Goal: Task Accomplishment & Management: Manage account settings

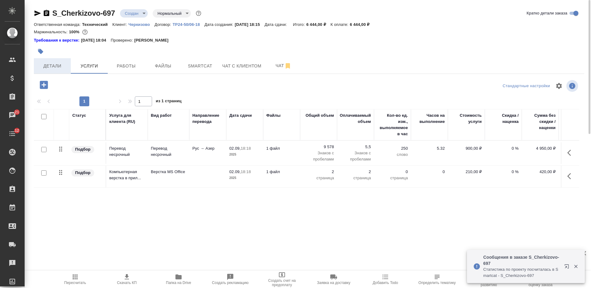
click at [67, 68] on button "Детали" at bounding box center [52, 65] width 37 height 15
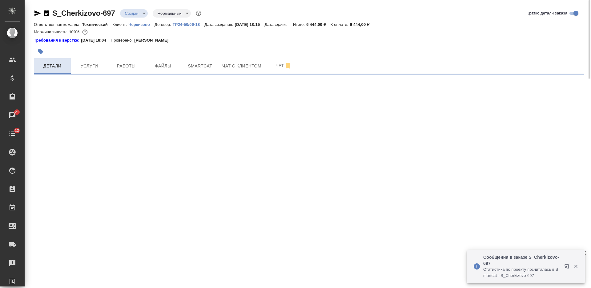
select select "RU"
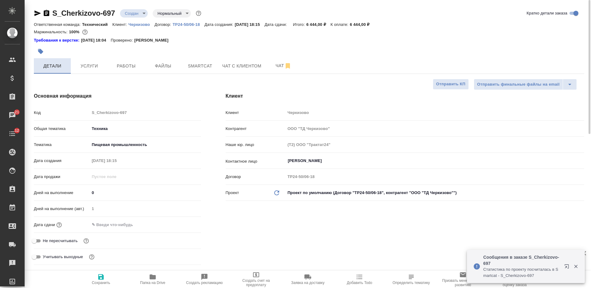
type textarea "x"
type input "Белякова Юлия"
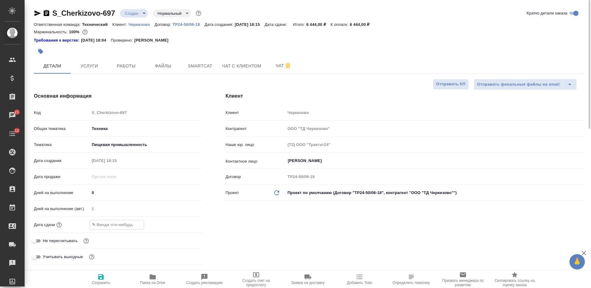
click at [117, 228] on input "text" at bounding box center [117, 224] width 54 height 9
type input "0_.__.____ __:__"
type textarea "x"
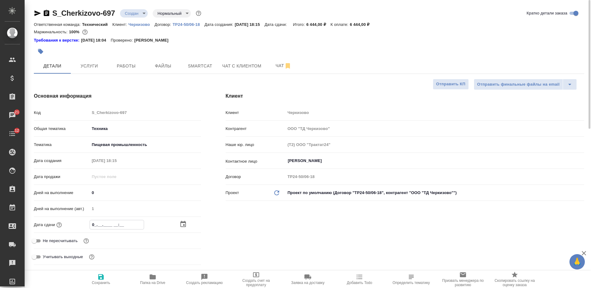
type input "03.__.____ __:__"
type textarea "x"
type input "03.0_.____ __:__"
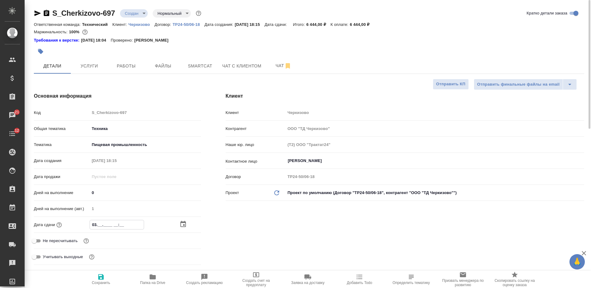
type textarea "x"
type input "03.09.____ __:__"
type textarea "x"
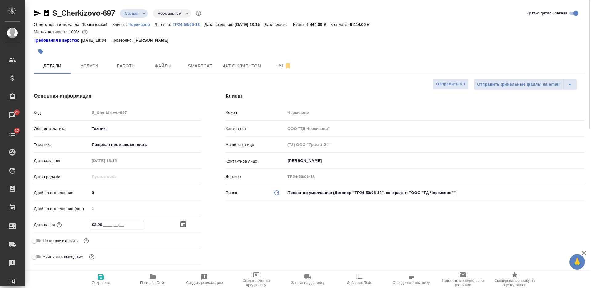
type textarea "x"
type input "03.09.2___ __:__"
type textarea "x"
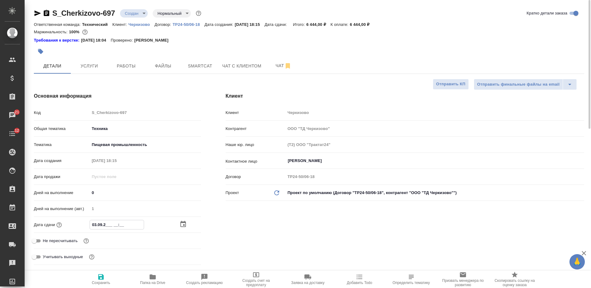
type textarea "x"
type input "03.09.20__ __:__"
type textarea "x"
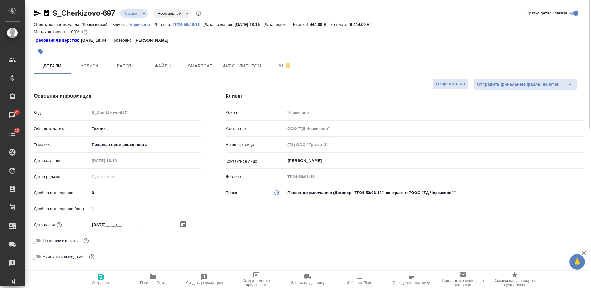
type input "03.09.202_ __:__"
type textarea "x"
type input "03.09.2025 __:__"
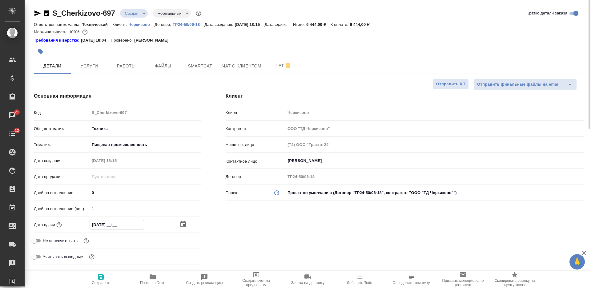
type textarea "x"
type input "03.09.2025 __:__"
type textarea "x"
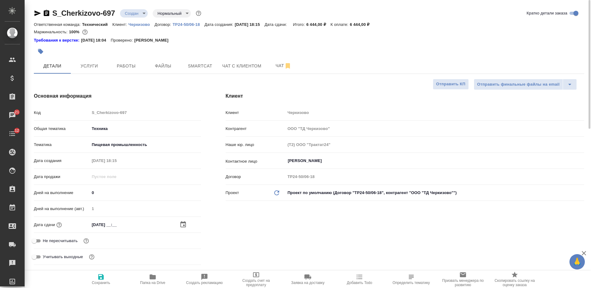
type textarea "x"
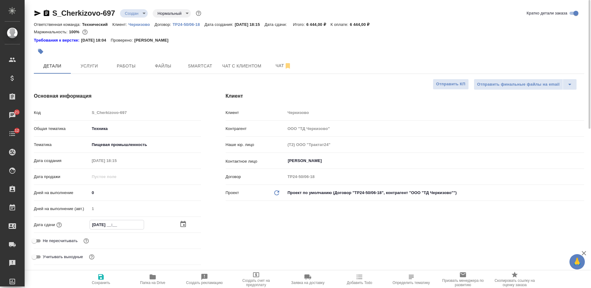
type input "03.09.2025 1_:__"
type textarea "x"
type input "03.09.2025 14:__"
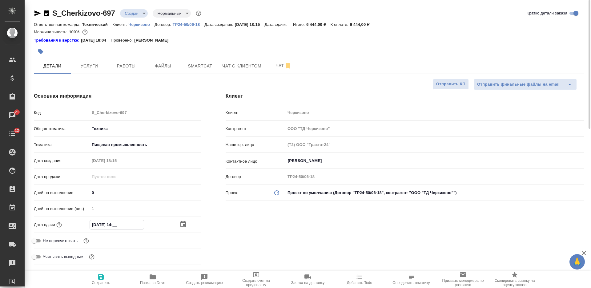
type textarea "x"
type input "03.09.2025 14:0_"
type textarea "x"
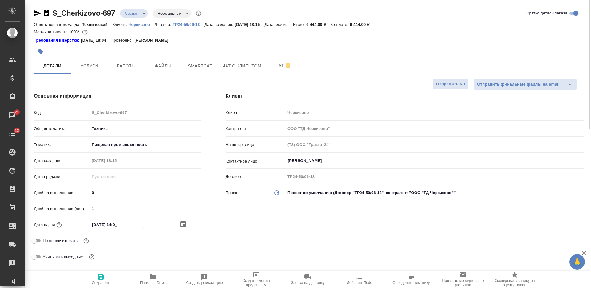
type textarea "x"
type input "03.09.2025 14:00"
type textarea "x"
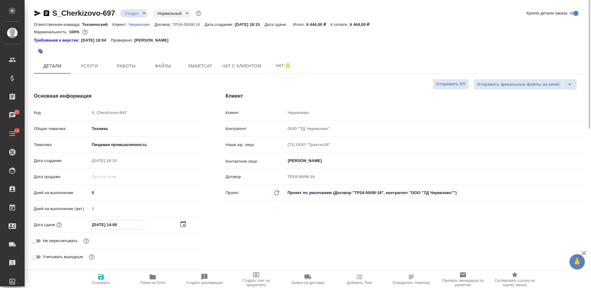
type textarea "x"
type input "03.09.2025 14:00"
click at [98, 283] on span "Сохранить" at bounding box center [101, 283] width 18 height 4
type textarea "x"
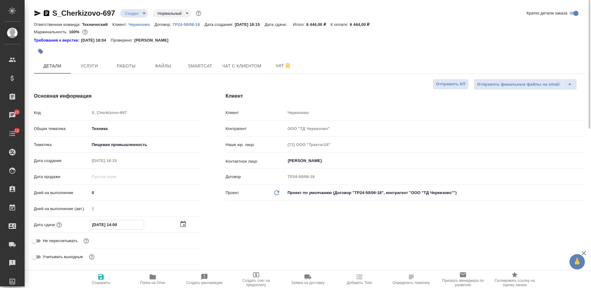
type textarea "x"
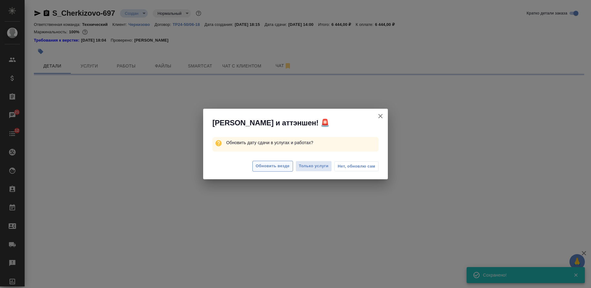
click at [272, 167] on span "Обновить везде" at bounding box center [273, 166] width 34 height 7
select select "RU"
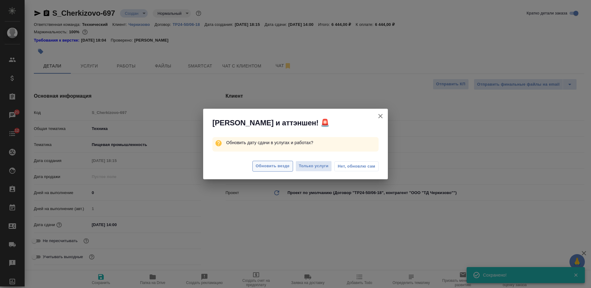
type textarea "x"
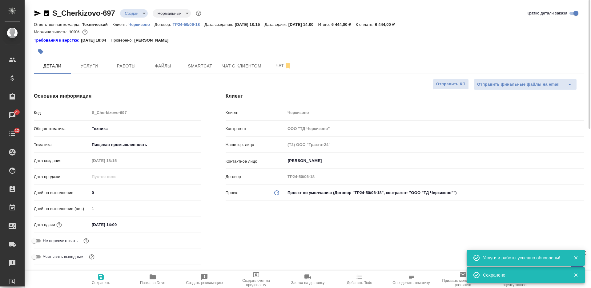
click at [137, 9] on div "S_Cherkizovo-697 Создан new Нормальный normal" at bounding box center [118, 13] width 169 height 10
click at [136, 12] on body "🙏 .cls-1 fill:#fff; AWATERA Nikiforova Valeria Клиенты Спецификации Заказы 21 Ч…" at bounding box center [295, 144] width 591 height 288
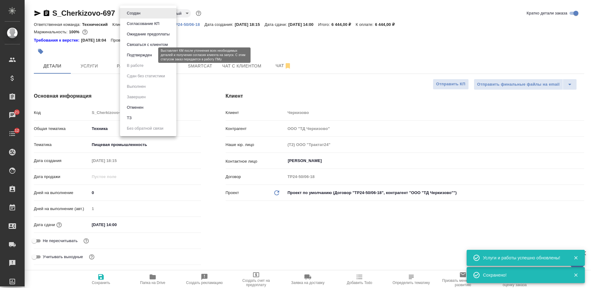
click at [135, 55] on button "Подтвержден" at bounding box center [139, 55] width 29 height 7
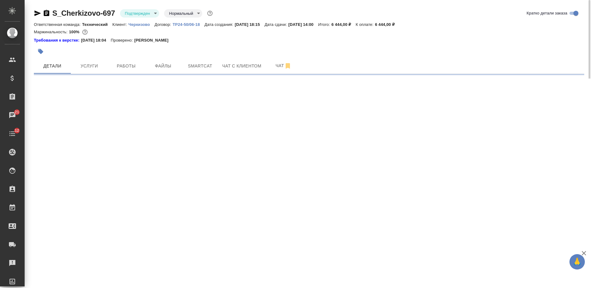
select select "RU"
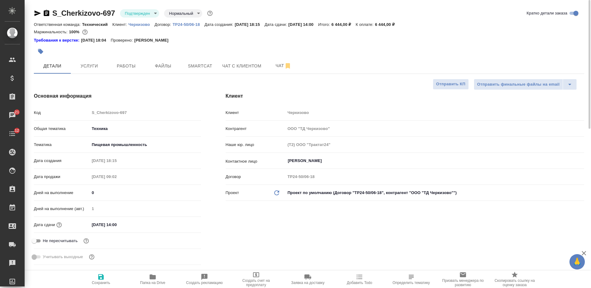
type textarea "x"
click at [35, 14] on icon "button" at bounding box center [37, 13] width 7 height 7
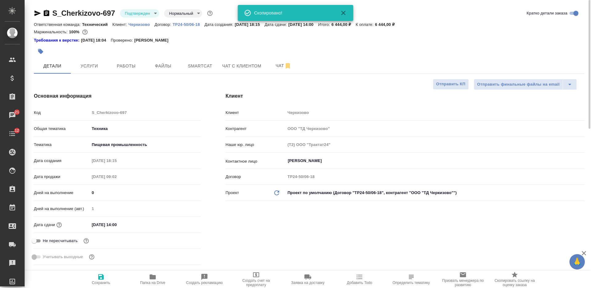
type textarea "x"
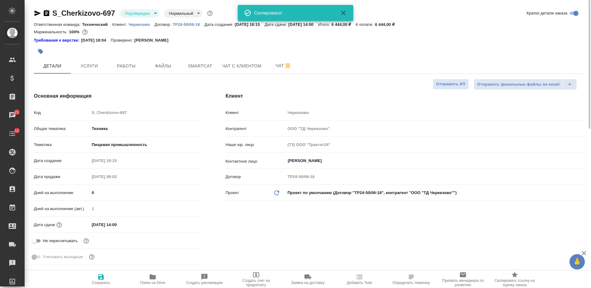
type textarea "x"
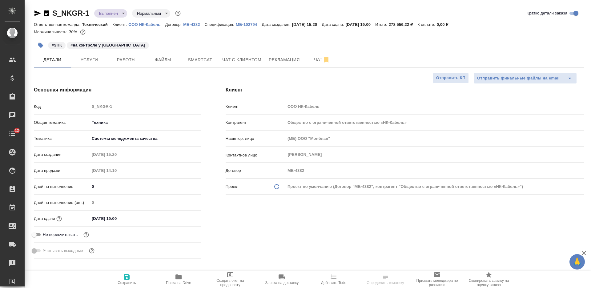
select select "RU"
click at [182, 288] on button "Папка на Drive" at bounding box center [179, 279] width 52 height 17
select select "RU"
type textarea "x"
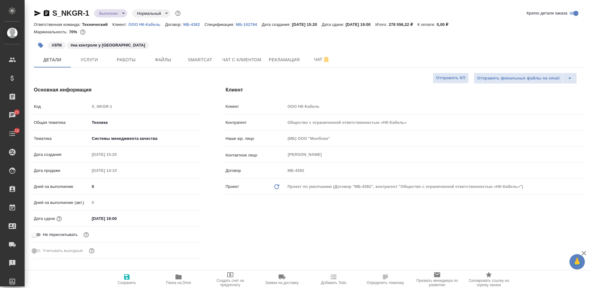
type textarea "x"
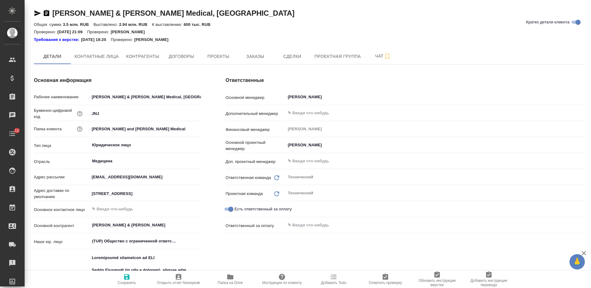
type textarea "x"
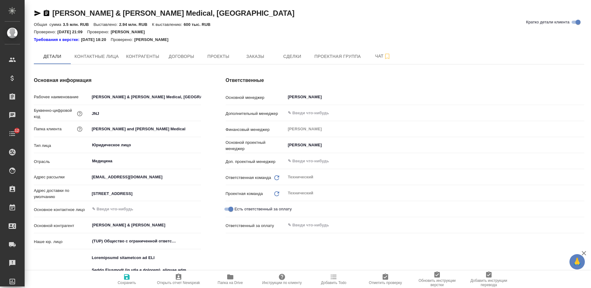
type textarea "x"
click at [263, 57] on span "Заказы" at bounding box center [256, 57] width 30 height 8
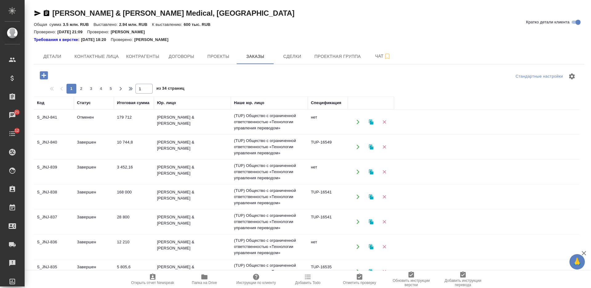
click at [47, 73] on icon "button" at bounding box center [44, 75] width 8 height 8
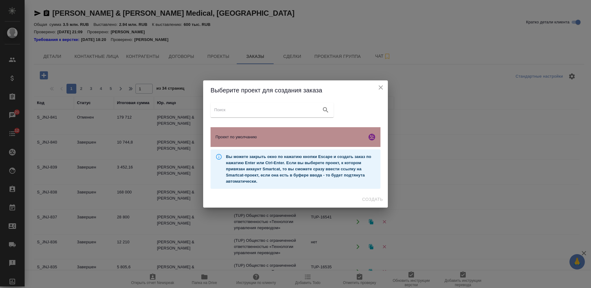
click at [279, 138] on span "Проект по умолчанию" at bounding box center [290, 137] width 149 height 6
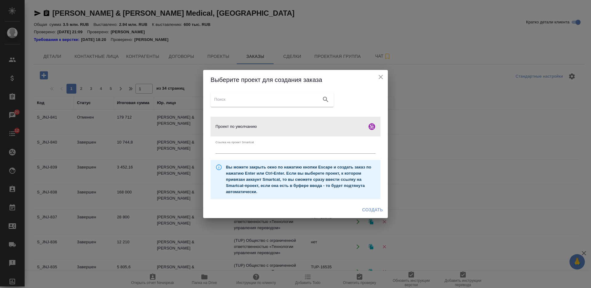
click at [367, 209] on span "Создать" at bounding box center [372, 210] width 21 height 8
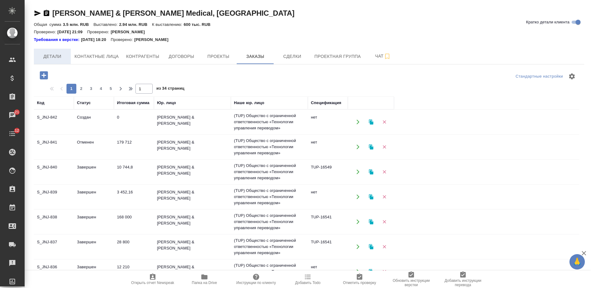
click at [67, 55] on span "Детали" at bounding box center [53, 57] width 30 height 8
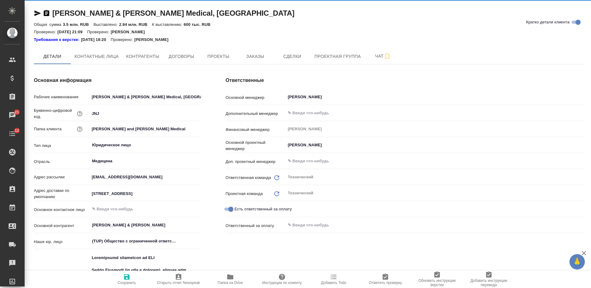
type textarea "x"
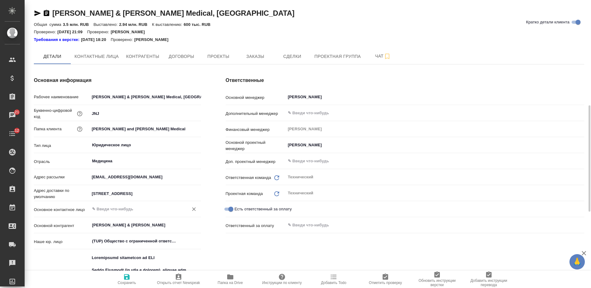
scroll to position [115, 0]
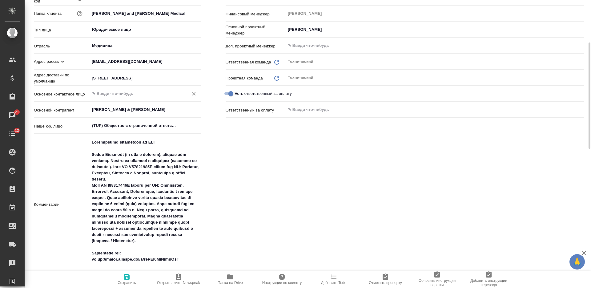
type textarea "x"
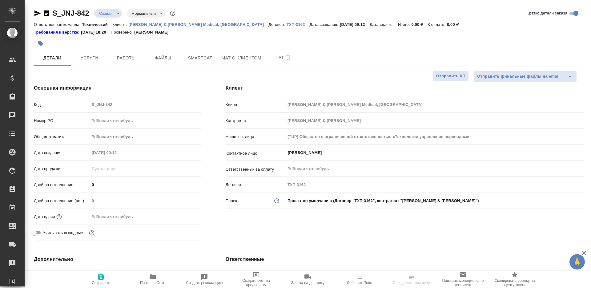
select select "RU"
type textarea "x"
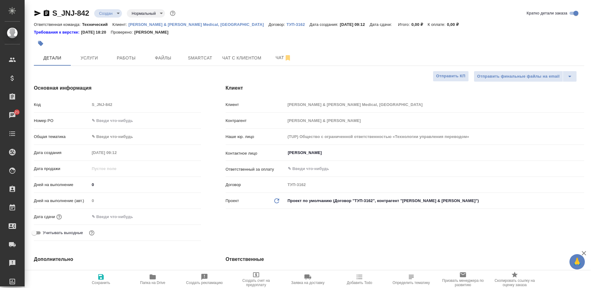
type textarea "x"
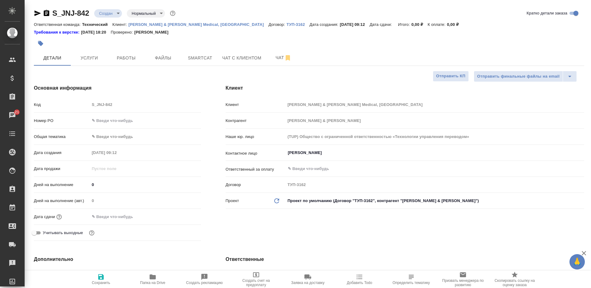
type textarea "x"
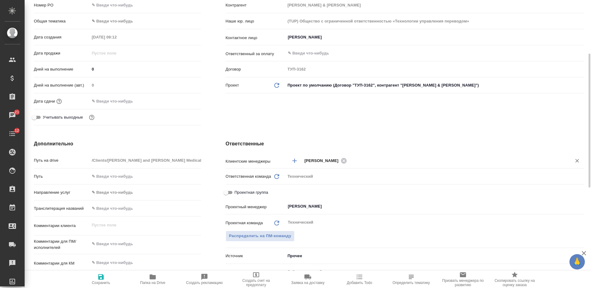
click at [370, 163] on input "text" at bounding box center [455, 160] width 213 height 7
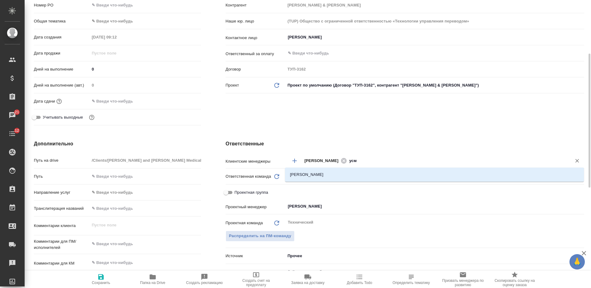
type input "усма"
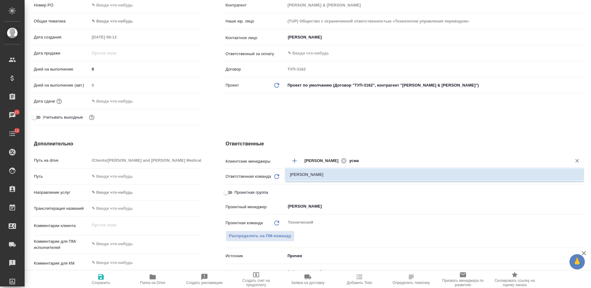
click at [372, 174] on li "Усманова Ольга" at bounding box center [434, 174] width 299 height 11
type textarea "x"
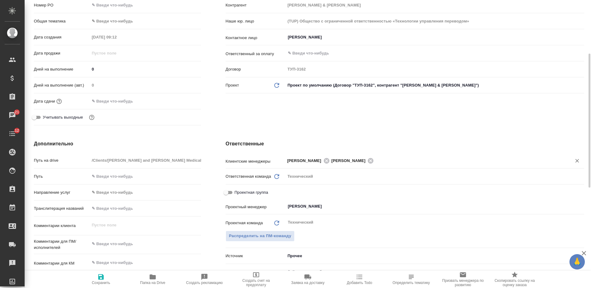
click at [111, 277] on span "Сохранить" at bounding box center [101, 279] width 44 height 12
type textarea "x"
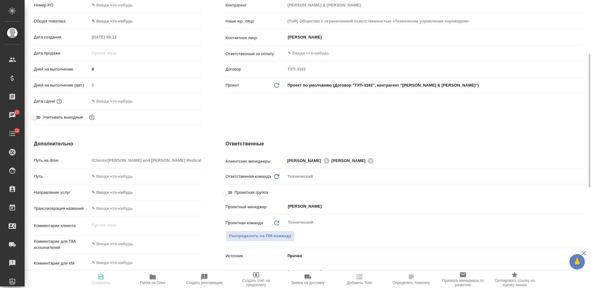
type textarea "x"
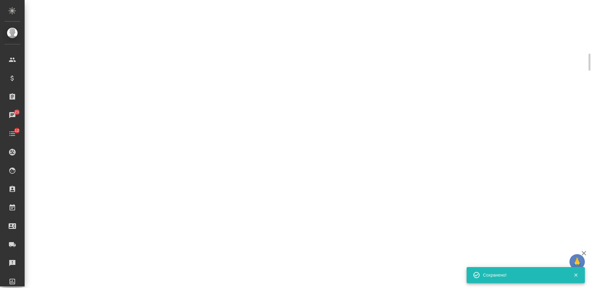
select select "RU"
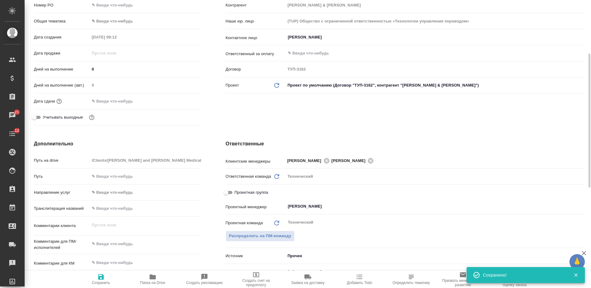
type textarea "x"
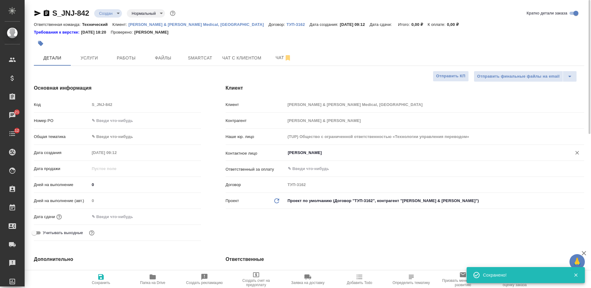
click at [349, 153] on input "Шакурова Юлия" at bounding box center [424, 152] width 275 height 7
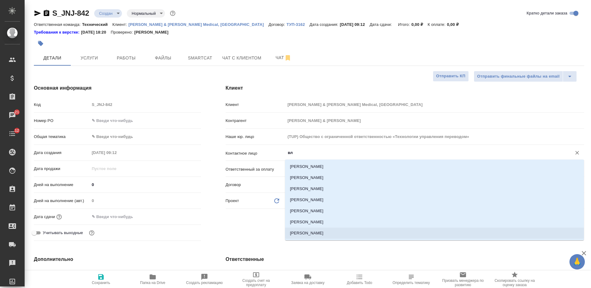
click at [337, 234] on li "Роголевич Владислав" at bounding box center [434, 233] width 299 height 11
type input "Роголевич Владислав"
type textarea "x"
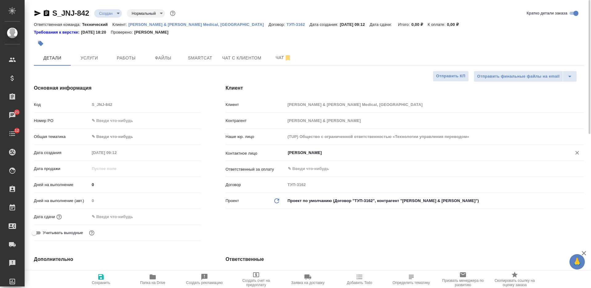
type input "Роголевич Владислав"
drag, startPoint x: 106, startPoint y: 273, endPoint x: 108, endPoint y: 268, distance: 6.1
click at [106, 273] on span "Сохранить" at bounding box center [101, 279] width 44 height 12
type textarea "x"
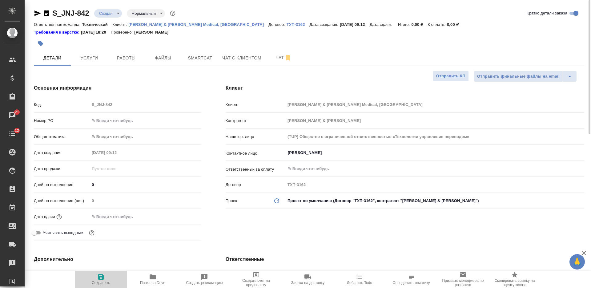
type textarea "x"
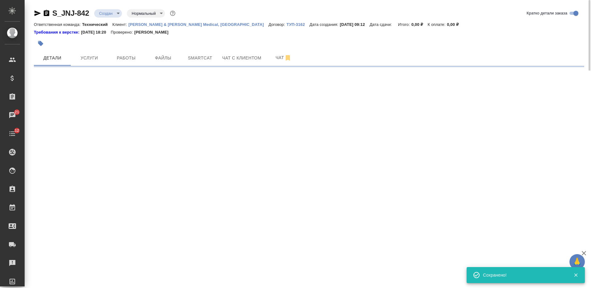
select select "RU"
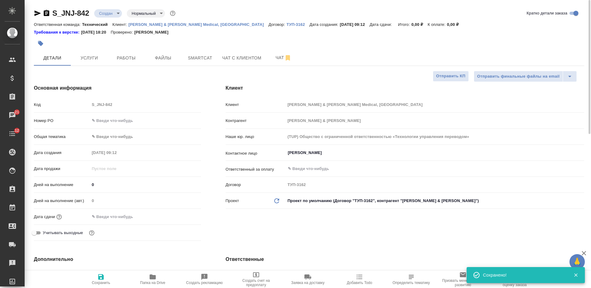
type textarea "x"
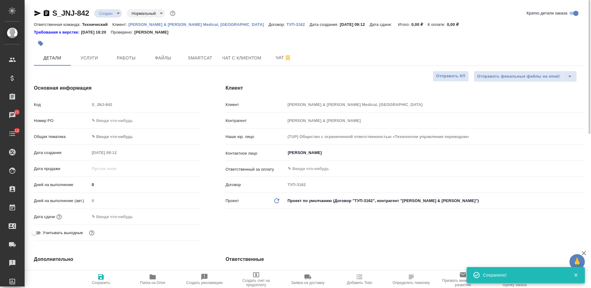
type textarea "x"
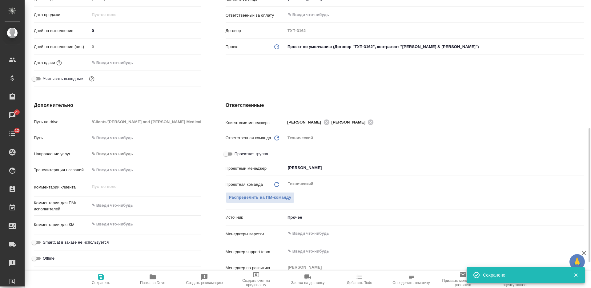
scroll to position [192, 0]
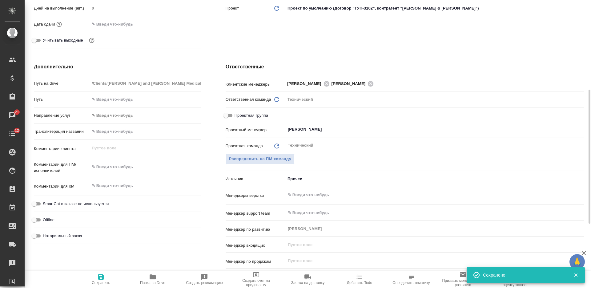
click at [130, 184] on textarea at bounding box center [145, 185] width 111 height 10
type textarea "x"
paste textarea "Есть ли какая-то возможность сделать нзп+нзк документов во вложении и направить…"
type textarea "Есть ли какая-то возможность сделать нзп+нзк документов во вложении и направить…"
type textarea "x"
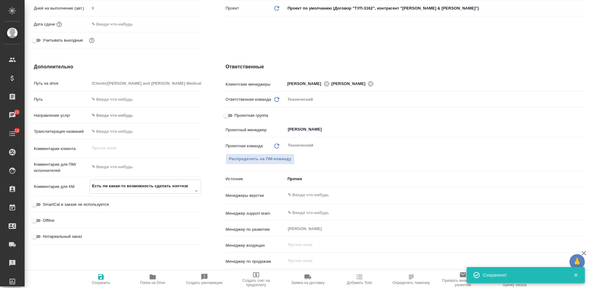
type textarea "x"
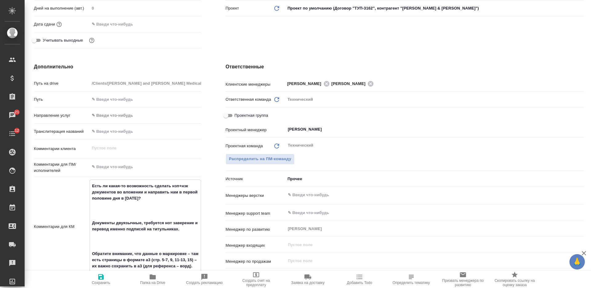
click at [146, 204] on textarea "Есть ли какая-то возможность сделать нзп+нзк документов во вложении и направить…" at bounding box center [145, 226] width 111 height 91
type textarea "x"
type textarea "Есть ли какая-то возможность сделать нзп+нзк документов во вложении и направить…"
type textarea "x"
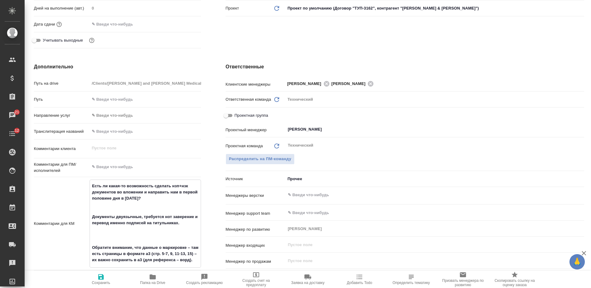
type textarea "x"
type textarea "Есть ли какая-то возможность сделать нзп+нзк документов во вложении и направить…"
type textarea "x"
type textarea "Есть ли какая-то возможность сделать нзп+нзк документов во вложении и направить…"
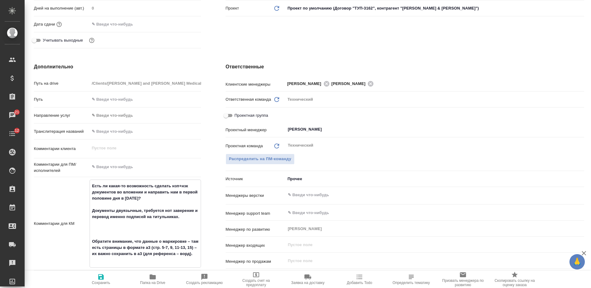
type textarea "x"
click at [112, 221] on textarea "Есть ли какая-то возможность сделать нзп+нзк документов во вложении и направить…" at bounding box center [145, 220] width 111 height 78
type textarea "x"
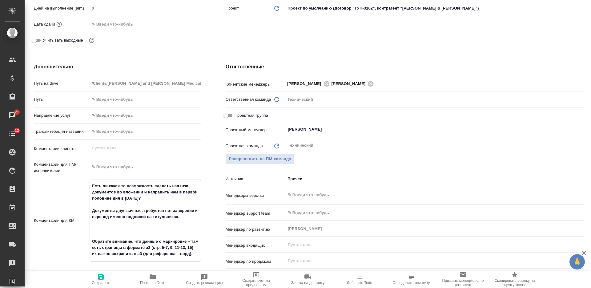
type textarea "x"
type textarea "Есть ли какая-то возможность сделать нзп+нзк документов во вложении и направить…"
type textarea "x"
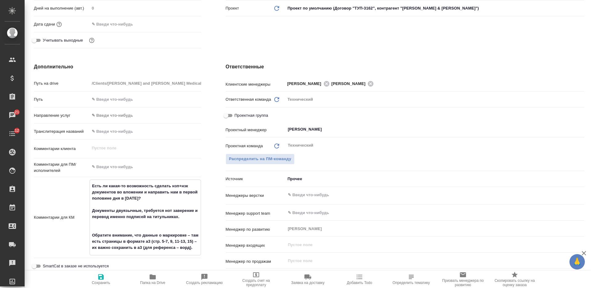
type textarea "x"
type textarea "Есть ли какая-то возможность сделать нзп+нзк документов во вложении и направить…"
type textarea "x"
type textarea "Есть ли какая-то возможность сделать нзп+нзк документов во вложении и направить…"
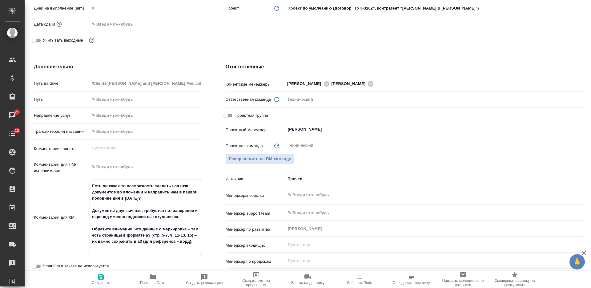
type textarea "x"
click at [91, 210] on textarea "Есть ли какая-то возможность сделать нзп+нзк документов во вложении и направить…" at bounding box center [145, 214] width 111 height 66
type textarea "Есть ли какая-то возможность сделать нзп+нзк документов во вложении и направить…"
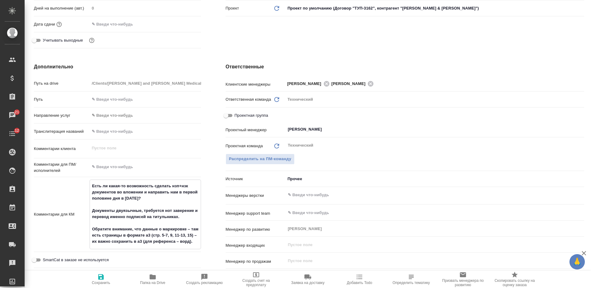
type textarea "x"
click at [200, 247] on div "Есть ли какая-то возможность сделать нзп+нзк документов во вложении и направить…" at bounding box center [145, 215] width 111 height 70
type textarea "x"
click at [147, 167] on textarea at bounding box center [145, 167] width 111 height 10
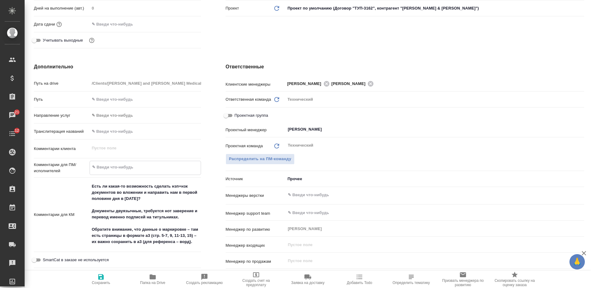
paste textarea "Документы двуязычные, требуется нот заверение и перевод именно подписей на титу…"
type textarea "Документы двуязычные, требуется нот заверение и перевод именно подписей на титу…"
type textarea "x"
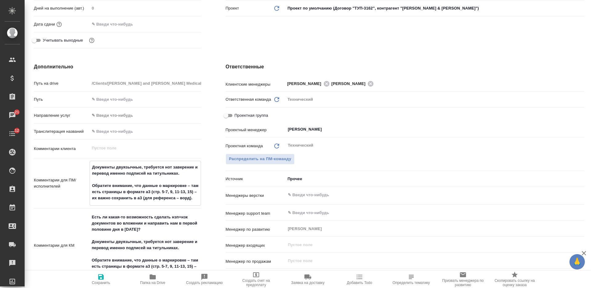
type textarea "Документы двуязычные, требуется нот заверение и перевод именно подписей на титу…"
type textarea "x"
click at [131, 234] on textarea "Есть ли какая-то возможность сделать нзп+нзк документов во вложении и направить…" at bounding box center [145, 245] width 111 height 66
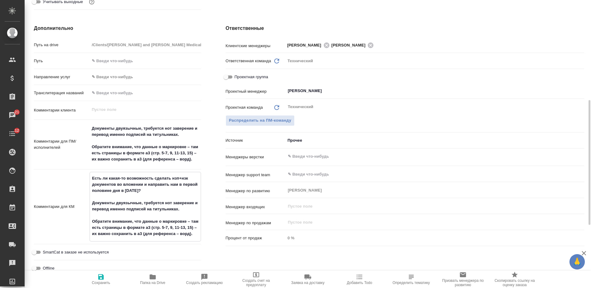
click at [195, 234] on textarea "Есть ли какая-то возможность сделать нзп+нзк документов во вложении и направить…" at bounding box center [145, 206] width 111 height 66
type textarea "Есть ли какая-то возможность сделать нзп+нзк документов во вложении и направить…"
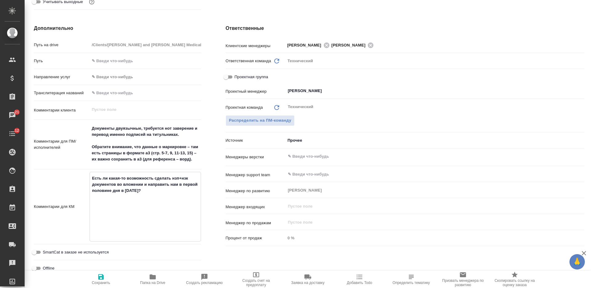
type textarea "x"
type textarea "Есть ли какая-то возможность сделать нзп+нзк документов во вложении и направить…"
type textarea "x"
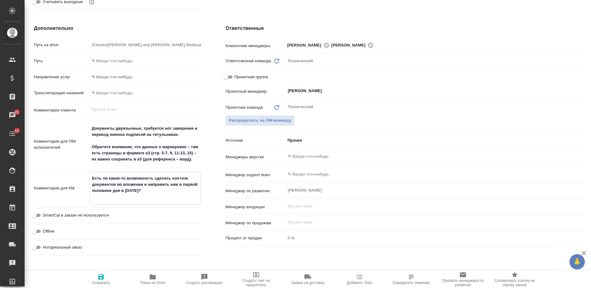
drag, startPoint x: 107, startPoint y: 276, endPoint x: 109, endPoint y: 263, distance: 13.2
click at [107, 276] on span "Сохранить" at bounding box center [101, 279] width 44 height 12
type textarea "x"
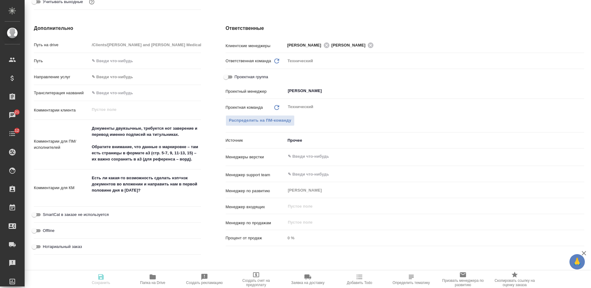
type textarea "x"
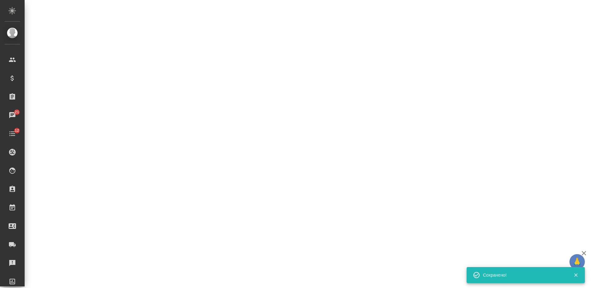
select select "RU"
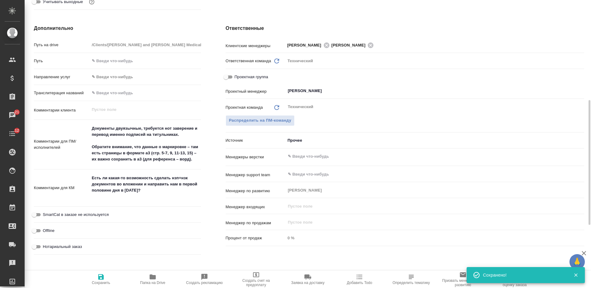
type textarea "x"
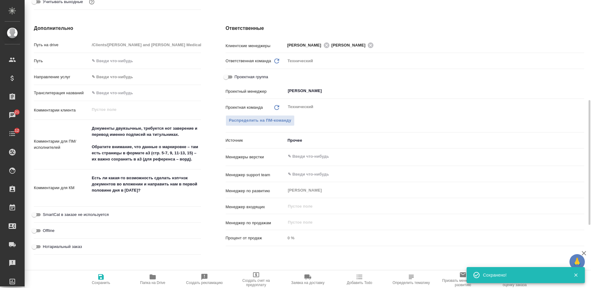
type textarea "x"
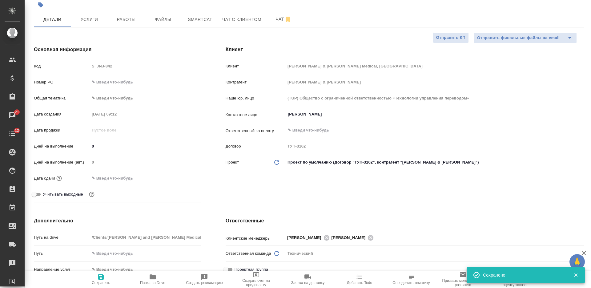
scroll to position [0, 0]
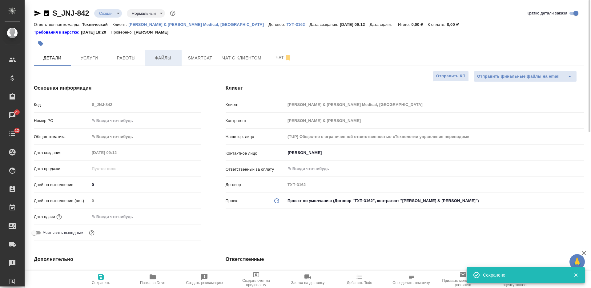
click at [170, 59] on span "Файлы" at bounding box center [163, 58] width 30 height 8
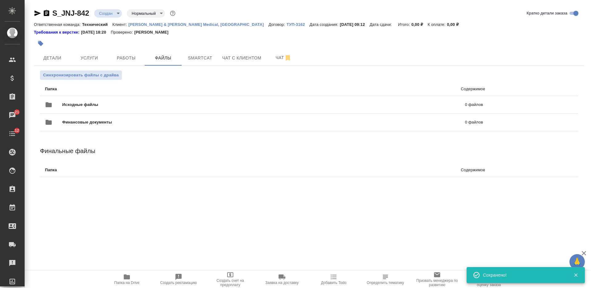
click at [170, 101] on div "Исходные файлы 0 файлов" at bounding box center [264, 104] width 438 height 15
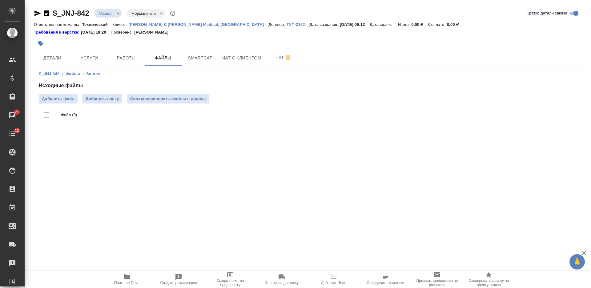
click at [385, 192] on div ".cls-1 fill:#fff; AWATERA Nikiforova Valeria Клиенты Спецификации Заказы 21 Чат…" at bounding box center [295, 144] width 591 height 288
click at [53, 102] on label "Добавить файл" at bounding box center [58, 98] width 39 height 9
click at [0, 0] on input "Добавить файл" at bounding box center [0, 0] width 0 height 0
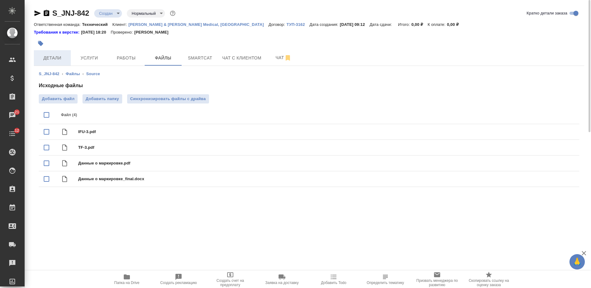
click at [63, 57] on span "Детали" at bounding box center [53, 58] width 30 height 8
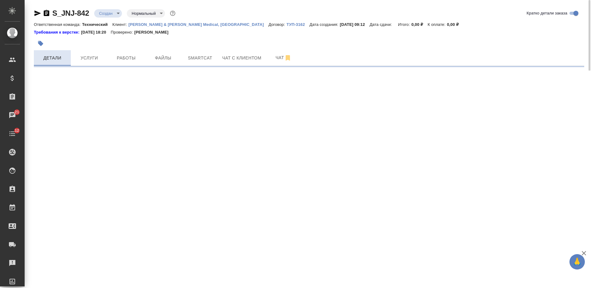
select select "RU"
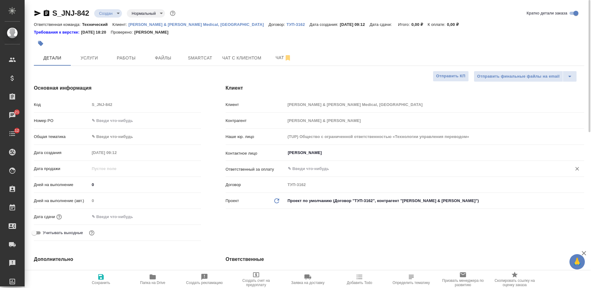
type textarea "x"
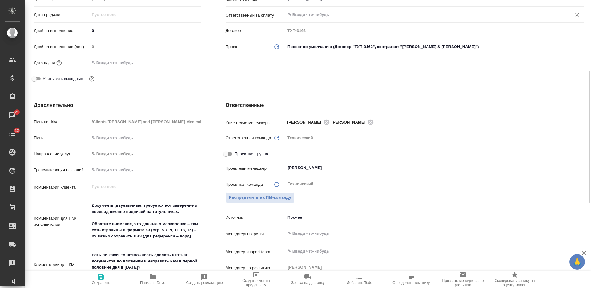
scroll to position [192, 0]
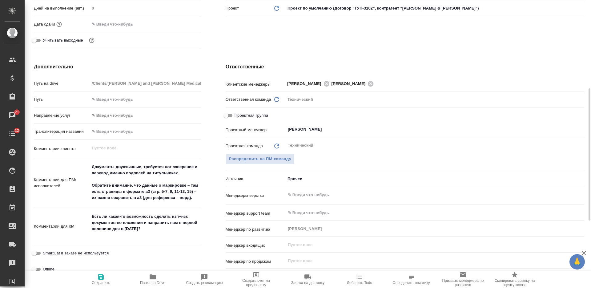
click at [321, 200] on div "​" at bounding box center [434, 194] width 299 height 11
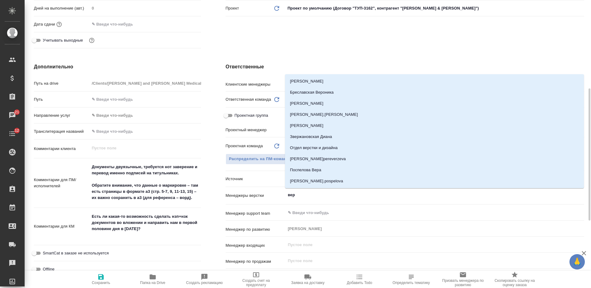
type input "верс"
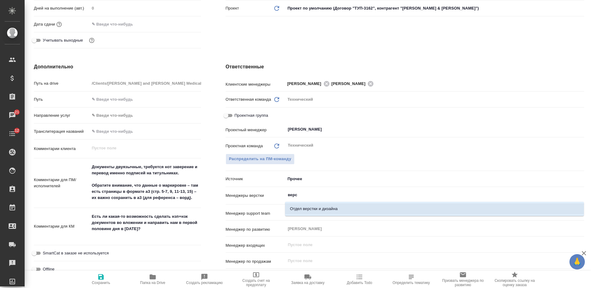
click at [322, 211] on li "Отдел верстки и дизайна" at bounding box center [434, 208] width 299 height 11
type textarea "x"
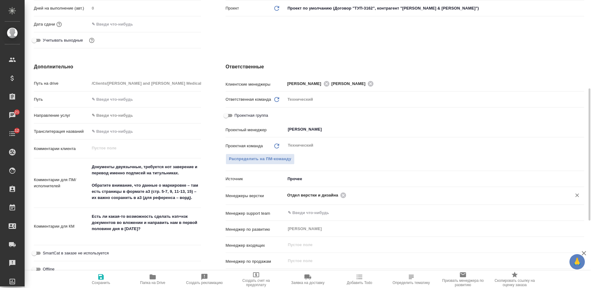
click at [102, 284] on span "Сохранить" at bounding box center [101, 283] width 18 height 4
type textarea "x"
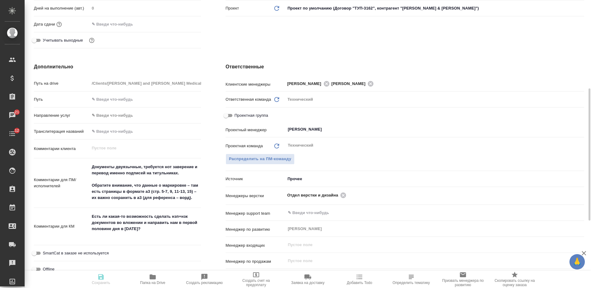
type textarea "x"
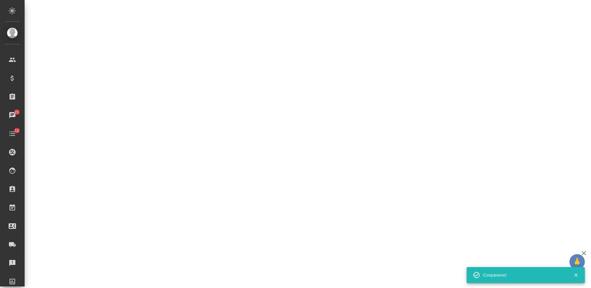
select select "RU"
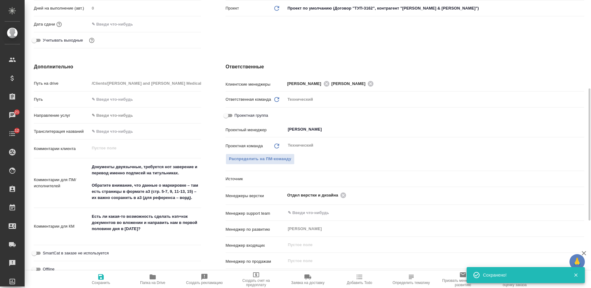
type textarea "x"
click at [188, 171] on textarea "Документы двуязычные, требуется нот заверение и перевод именно подписей на титу…" at bounding box center [145, 182] width 111 height 41
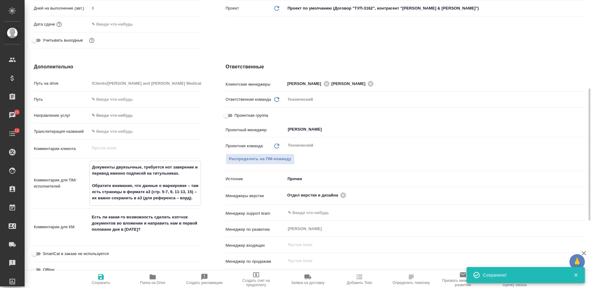
type textarea "Документы двуязычные, требуется нот заверение и перевод именно подписей на титу…"
type textarea "x"
type textarea "Документы двуязычные, требуется нот заверение и перевод именно подписей на титу…"
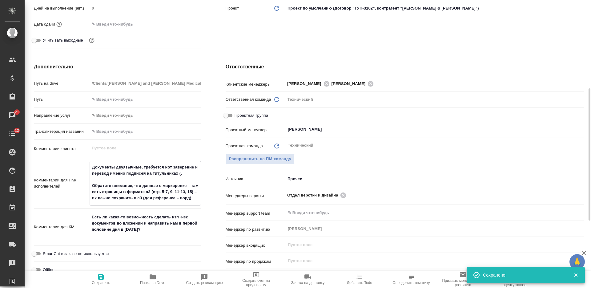
type textarea "x"
type textarea "Документы двуязычные, требуется нот заверение и перевод именно подписей на титу…"
type textarea "x"
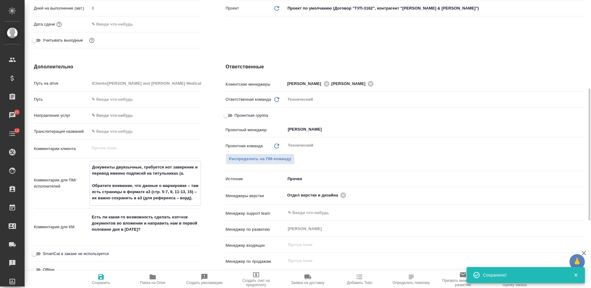
type textarea "x"
type textarea "Документы двуязычные, требуется нот заверение и перевод именно подписей на титу…"
type textarea "x"
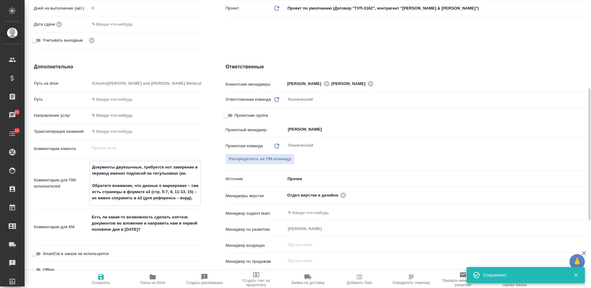
type textarea "x"
type textarea "Документы двуязычные, требуется нот заверение и перевод именно подписей на титу…"
type textarea "x"
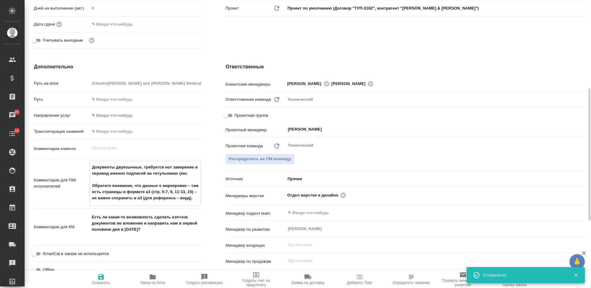
type textarea "Документы двуязычные, требуется нот заверение и перевод именно подписей на титу…"
type textarea "x"
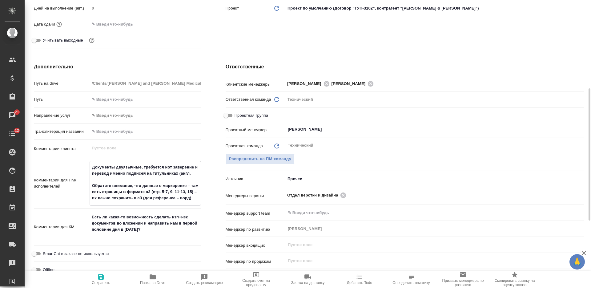
type textarea "Документы двуязычные, требуется нот заверение и перевод именно подписей на титу…"
type textarea "x"
type textarea "Документы двуязычные, требуется нот заверение и перевод именно подписей на титу…"
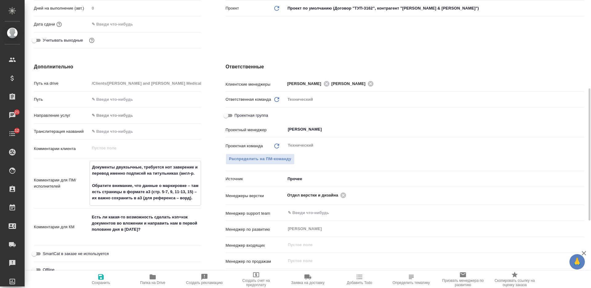
type textarea "x"
type textarea "Документы двуязычные, требуется нот заверение и перевод именно подписей на титу…"
type textarea "x"
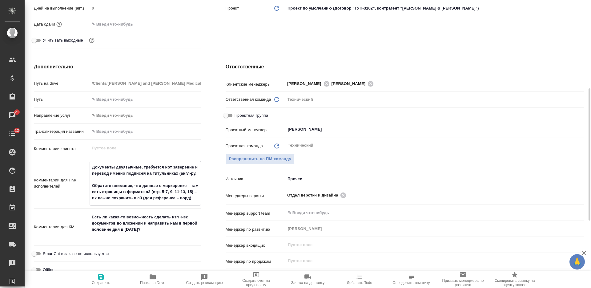
type textarea "x"
type textarea "Документы двуязычные, требуется нот заверение и перевод именно подписей на титу…"
type textarea "x"
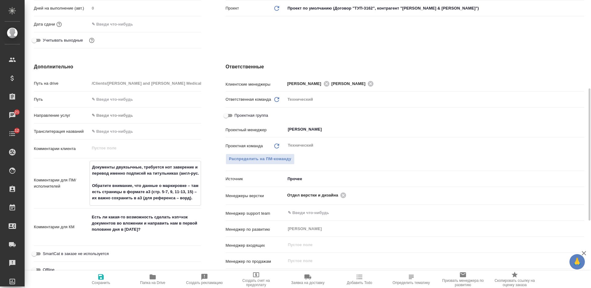
type textarea "x"
type textarea "Документы двуязычные, требуется нот заверение и перевод именно подписей на титу…"
type textarea "x"
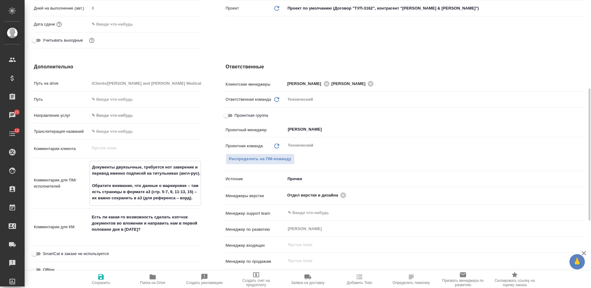
type textarea "Документы двуязычные, требуется нот заверение и перевод именно подписей на титу…"
type textarea "x"
click at [102, 273] on button "Сохранить" at bounding box center [101, 279] width 52 height 17
type textarea "x"
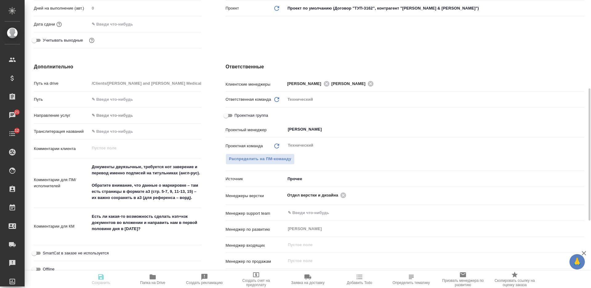
type textarea "x"
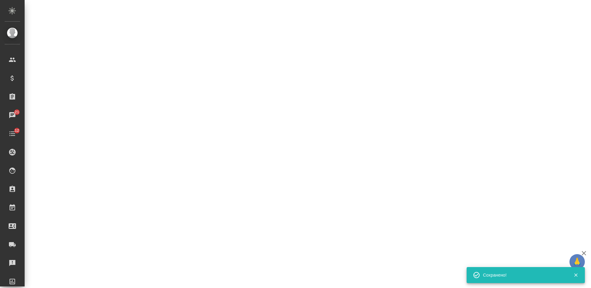
select select "RU"
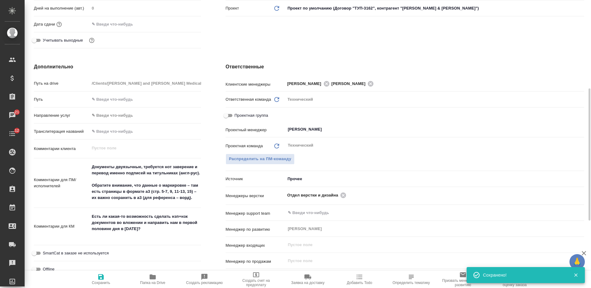
type textarea "x"
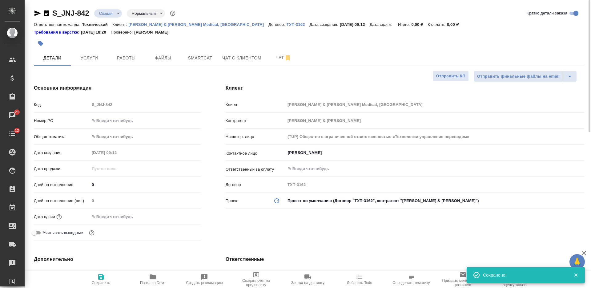
click at [111, 15] on body "🙏 .cls-1 fill:#fff; AWATERA Nikiforova Valeria Клиенты Спецификации Заказы 21 Ч…" at bounding box center [295, 144] width 591 height 288
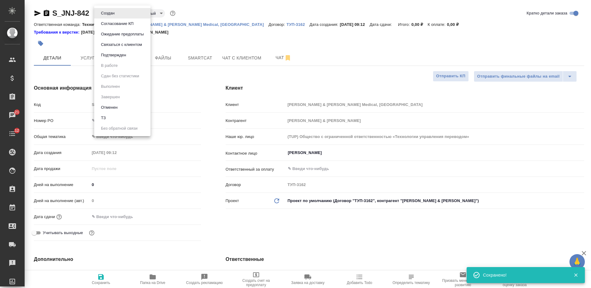
click at [128, 117] on li "ТЗ" at bounding box center [122, 118] width 56 height 10
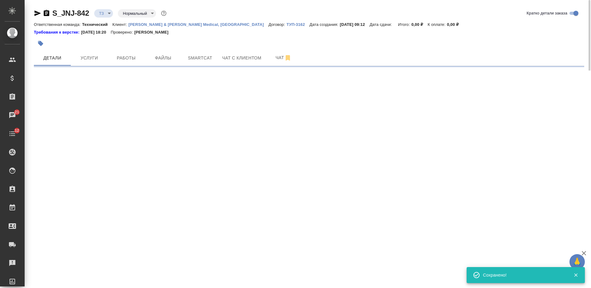
select select "RU"
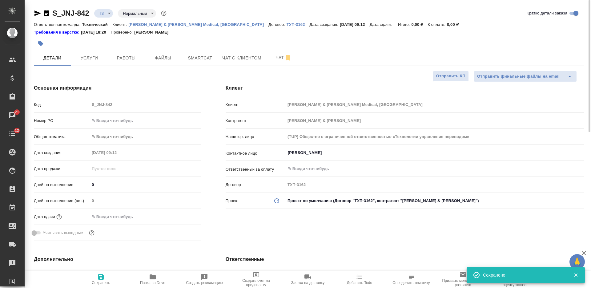
type textarea "x"
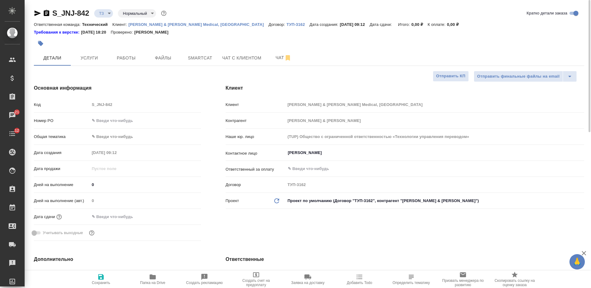
type textarea "x"
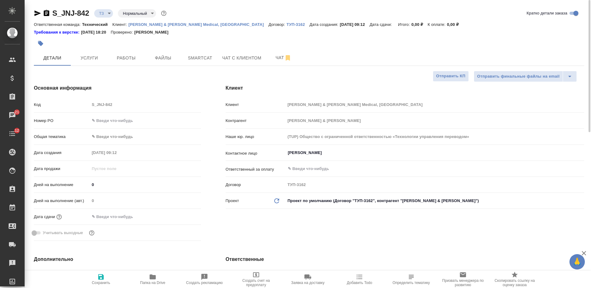
type textarea "x"
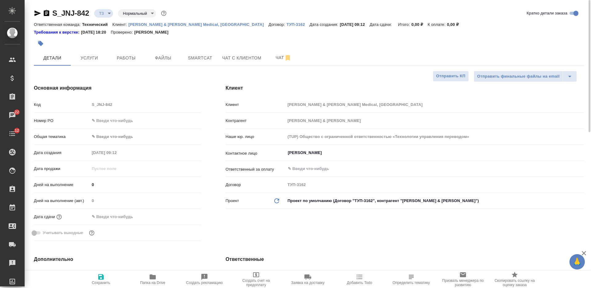
type textarea "x"
click at [269, 60] on span "Чат" at bounding box center [284, 58] width 30 height 8
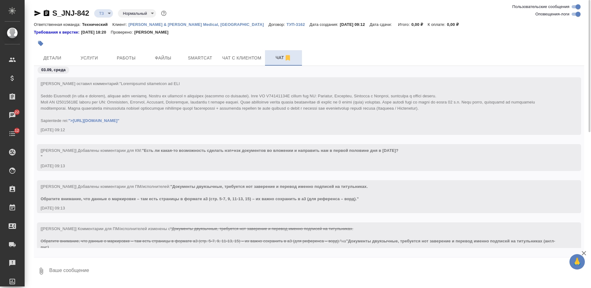
scroll to position [56, 0]
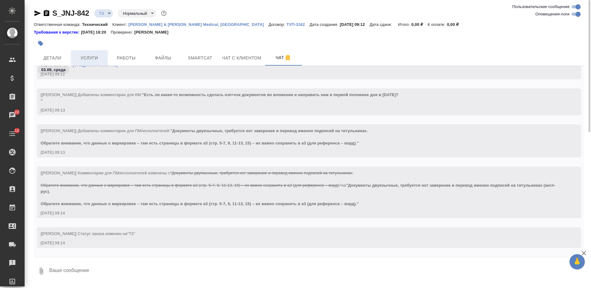
click at [90, 57] on span "Услуги" at bounding box center [90, 58] width 30 height 8
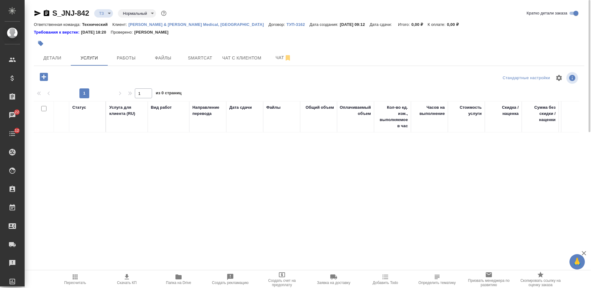
click at [44, 76] on icon "button" at bounding box center [43, 76] width 11 height 11
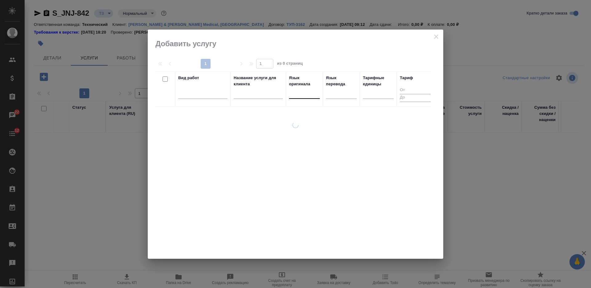
click at [300, 89] on div at bounding box center [304, 92] width 31 height 9
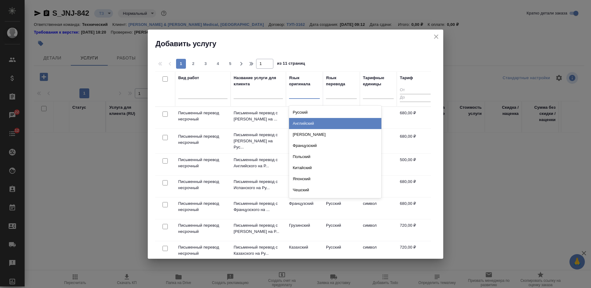
click at [303, 121] on div "Английский" at bounding box center [335, 123] width 92 height 11
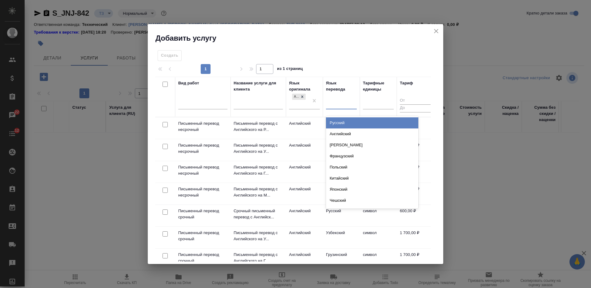
click at [355, 107] on div at bounding box center [341, 103] width 31 height 9
click at [346, 125] on div "Русский" at bounding box center [372, 122] width 92 height 11
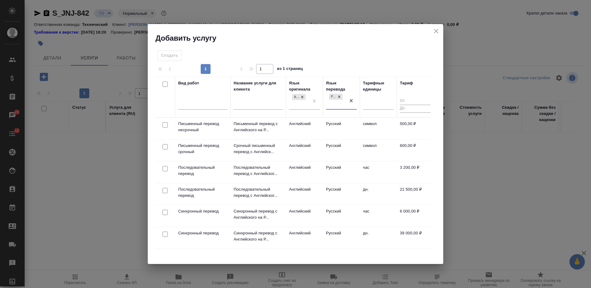
click at [166, 146] on input "checkbox" at bounding box center [165, 146] width 5 height 5
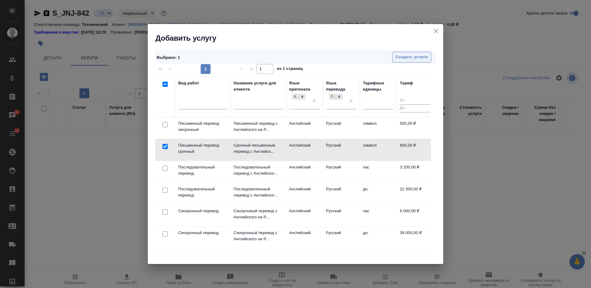
click at [403, 58] on span "Создать услуги" at bounding box center [412, 57] width 32 height 7
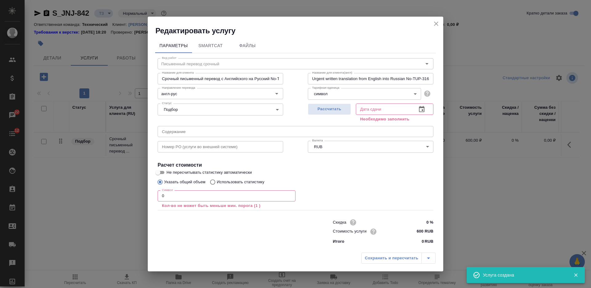
drag, startPoint x: 152, startPoint y: 195, endPoint x: 142, endPoint y: 195, distance: 10.5
click at [142, 195] on div "Редактировать услугу Параметры SmartCat Файлы Вид работ Письменный перевод сроч…" at bounding box center [295, 144] width 591 height 288
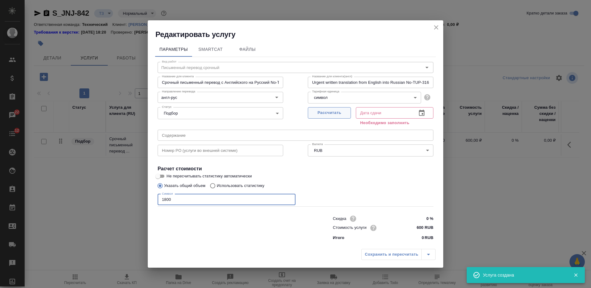
click at [328, 112] on span "Рассчитать" at bounding box center [329, 112] width 36 height 7
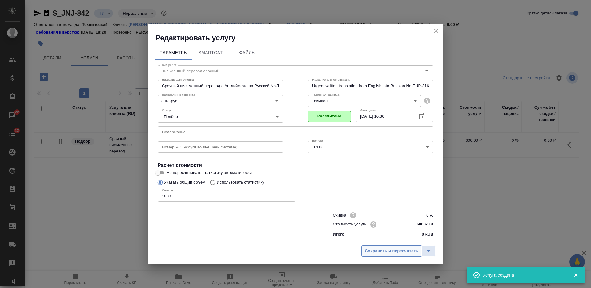
click at [374, 253] on span "Сохранить и пересчитать" at bounding box center [392, 251] width 54 height 7
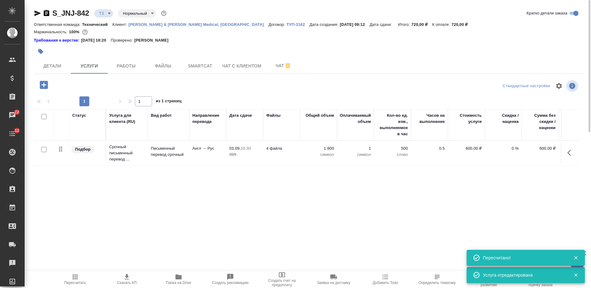
click at [41, 86] on icon "button" at bounding box center [44, 85] width 8 height 8
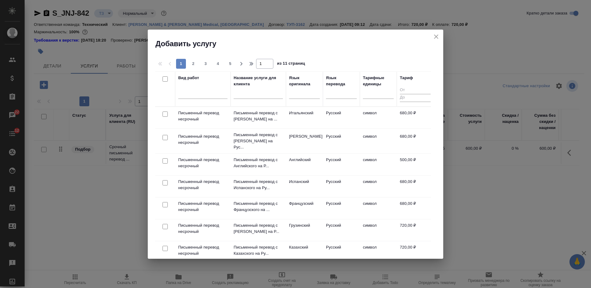
click at [269, 97] on input "text" at bounding box center [258, 95] width 49 height 8
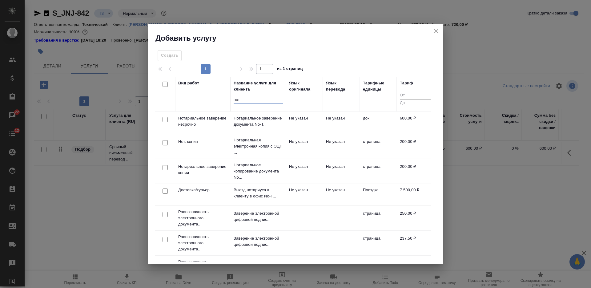
click at [164, 118] on input "checkbox" at bounding box center [165, 119] width 5 height 5
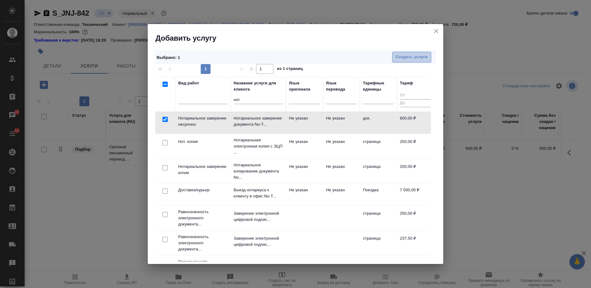
click at [399, 57] on span "Создать услуги" at bounding box center [412, 57] width 32 height 7
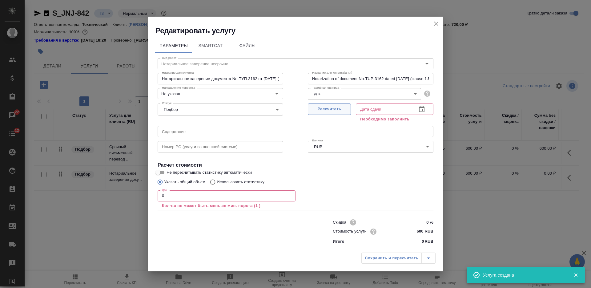
click at [336, 113] on button "Рассчитать" at bounding box center [329, 108] width 43 height 11
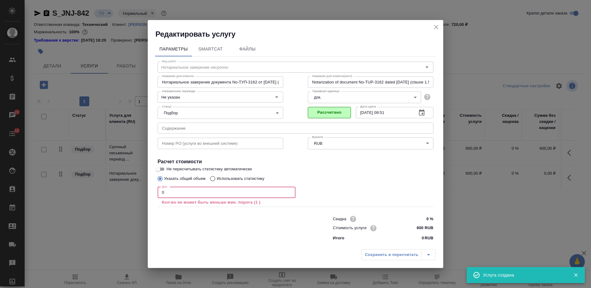
drag, startPoint x: 167, startPoint y: 190, endPoint x: 157, endPoint y: 189, distance: 10.2
click at [158, 190] on input "0" at bounding box center [227, 192] width 138 height 11
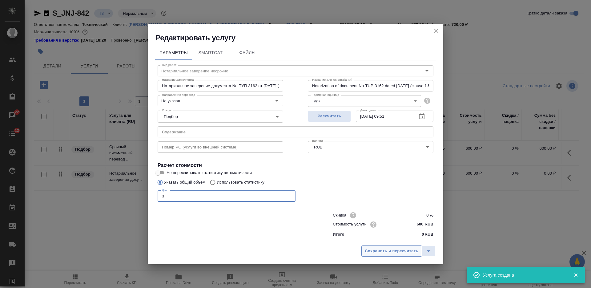
click at [390, 254] on span "Сохранить и пересчитать" at bounding box center [392, 251] width 54 height 7
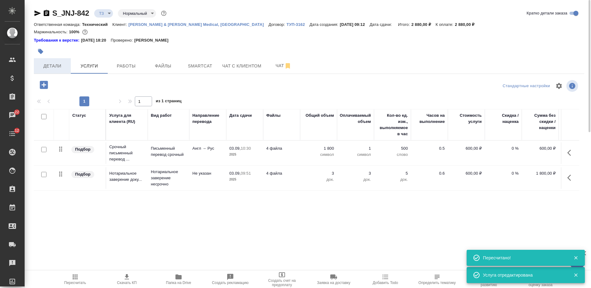
click at [59, 68] on span "Детали" at bounding box center [53, 66] width 30 height 8
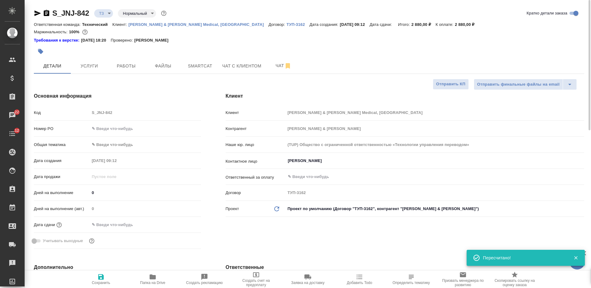
click at [106, 10] on body "🙏 .cls-1 fill:#fff; AWATERA Nikiforova Valeria Клиенты Спецификации Заказы 22 Ч…" at bounding box center [295, 144] width 591 height 288
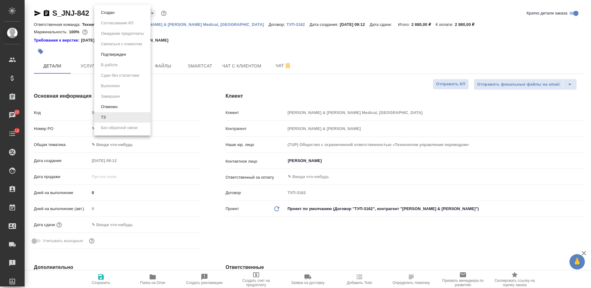
click at [104, 17] on li "Создан" at bounding box center [122, 12] width 56 height 10
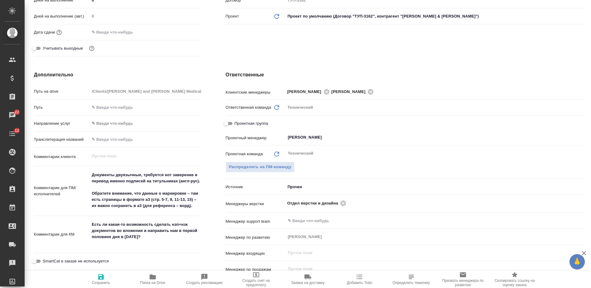
scroll to position [269, 0]
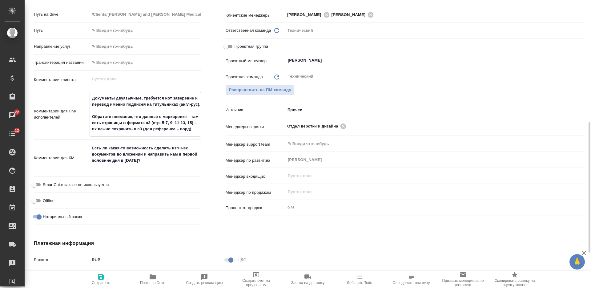
click at [128, 109] on textarea "Документы двуязычные, требуется нот заверение и перевод именно подписей на титу…" at bounding box center [145, 113] width 111 height 41
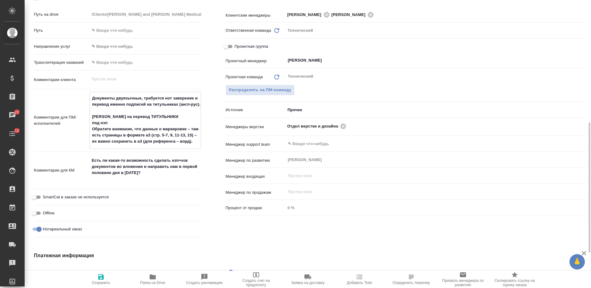
click at [93, 130] on textarea "Документы двуязычные, требуется нот заверение и перевод именно подписей на титу…" at bounding box center [145, 120] width 111 height 54
click at [197, 144] on textarea "Документы двуязычные, требуется нот заверение и перевод именно подписей на титу…" at bounding box center [145, 120] width 111 height 54
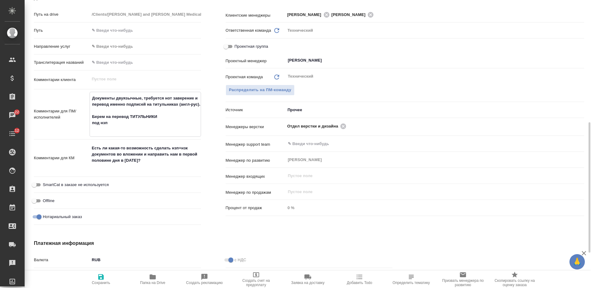
click at [154, 166] on textarea "Есть ли какая-то возможность сделать нзп+нзк документов во вложении и направить…" at bounding box center [145, 157] width 111 height 29
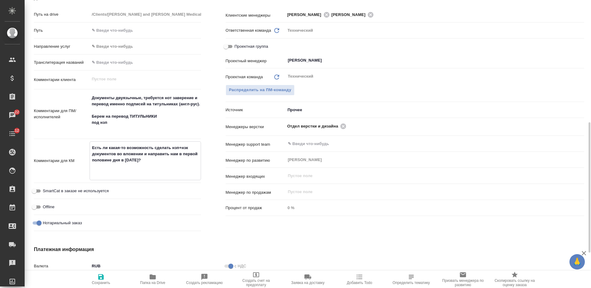
paste textarea "Обратите внимание, что данные о маркировке – там есть страницы в формате а3 (ст…"
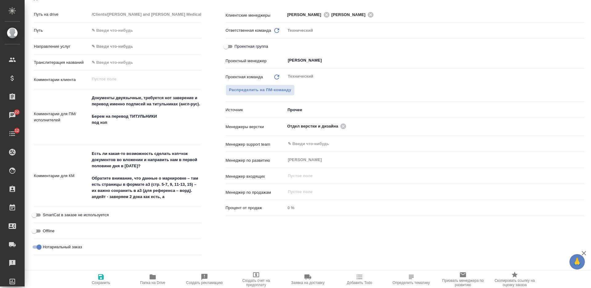
click at [235, 236] on div "Ответственные Клиентские менеджеры Никифорова Валерия Усманова Ольга ​ Ответств…" at bounding box center [404, 126] width 383 height 288
click at [170, 198] on textarea "Есть ли какая-то возможность сделать нзп+нзк документов во вложении и направить…" at bounding box center [145, 175] width 111 height 54
paste textarea "Данные о маркировке"
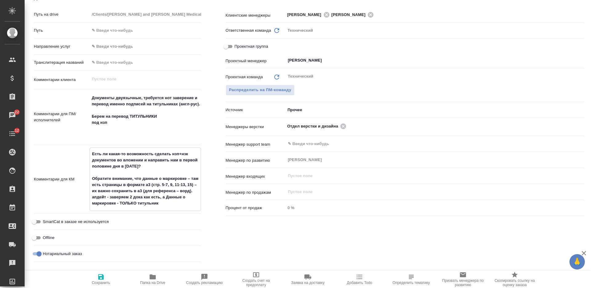
drag, startPoint x: 106, startPoint y: 281, endPoint x: 108, endPoint y: 274, distance: 6.4
click at [106, 281] on span "Сохранить" at bounding box center [101, 283] width 18 height 4
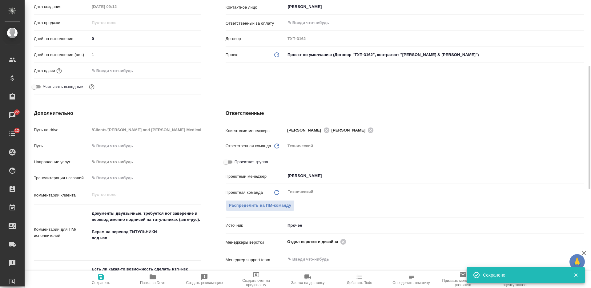
scroll to position [192, 0]
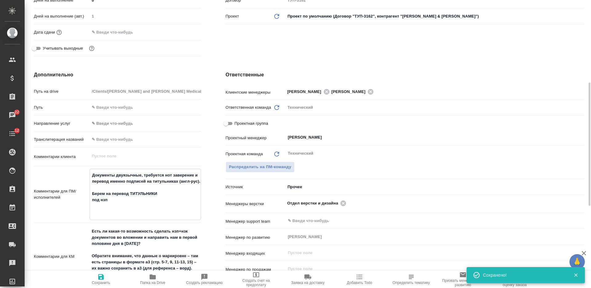
click at [123, 205] on textarea "Документы двуязычные, требуется нот заверение и перевод именно подписей на титу…" at bounding box center [145, 193] width 111 height 47
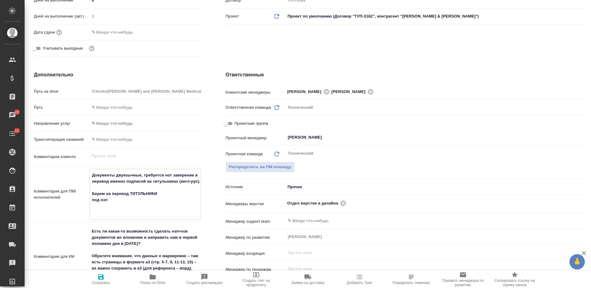
click at [168, 200] on textarea "Документы двуязычные, требуется нот заверение и перевод именно подписей на титу…" at bounding box center [145, 193] width 111 height 47
click at [110, 276] on span "Сохранить" at bounding box center [101, 279] width 44 height 12
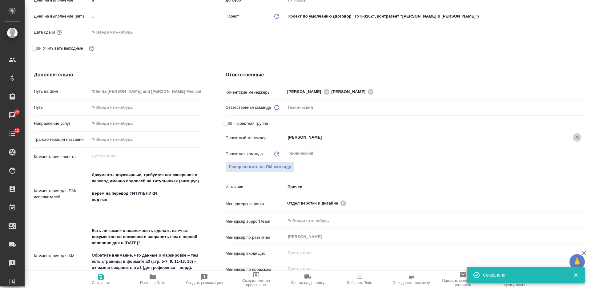
click at [574, 138] on icon "Очистить" at bounding box center [577, 137] width 6 height 6
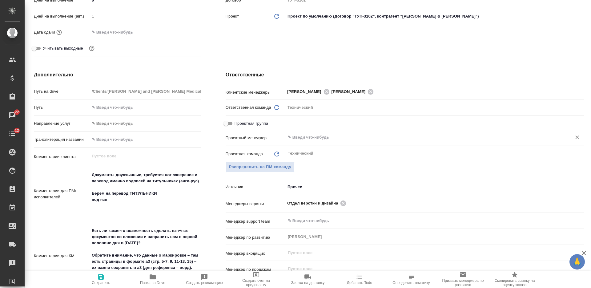
click at [106, 275] on span "Сохранить" at bounding box center [101, 279] width 44 height 12
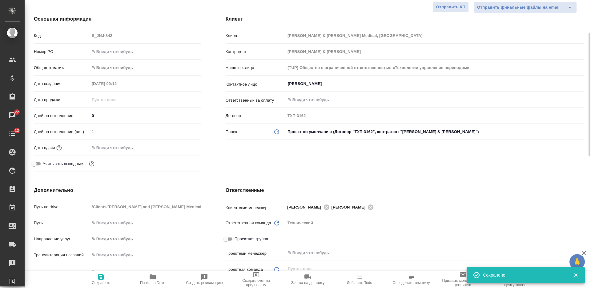
scroll to position [38, 0]
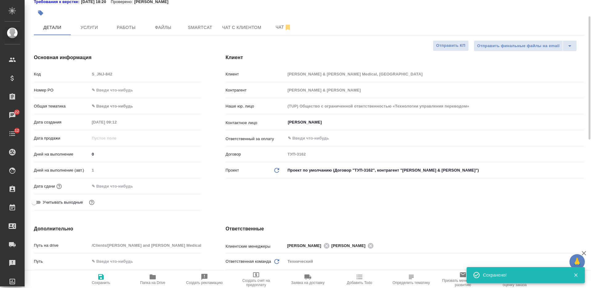
click at [129, 105] on body "🙏 .cls-1 fill:#fff; AWATERA Nikiforova Valeria Клиенты Спецификации Заказы 22 Ч…" at bounding box center [295, 144] width 591 height 288
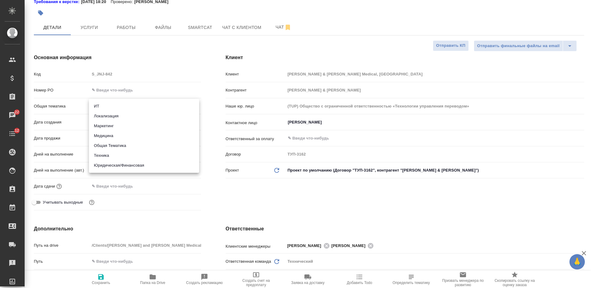
click at [257, 185] on div at bounding box center [295, 144] width 591 height 288
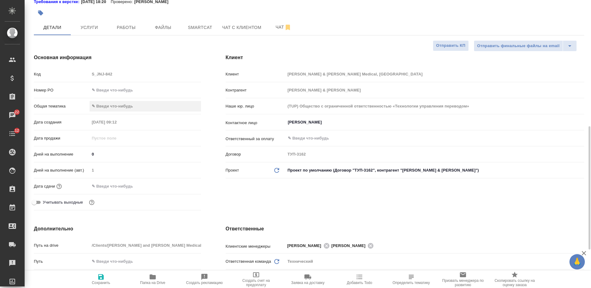
scroll to position [115, 0]
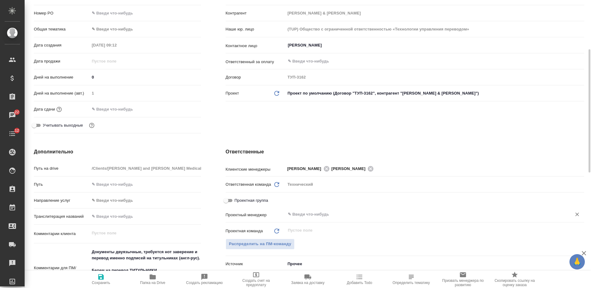
click at [317, 213] on input "text" at bounding box center [424, 214] width 275 height 7
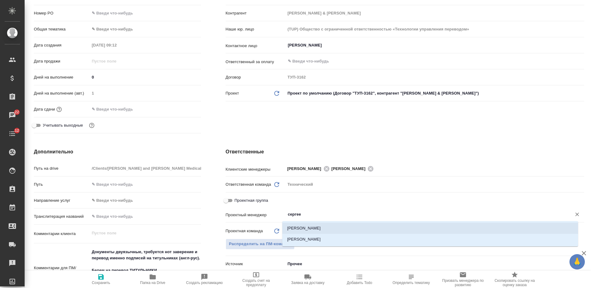
drag, startPoint x: 320, startPoint y: 225, endPoint x: 310, endPoint y: 215, distance: 14.2
click at [319, 225] on li "Сергеева Анастасия" at bounding box center [430, 228] width 296 height 11
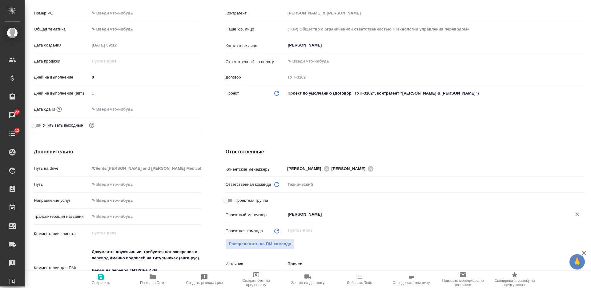
click at [99, 278] on icon "button" at bounding box center [101, 277] width 6 height 6
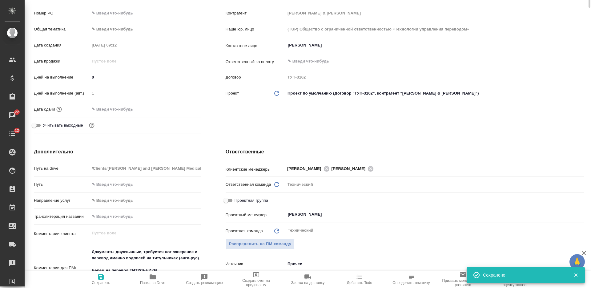
scroll to position [0, 0]
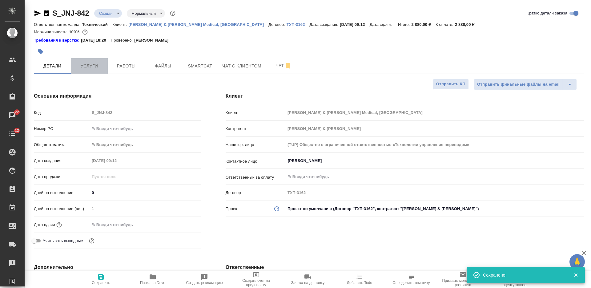
click at [96, 62] on span "Услуги" at bounding box center [90, 66] width 30 height 8
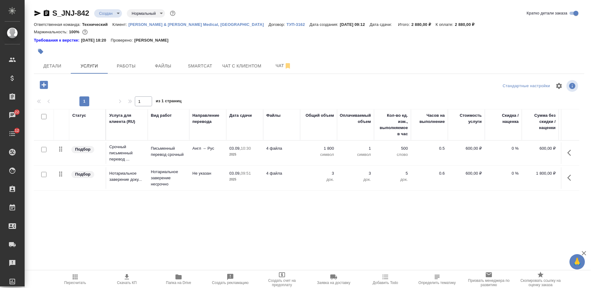
click at [37, 84] on button "button" at bounding box center [43, 85] width 17 height 13
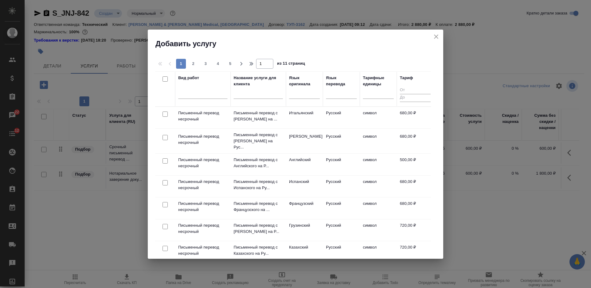
click at [250, 95] on input "text" at bounding box center [258, 95] width 49 height 8
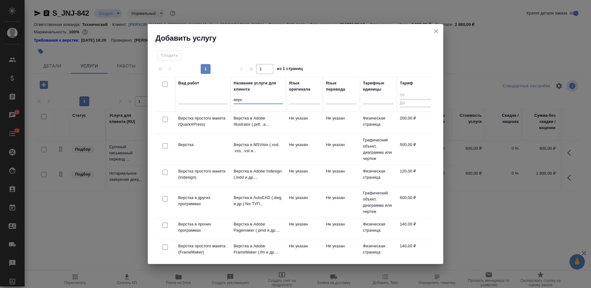
click at [241, 100] on input "верс" at bounding box center [258, 100] width 49 height 8
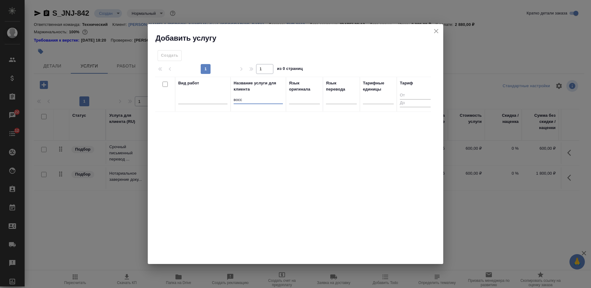
click at [242, 100] on input "восс" at bounding box center [258, 100] width 49 height 8
click at [242, 101] on input "восс" at bounding box center [258, 100] width 49 height 8
click at [442, 31] on div "Добавить услугу" at bounding box center [296, 33] width 296 height 19
click at [436, 29] on icon "close" at bounding box center [436, 30] width 7 height 7
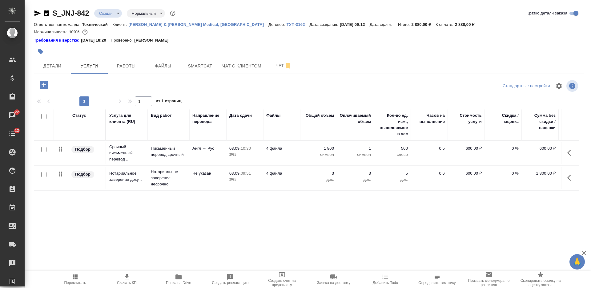
click at [43, 116] on input "checkbox" at bounding box center [43, 116] width 5 height 5
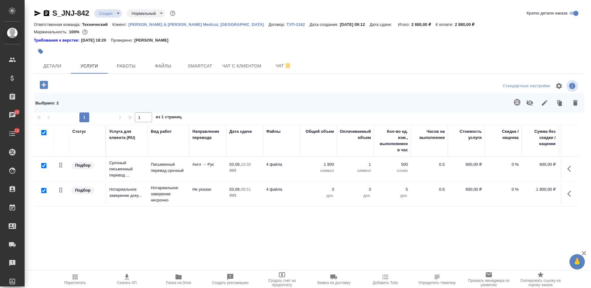
click at [541, 103] on icon "button" at bounding box center [544, 102] width 7 height 7
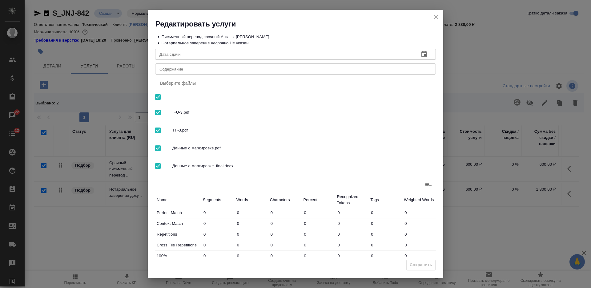
click at [294, 74] on div "x Содержание" at bounding box center [295, 68] width 281 height 11
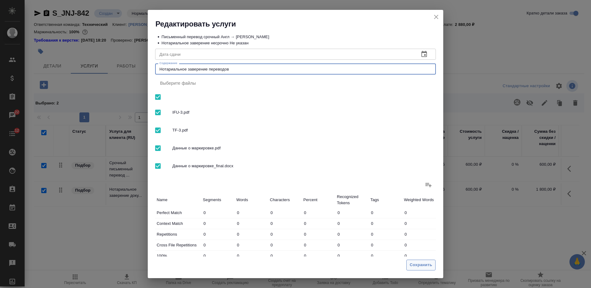
click at [423, 264] on span "Сохранить" at bounding box center [421, 264] width 22 height 7
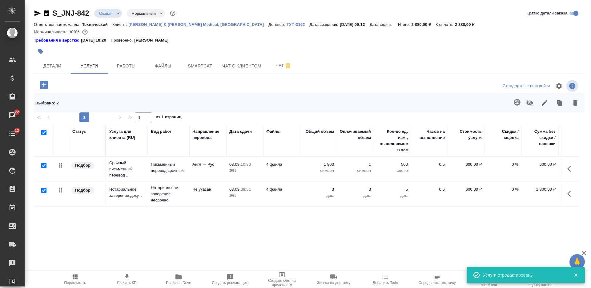
click at [133, 275] on span "Скачать КП" at bounding box center [127, 279] width 44 height 12
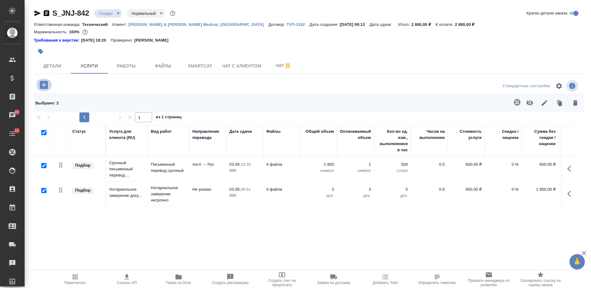
click at [47, 85] on icon "button" at bounding box center [44, 85] width 8 height 8
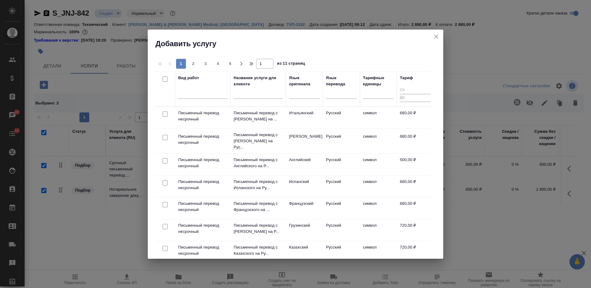
click at [250, 95] on input "text" at bounding box center [258, 95] width 49 height 8
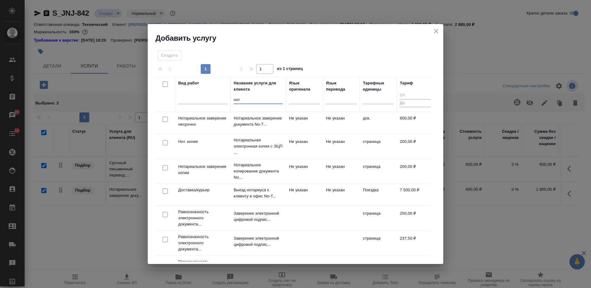
click at [164, 167] on input "checkbox" at bounding box center [165, 167] width 5 height 5
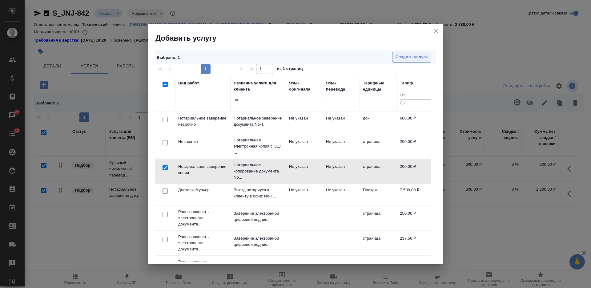
click at [404, 57] on span "Создать услуги" at bounding box center [412, 57] width 32 height 7
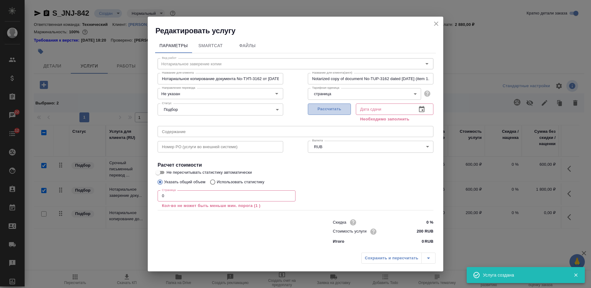
click at [341, 112] on span "Рассчитать" at bounding box center [329, 109] width 36 height 7
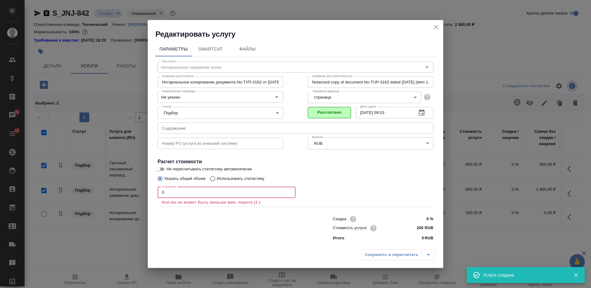
drag, startPoint x: 171, startPoint y: 195, endPoint x: 152, endPoint y: 195, distance: 18.8
click at [155, 196] on div "Параметры SmartCat Файлы Вид работ Нотариальное заверение копии Вид работ Назва…" at bounding box center [296, 142] width 296 height 207
click at [384, 184] on div "Указать общий объем Использовать статистику" at bounding box center [296, 179] width 276 height 12
drag, startPoint x: 172, startPoint y: 192, endPoint x: 140, endPoint y: 191, distance: 31.5
click at [141, 191] on div "Редактировать услугу Параметры SmartCat Файлы Вид работ Нотариальное заверение …" at bounding box center [295, 144] width 591 height 288
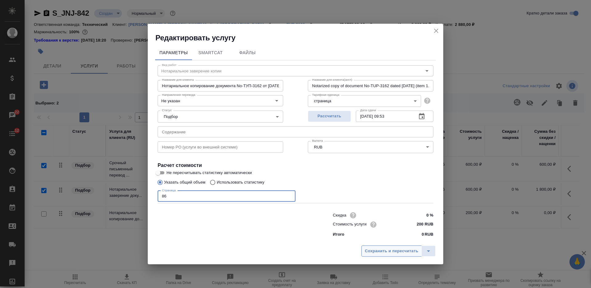
click at [382, 250] on span "Сохранить и пересчитать" at bounding box center [392, 251] width 54 height 7
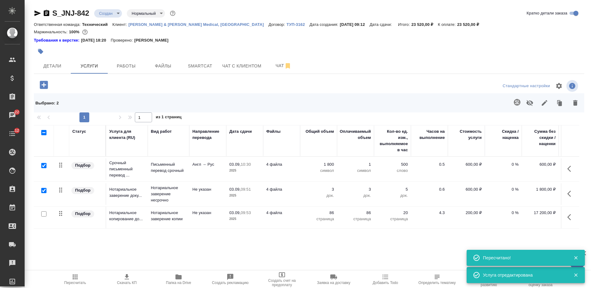
click at [131, 277] on span "Скачать КП" at bounding box center [127, 279] width 44 height 12
click at [49, 11] on icon "button" at bounding box center [47, 13] width 6 height 6
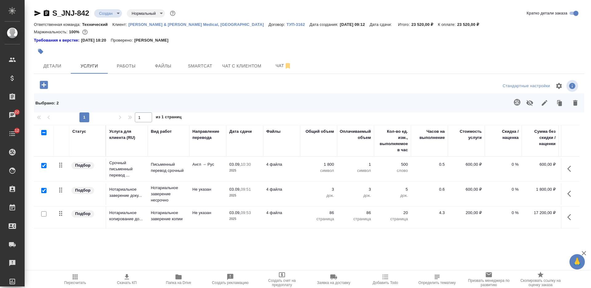
click at [48, 14] on icon "button" at bounding box center [47, 13] width 6 height 6
click at [47, 72] on button "Детали" at bounding box center [52, 65] width 37 height 15
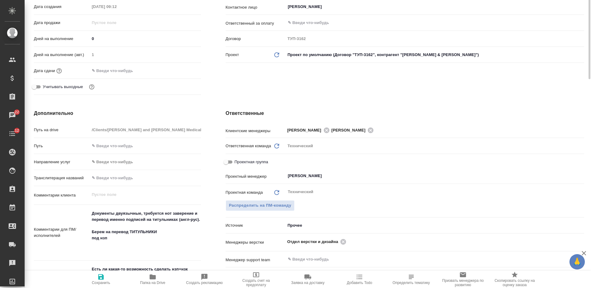
scroll to position [269, 0]
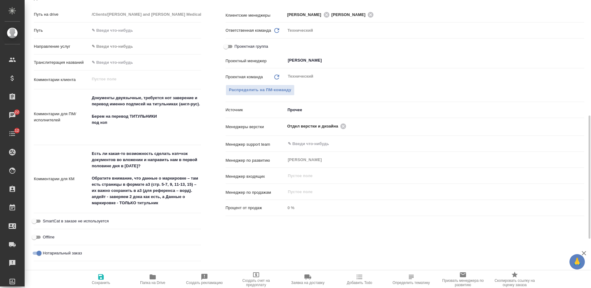
click at [168, 202] on textarea "Есть ли какая-то возможность сделать нзп+нзк документов во вложении и направить…" at bounding box center [145, 178] width 111 height 60
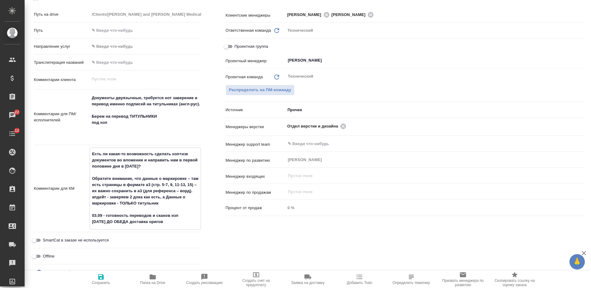
click at [96, 284] on span "Сохранить" at bounding box center [101, 283] width 18 height 4
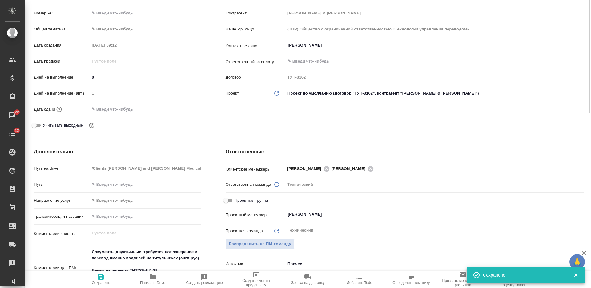
scroll to position [77, 0]
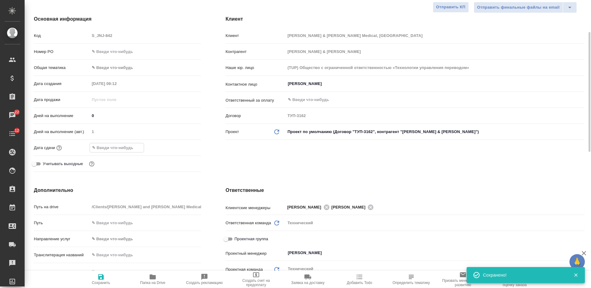
click at [127, 145] on input "text" at bounding box center [117, 147] width 54 height 9
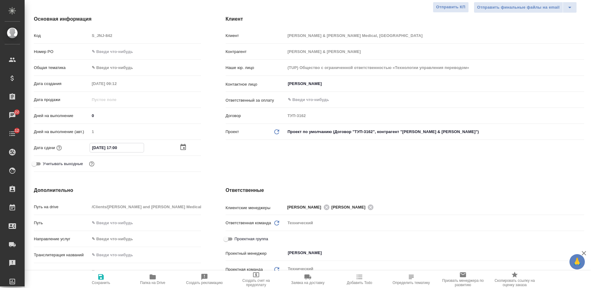
click at [103, 279] on icon "button" at bounding box center [101, 277] width 6 height 6
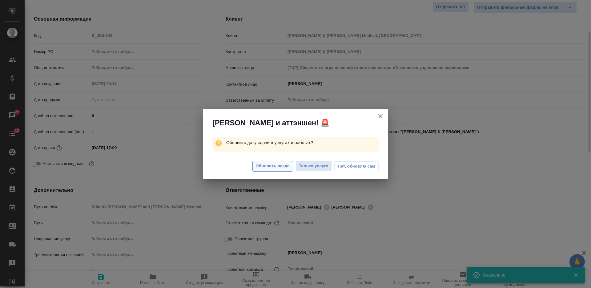
click at [261, 168] on span "Обновить везде" at bounding box center [273, 166] width 34 height 7
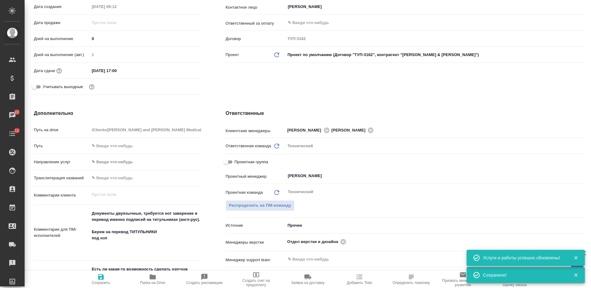
scroll to position [0, 0]
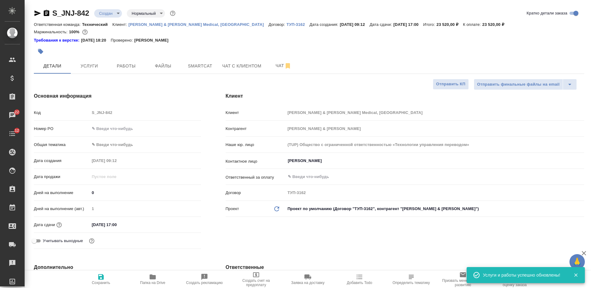
click at [108, 16] on body "🙏 .cls-1 fill:#fff; AWATERA Nikiforova Valeria Клиенты Спецификации Заказы 22 Ч…" at bounding box center [295, 144] width 591 height 288
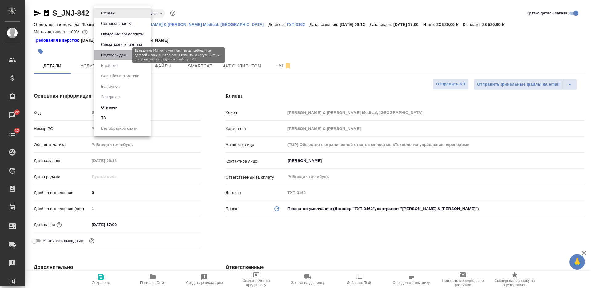
click at [114, 54] on button "Подтвержден" at bounding box center [113, 55] width 29 height 7
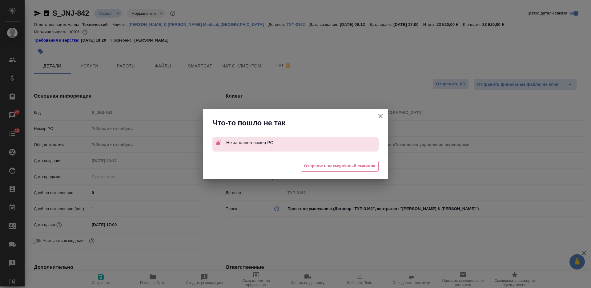
click at [381, 119] on icon "button" at bounding box center [380, 115] width 7 height 7
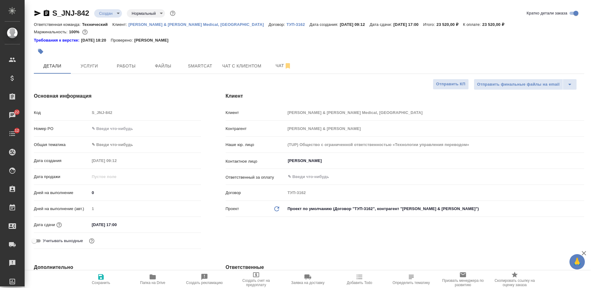
click at [128, 127] on input "text" at bounding box center [145, 128] width 111 height 9
click at [101, 277] on icon "button" at bounding box center [100, 276] width 7 height 7
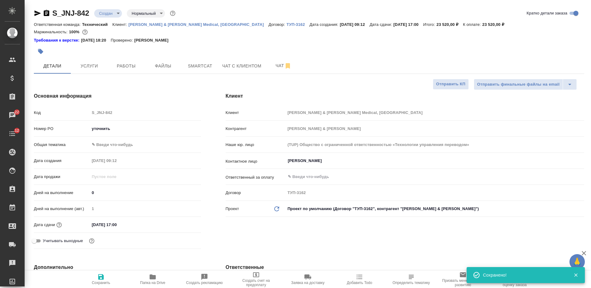
click at [109, 12] on body "🙏 .cls-1 fill:#fff; AWATERA Nikiforova Valeria Клиенты Спецификации Заказы 22 Ч…" at bounding box center [295, 144] width 591 height 288
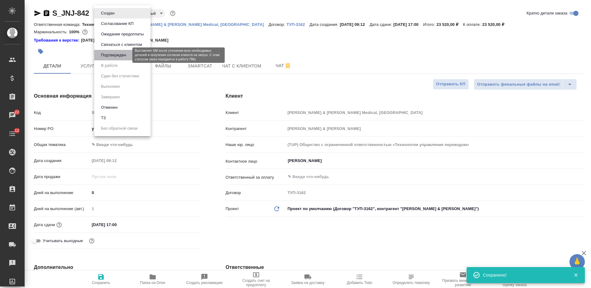
click at [110, 52] on button "Подтвержден" at bounding box center [113, 55] width 29 height 7
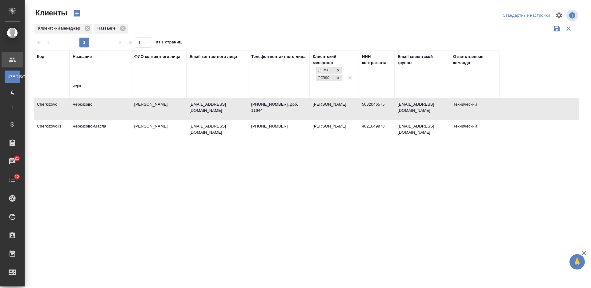
select select "RU"
click at [76, 84] on input "черк" at bounding box center [100, 87] width 55 height 8
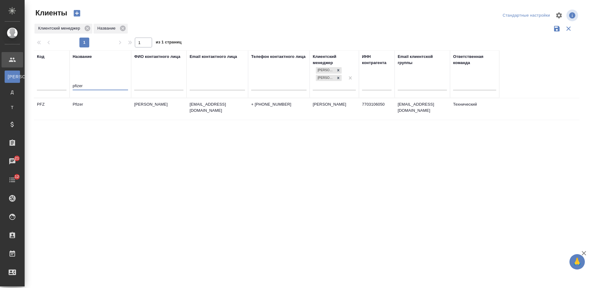
type input "pfizer"
click at [119, 112] on td "Pfizer" at bounding box center [101, 109] width 62 height 22
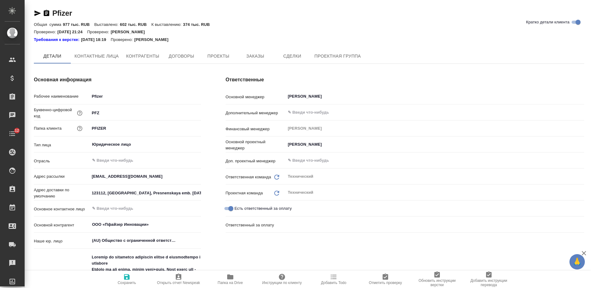
type textarea "x"
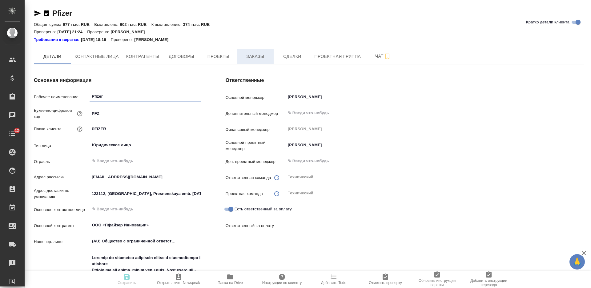
type textarea "x"
click at [241, 59] on span "Заказы" at bounding box center [256, 57] width 30 height 8
type textarea "x"
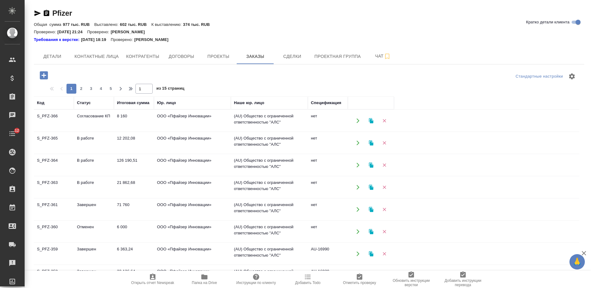
click at [120, 124] on td "8 160" at bounding box center [134, 121] width 40 height 22
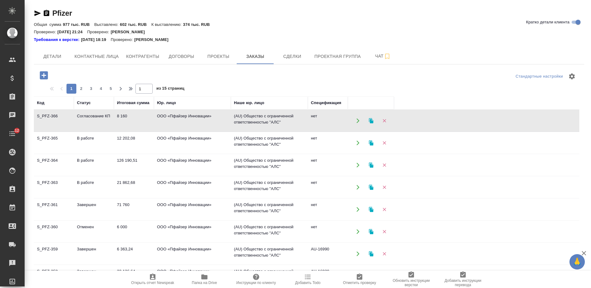
click at [120, 124] on td "8 160" at bounding box center [134, 121] width 40 height 22
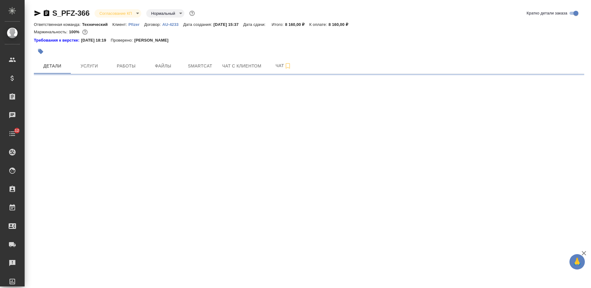
select select "RU"
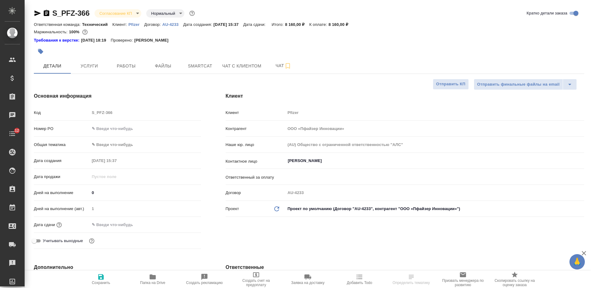
type textarea "x"
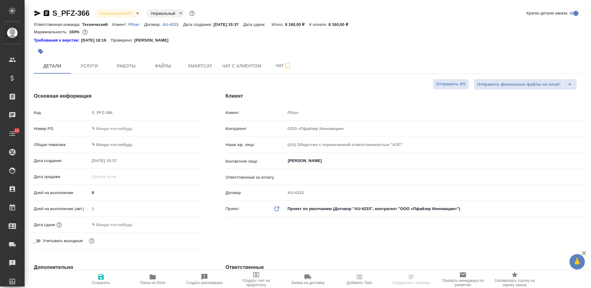
type textarea "x"
click at [124, 223] on input "text" at bounding box center [117, 224] width 54 height 9
type input "0_.__.____ __:__"
type textarea "x"
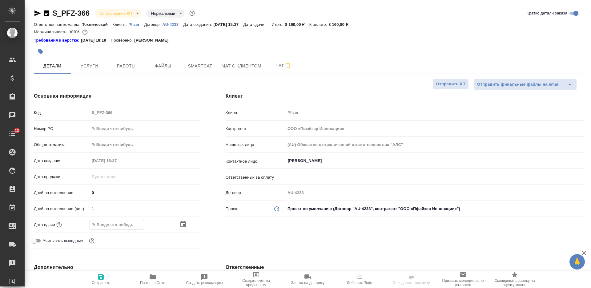
type textarea "x"
type input "04.__.____ __:__"
type textarea "x"
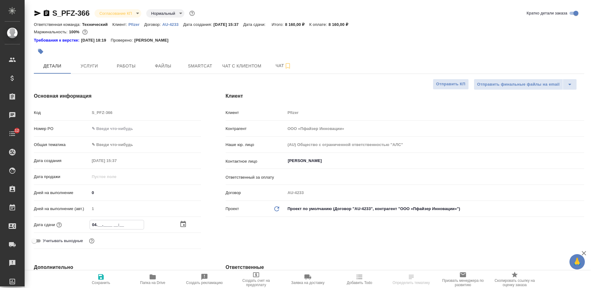
type input "04.0_.____ __:__"
type textarea "x"
type input "04.09.____ __:__"
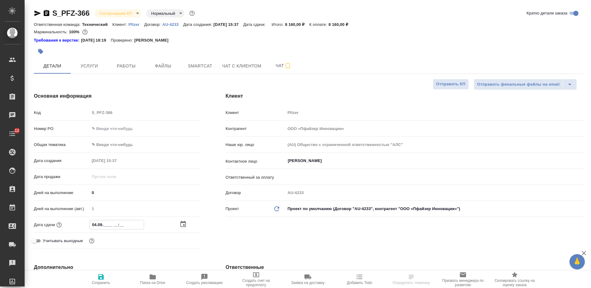
type textarea "x"
type input "04.09.2___ __:__"
type textarea "x"
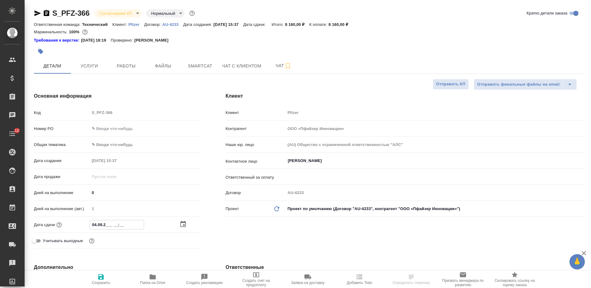
type textarea "x"
type input "[DATE]__ __:__"
type textarea "x"
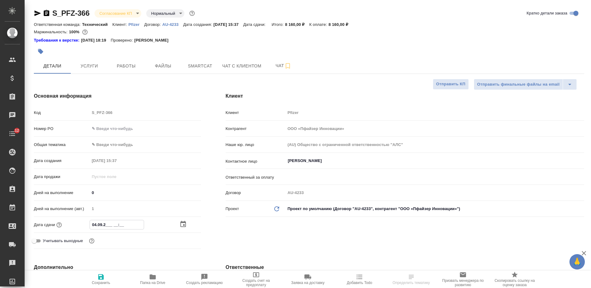
type textarea "x"
type input "[DATE]_ __:__"
type textarea "x"
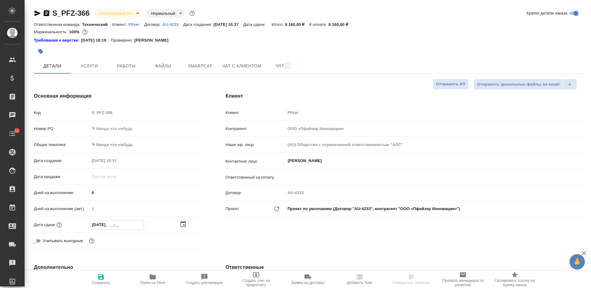
type input "[DATE] __:__"
type textarea "x"
type input "[DATE] 1_:__"
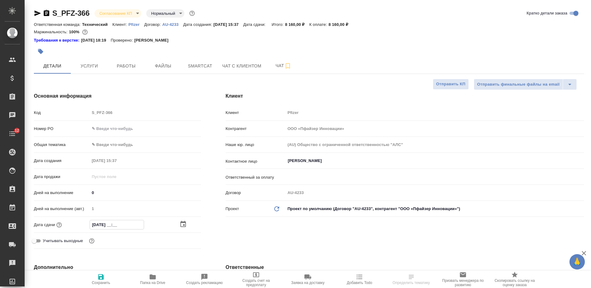
type textarea "x"
type input "[DATE] 17:__"
type textarea "x"
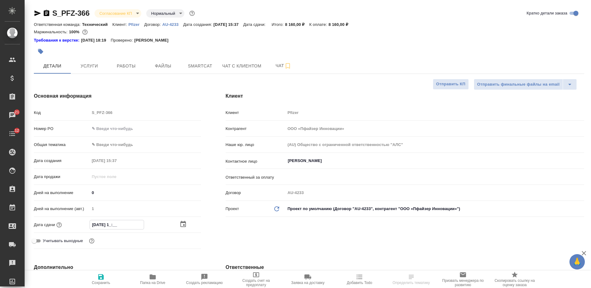
type textarea "x"
type input "[DATE] 17:0_"
type textarea "x"
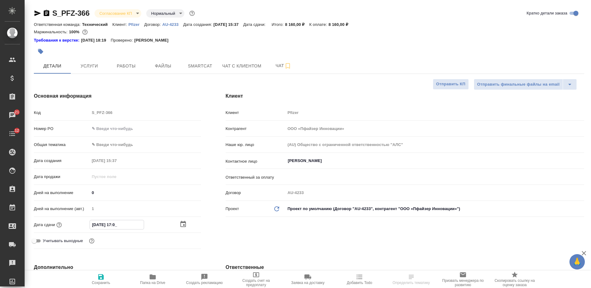
type textarea "x"
type input "[DATE] 17:00"
type textarea "x"
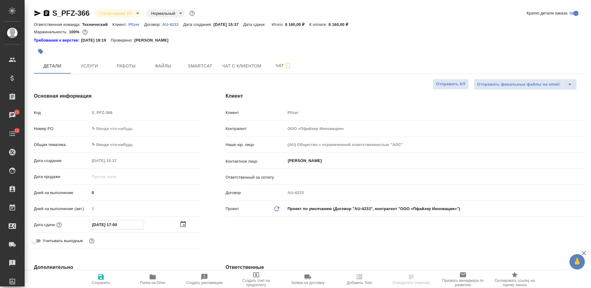
type input "[DATE] 17:00"
click at [134, 126] on input "text" at bounding box center [145, 128] width 111 height 9
paste input "9501056602"
type input "9501056602"
type textarea "x"
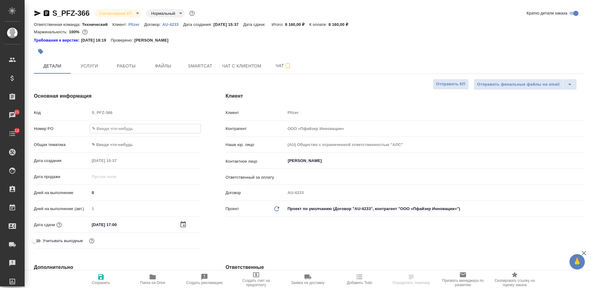
type textarea "x"
type input "9501056602"
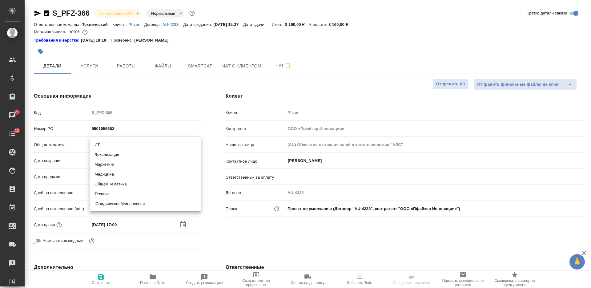
click at [128, 148] on body "🙏 .cls-1 fill:#fff; AWATERA Nikiforova Valeria Клиенты Спецификации Заказы 21 Ч…" at bounding box center [295, 144] width 591 height 288
click at [136, 172] on li "Медицина" at bounding box center [145, 174] width 111 height 10
type input "med"
type textarea "x"
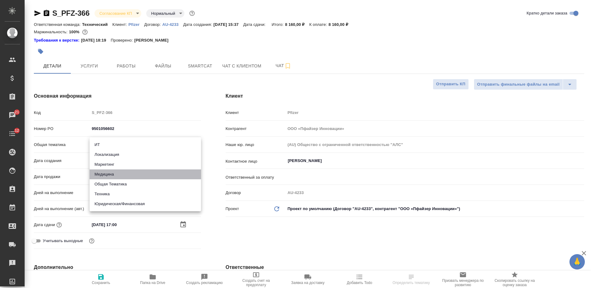
type textarea "x"
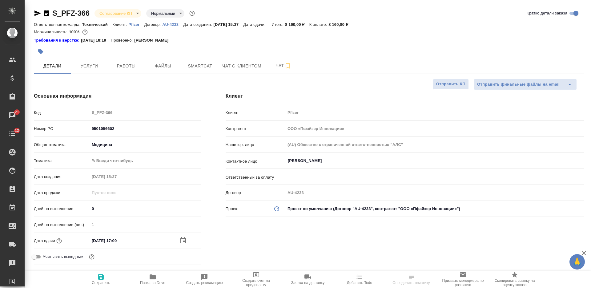
click at [129, 158] on body "🙏 .cls-1 fill:#fff; AWATERA Nikiforova Valeria Клиенты Спецификации Заказы 21 Ч…" at bounding box center [295, 144] width 591 height 288
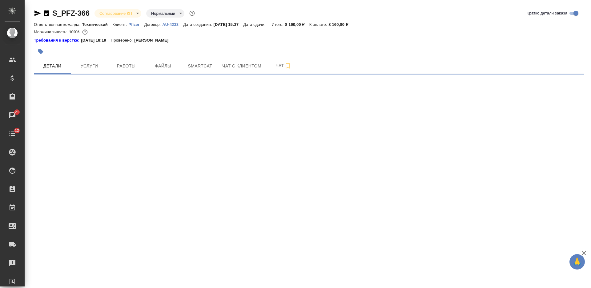
select select "RU"
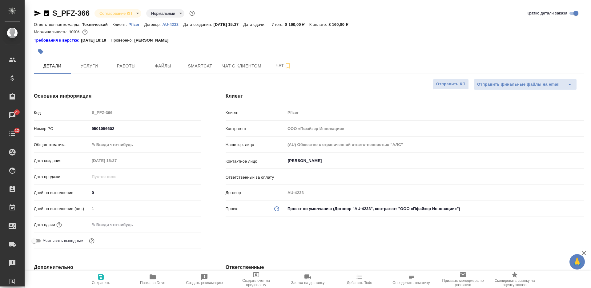
type textarea "x"
click at [117, 145] on body "🙏 .cls-1 fill:#fff; AWATERA Nikiforova Valeria Клиенты Спецификации Заказы 21 Ч…" at bounding box center [295, 144] width 591 height 288
click at [123, 175] on li "Медицина" at bounding box center [145, 174] width 111 height 10
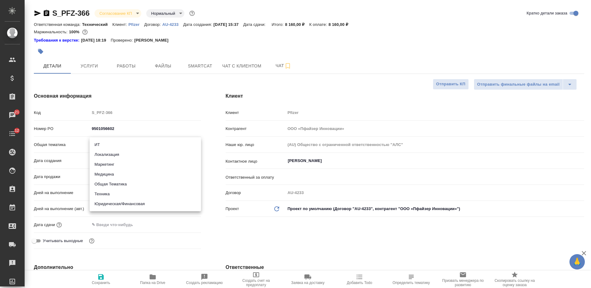
type input "med"
type textarea "x"
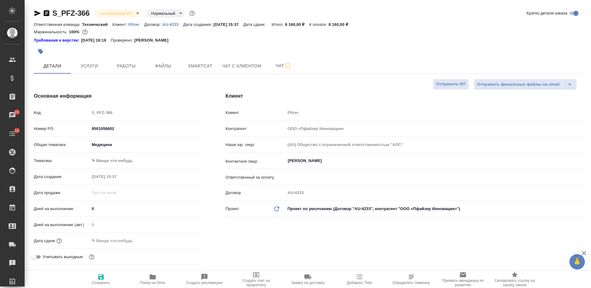
click at [114, 161] on body "🙏 .cls-1 fill:#fff; AWATERA Nikiforova Valeria Клиенты Спецификации Заказы 21 Ч…" at bounding box center [295, 144] width 591 height 288
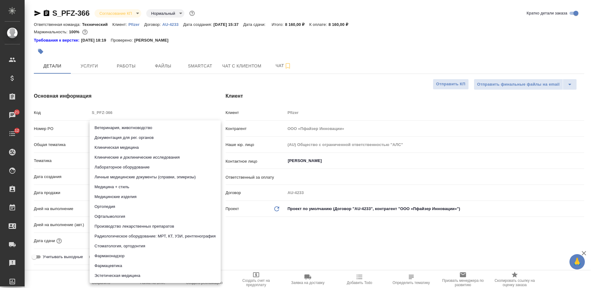
click at [120, 187] on li "Медицина + стиль" at bounding box center [155, 187] width 131 height 10
type textarea "x"
type input "614982e3093d9b491e1077bc"
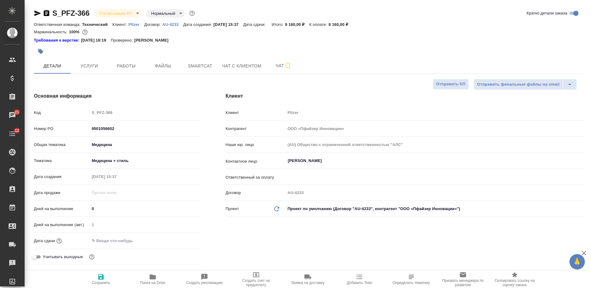
click at [123, 242] on input "text" at bounding box center [117, 240] width 54 height 9
type input "0_.__.____ __:__"
type textarea "x"
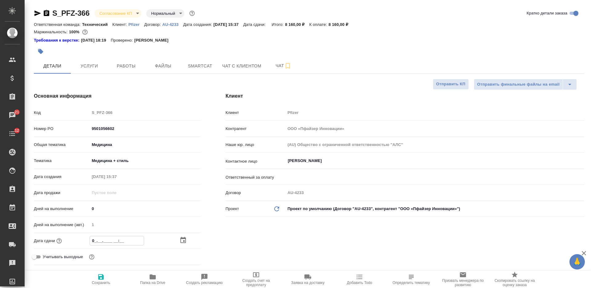
type input "04.__.____ __:__"
type textarea "x"
type input "04.0_.____ __:__"
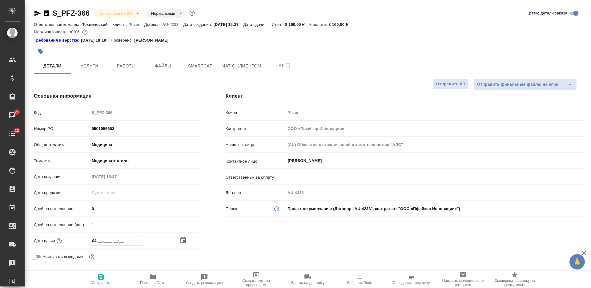
type textarea "x"
type input "04.09.____ __:__"
type textarea "x"
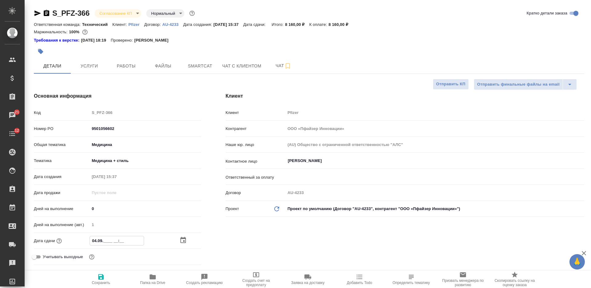
type textarea "x"
type input "04.09.2___ __:__"
type textarea "x"
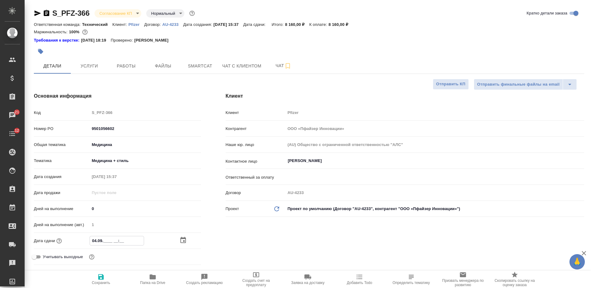
type textarea "x"
type input "04.09.20__ __:__"
type textarea "x"
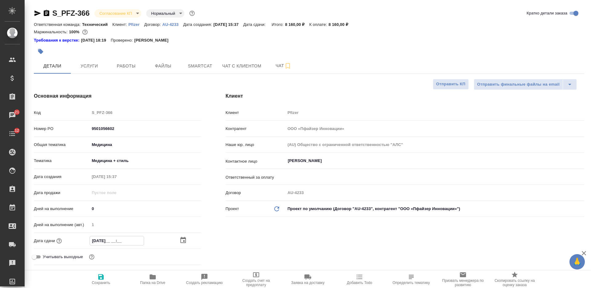
type input "04.09.202_ __:__"
type textarea "x"
type input "04.09.2025 __:__"
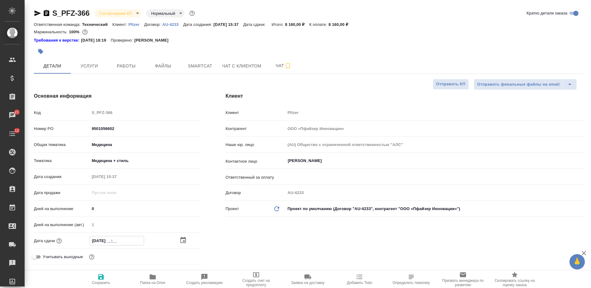
type textarea "x"
type input "04.09.2025 1_:__"
type textarea "x"
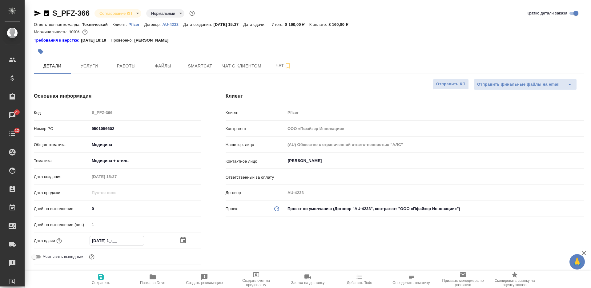
type textarea "x"
type input "04.09.2025 17:__"
type textarea "x"
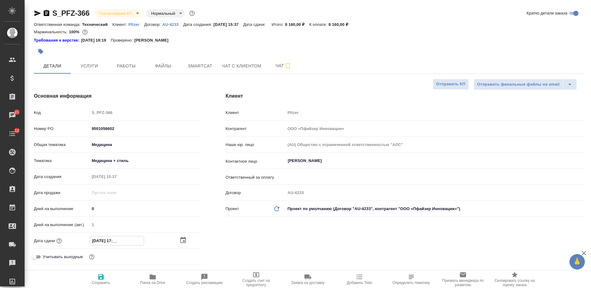
type textarea "x"
type input "04.09.2025 17:0_"
type textarea "x"
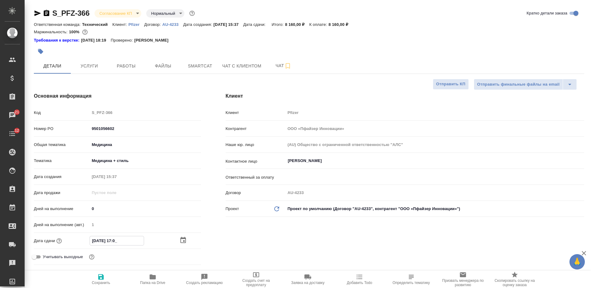
type input "04.09.2025 17:00"
type textarea "x"
type input "04.09.2025 17:00"
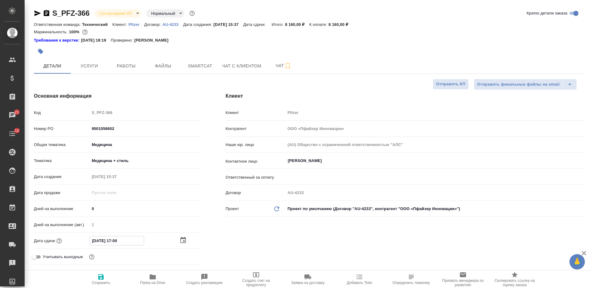
click at [99, 284] on span "Сохранить" at bounding box center [101, 283] width 18 height 4
type textarea "x"
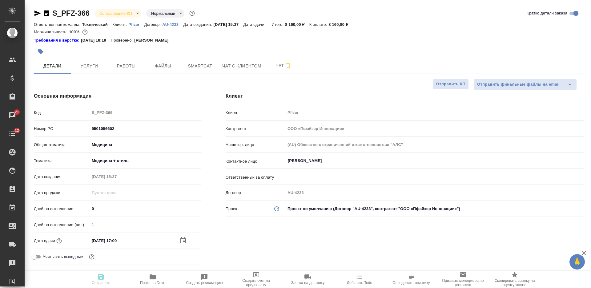
type textarea "x"
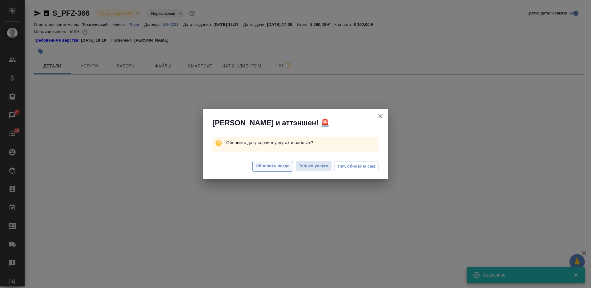
click at [265, 166] on span "Обновить везде" at bounding box center [273, 166] width 34 height 7
select select "RU"
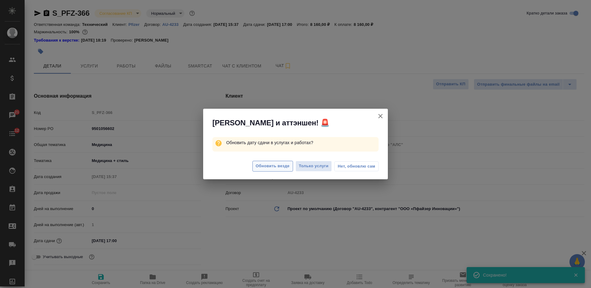
type textarea "x"
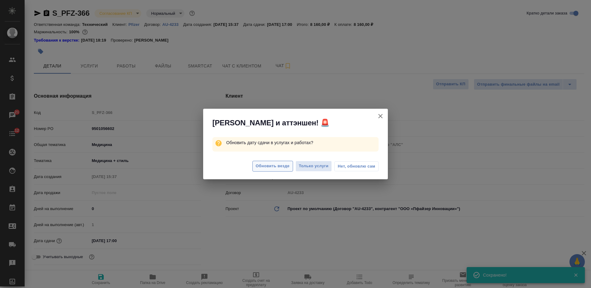
type textarea "x"
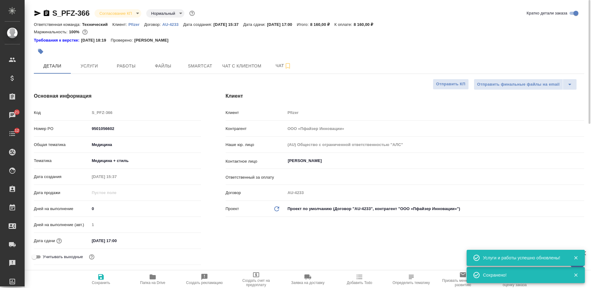
click at [124, 14] on body "🙏 .cls-1 fill:#fff; AWATERA Nikiforova Valeria Клиенты Спецификации Заказы 21 Ч…" at bounding box center [295, 144] width 591 height 288
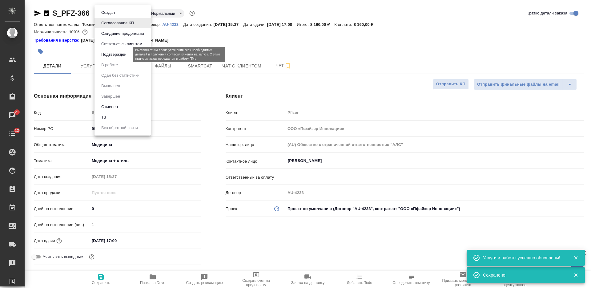
click at [118, 52] on button "Подтвержден" at bounding box center [113, 54] width 29 height 7
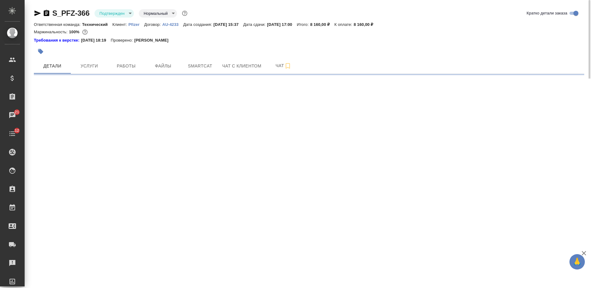
select select "RU"
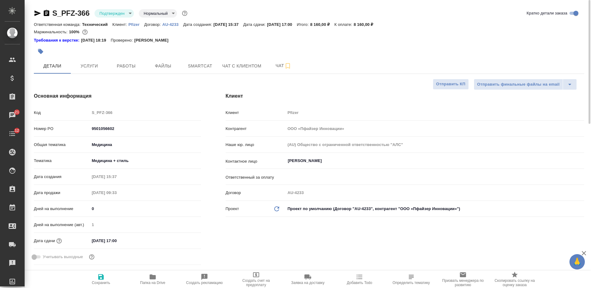
type textarea "x"
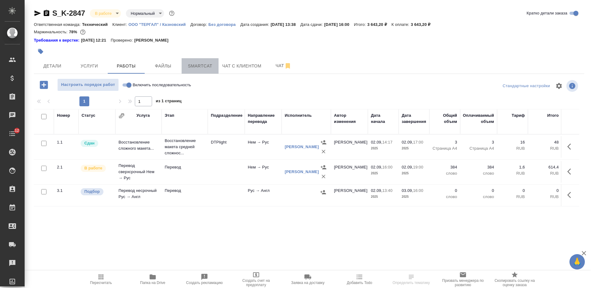
click at [198, 67] on span "Smartcat" at bounding box center [200, 66] width 30 height 8
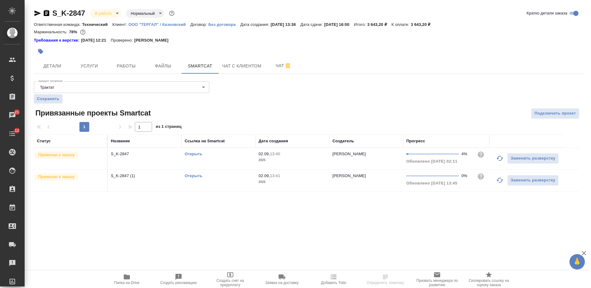
click at [197, 175] on link "Открыть" at bounding box center [194, 175] width 18 height 5
click at [121, 74] on div "S_K-2847 В работе inProgress Нормальный normal Кратко детали заказа Ответственн…" at bounding box center [308, 103] width 557 height 207
click at [121, 69] on span "Работы" at bounding box center [126, 66] width 30 height 8
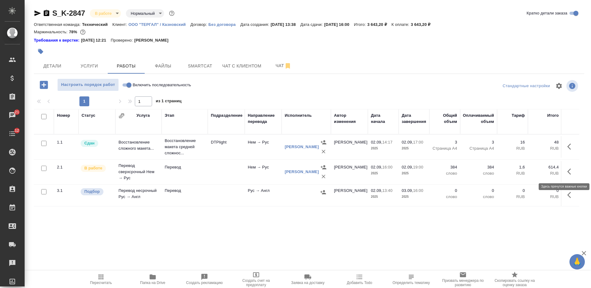
click at [569, 173] on icon "button" at bounding box center [571, 171] width 7 height 7
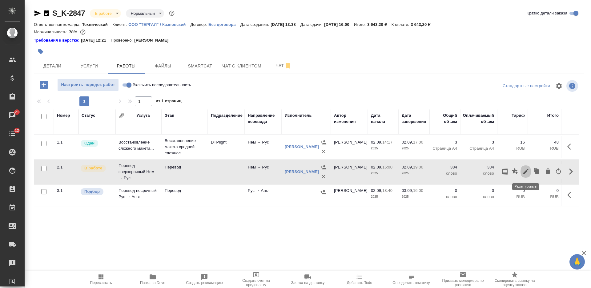
click at [525, 169] on icon "button" at bounding box center [525, 171] width 7 height 7
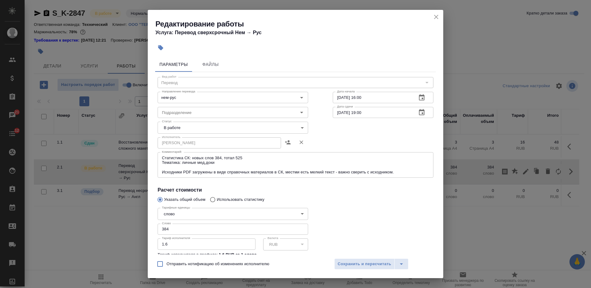
click at [194, 127] on body "🙏 .cls-1 fill:#fff; AWATERA [PERSON_NAME] Спецификации Заказы 21 Чаты 12 Todo П…" at bounding box center [295, 144] width 591 height 288
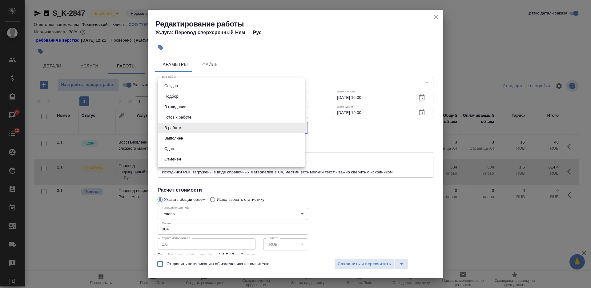
click at [187, 149] on li "Сдан" at bounding box center [231, 149] width 147 height 10
type input "closed"
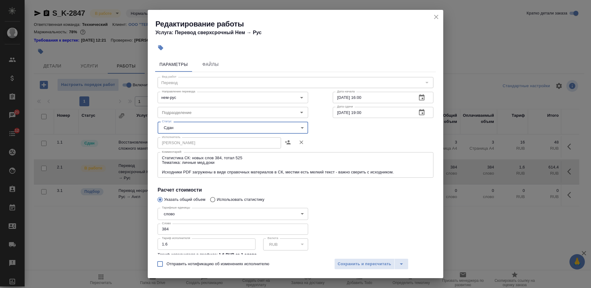
click at [185, 229] on input "384" at bounding box center [233, 229] width 151 height 11
paste input "407.5"
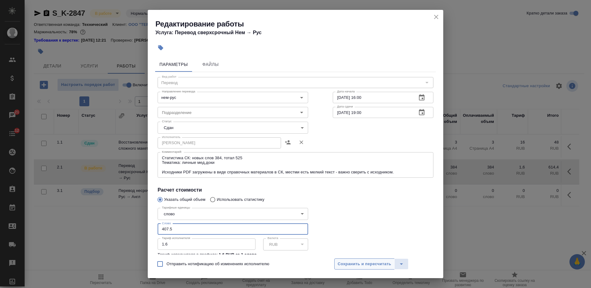
type input "407.5"
click at [345, 264] on span "Сохранить и пересчитать" at bounding box center [365, 264] width 54 height 7
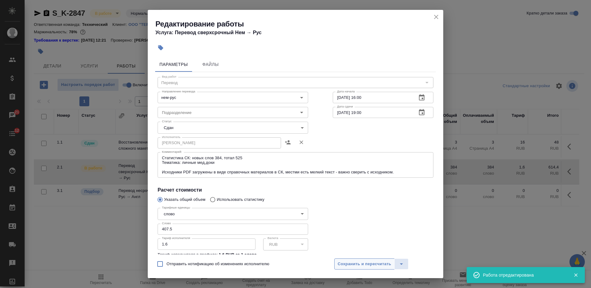
click at [342, 263] on span "Сохранить и пересчитать" at bounding box center [365, 264] width 54 height 7
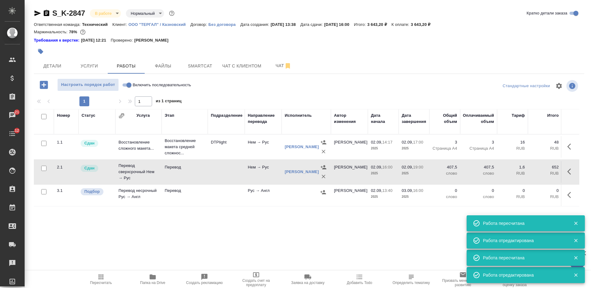
click at [268, 230] on div "Номер Статус Услуга Этап Подразделение Направление перевода Исполнитель Автор и…" at bounding box center [307, 178] width 546 height 139
click at [567, 194] on button "button" at bounding box center [571, 195] width 15 height 15
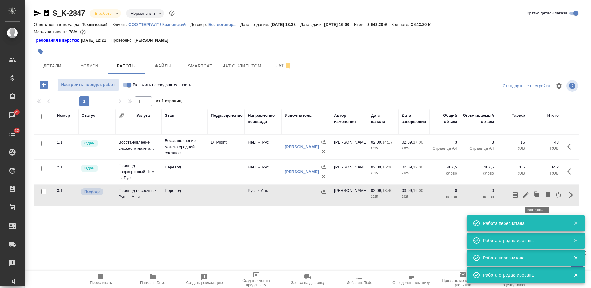
click at [525, 191] on icon "button" at bounding box center [525, 194] width 7 height 7
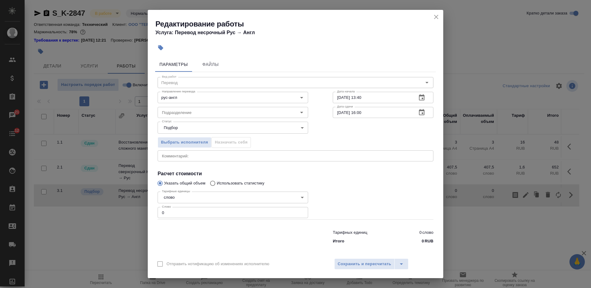
click at [261, 156] on textarea at bounding box center [295, 155] width 267 height 5
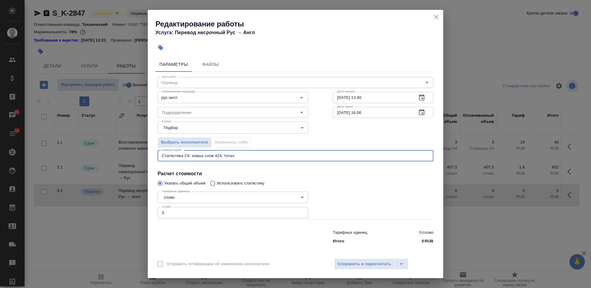
paste textarea "559"
type textarea "Статистика СК: новых слов 424, тотал 559 Тематика: личные мед.доки"
drag, startPoint x: 151, startPoint y: 218, endPoint x: 139, endPoint y: 218, distance: 12.3
click at [140, 218] on div "Редактирование работы Услуга: Перевод несрочный Рус → Англ Параметры Файлы Вид …" at bounding box center [295, 144] width 591 height 288
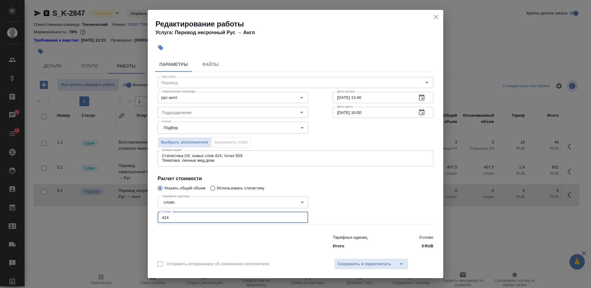
type input "424"
click at [336, 95] on input "[DATE] 13:40" at bounding box center [372, 97] width 79 height 11
click at [336, 95] on input "02.09.2025 13:40" at bounding box center [372, 97] width 79 height 11
click at [338, 97] on input "02.09.2025 13:40" at bounding box center [372, 97] width 79 height 11
click at [370, 99] on input "03.09.2025 13:40" at bounding box center [372, 97] width 79 height 11
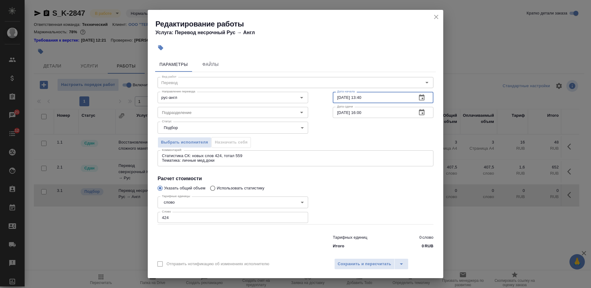
click at [358, 100] on input "03.09.2025 13:40" at bounding box center [372, 97] width 79 height 11
type input "03.09.2025 10:00"
click at [359, 113] on input "03.09.2025 16:00" at bounding box center [372, 112] width 79 height 11
click at [358, 113] on input "03.09.2025 16:00" at bounding box center [372, 112] width 79 height 11
type input "03.09.2025 15:00"
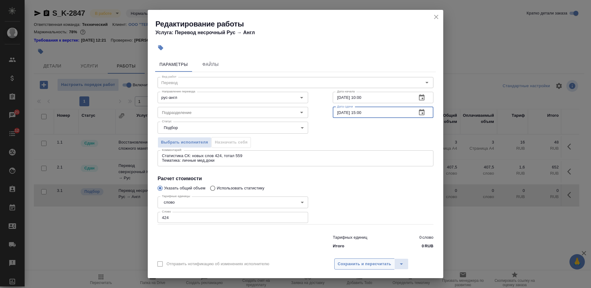
click at [347, 266] on span "Сохранить и пересчитать" at bounding box center [365, 264] width 54 height 7
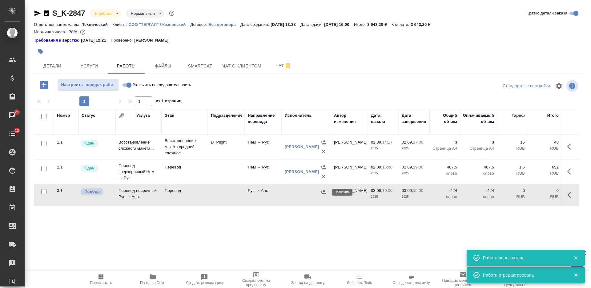
click at [324, 192] on icon "button" at bounding box center [323, 192] width 6 height 6
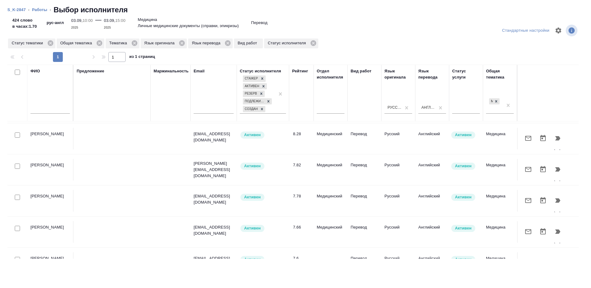
scroll to position [192, 0]
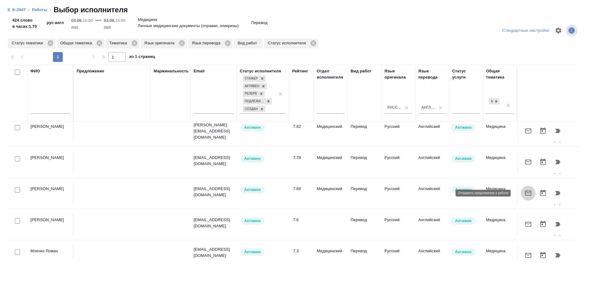
click at [525, 192] on icon "button" at bounding box center [528, 193] width 6 height 5
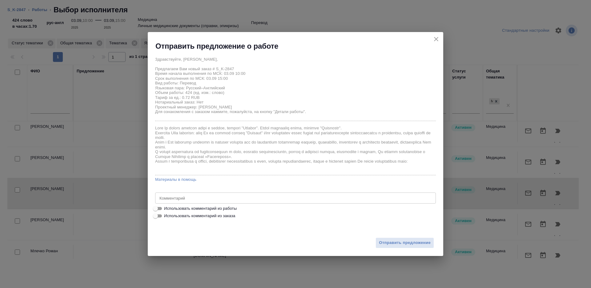
click at [221, 208] on span "Использовать комментарий из работы" at bounding box center [200, 208] width 73 height 6
click at [167, 208] on input "Использовать комментарий из работы" at bounding box center [155, 208] width 22 height 7
checkbox input "true"
type textarea "Статистика СК: новых слов 424, тотал 559 Тематика: личные мед.доки"
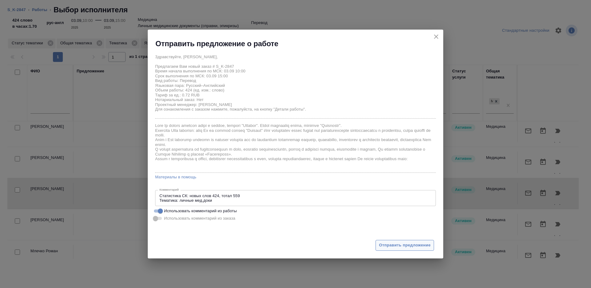
click at [390, 242] on span "Отправить предложение" at bounding box center [405, 245] width 52 height 7
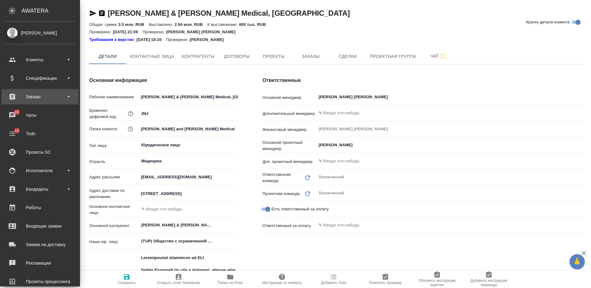
click at [41, 94] on div "Заказы" at bounding box center [40, 96] width 71 height 9
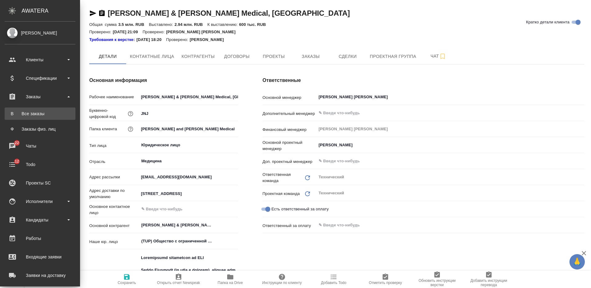
click at [45, 114] on div "Все заказы" at bounding box center [40, 114] width 65 height 6
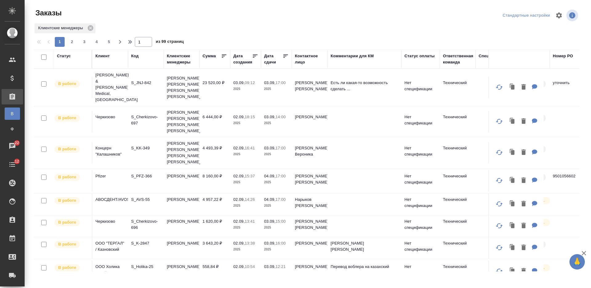
click at [99, 57] on div "Клиент" at bounding box center [102, 56] width 14 height 6
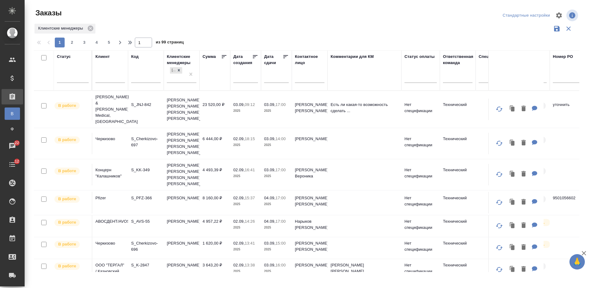
click at [111, 76] on input "text" at bounding box center [110, 79] width 30 height 8
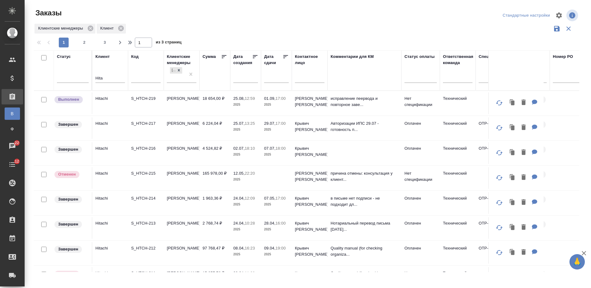
click at [112, 104] on td "Hitachi" at bounding box center [110, 103] width 36 height 22
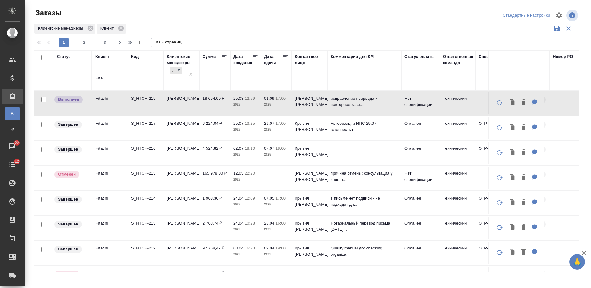
click at [98, 79] on input "Hita" at bounding box center [110, 79] width 30 height 8
click at [106, 79] on input "afhvcn" at bounding box center [110, 79] width 30 height 8
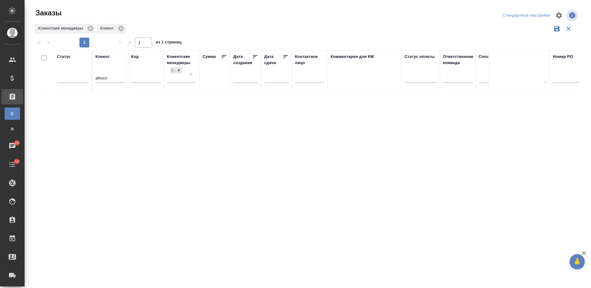
click at [102, 80] on input "afhvcn" at bounding box center [110, 79] width 30 height 8
click at [99, 77] on input "afhvcn" at bounding box center [110, 79] width 30 height 8
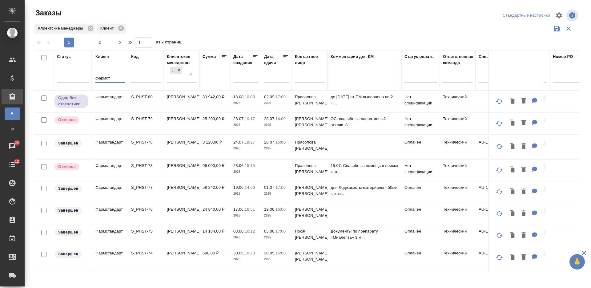
type input "фармст"
click at [125, 101] on td "Фармстандарт" at bounding box center [110, 102] width 36 height 22
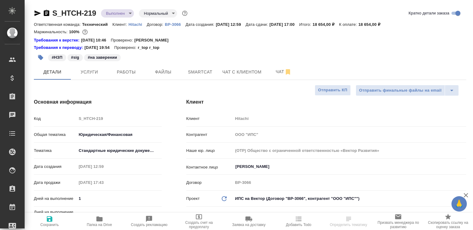
select select "RU"
type textarea "x"
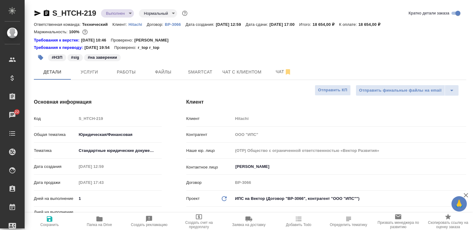
type textarea "x"
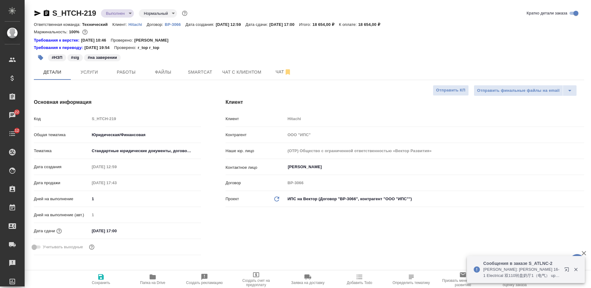
type textarea "x"
click at [157, 230] on span "Папка на Drive" at bounding box center [153, 279] width 44 height 12
type textarea "x"
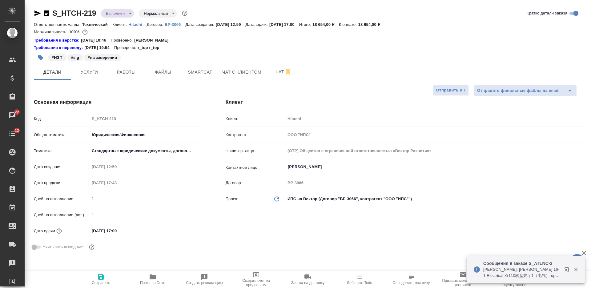
type textarea "x"
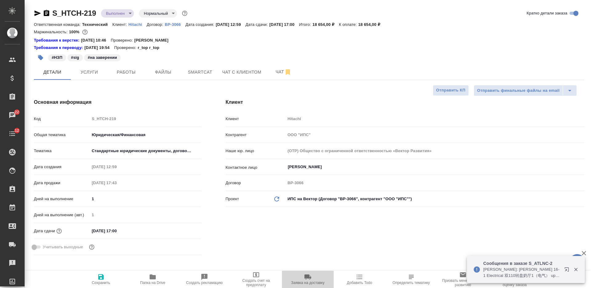
click at [312, 230] on span "Заявка на доставку" at bounding box center [308, 279] width 44 height 12
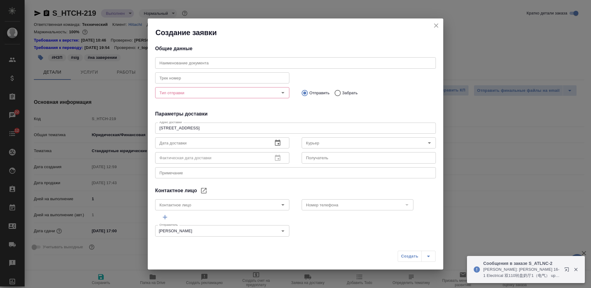
type input "[PERSON_NAME]"
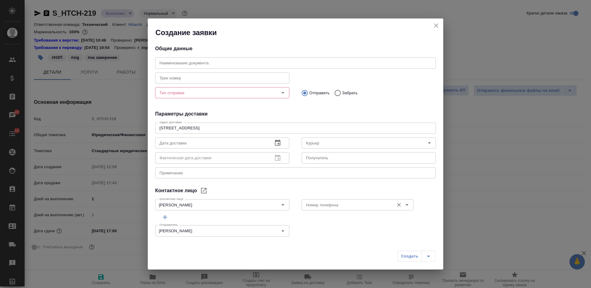
click at [321, 211] on div "Номер телефона Номер телефона" at bounding box center [358, 204] width 112 height 15
click at [318, 205] on input "Номер телефона" at bounding box center [347, 204] width 87 height 7
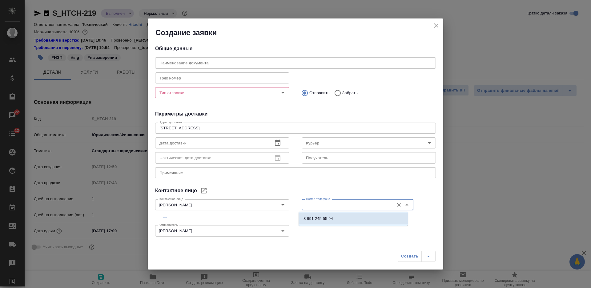
click at [317, 223] on li "8 991 245 55 94" at bounding box center [353, 218] width 109 height 11
type input "8 991 245 55 94"
click at [220, 199] on div "Шершакова Наталья Контактное лицо" at bounding box center [222, 204] width 134 height 11
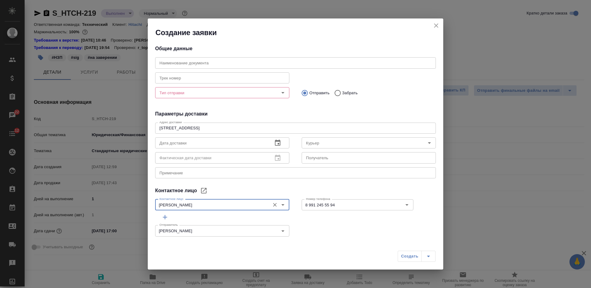
click at [314, 155] on input "text" at bounding box center [369, 157] width 134 height 11
paste input "[PERSON_NAME]"
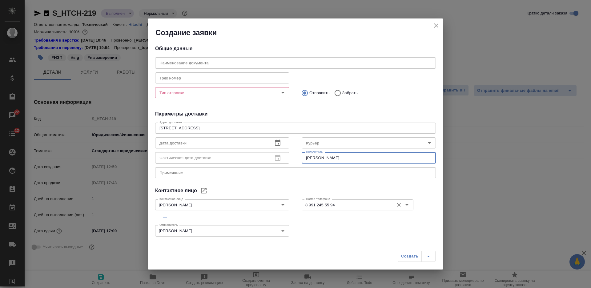
click at [327, 206] on input "8 991 245 55 94" at bounding box center [347, 204] width 87 height 7
click at [351, 155] on input "[PERSON_NAME]" at bounding box center [369, 157] width 134 height 11
paste input "8 991 245 55 94"
click at [227, 97] on div "Тип отправки" at bounding box center [222, 92] width 134 height 11
type input "Шершакова Наталья 8 991 245 55 94"
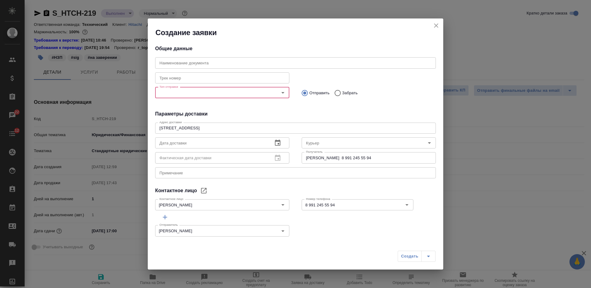
click at [218, 92] on input "Тип отправки" at bounding box center [212, 92] width 110 height 7
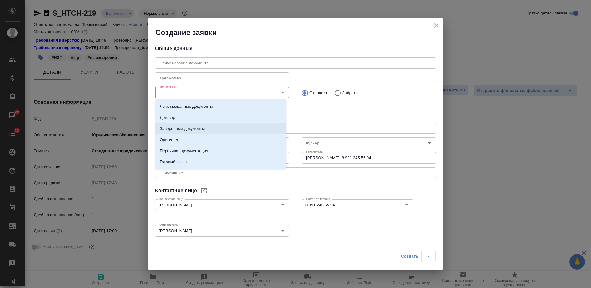
click at [203, 126] on p "Заверенные документы" at bounding box center [182, 129] width 45 height 6
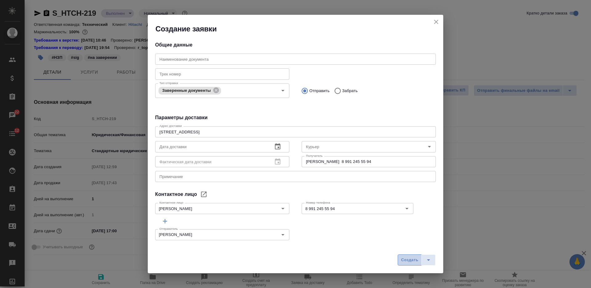
click at [404, 230] on span "Создать" at bounding box center [409, 260] width 17 height 7
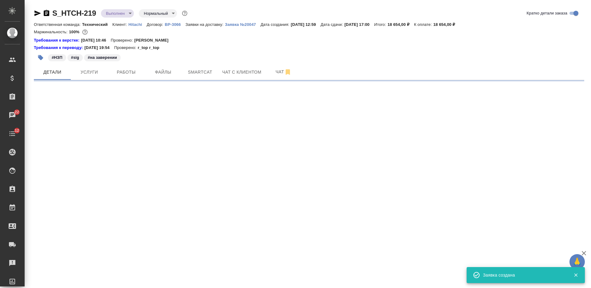
select select "RU"
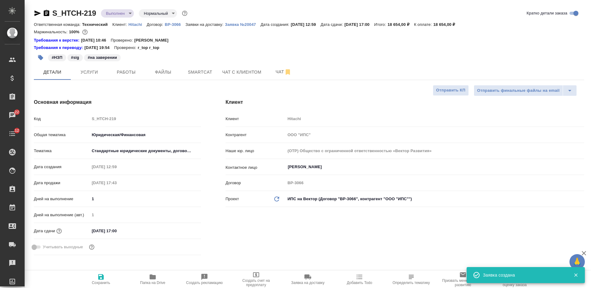
click at [47, 12] on icon "button" at bounding box center [47, 13] width 6 height 6
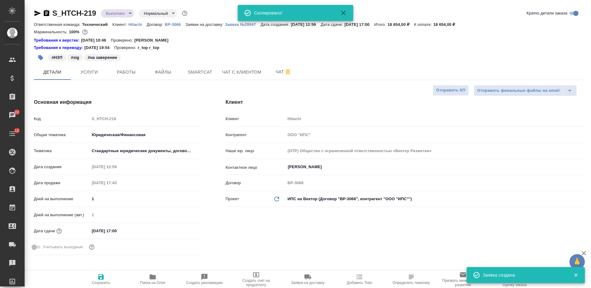
type textarea "x"
click at [240, 20] on div "Скопировано!" at bounding box center [295, 13] width 115 height 16
click at [240, 26] on p "Заявка №20047" at bounding box center [243, 24] width 36 height 5
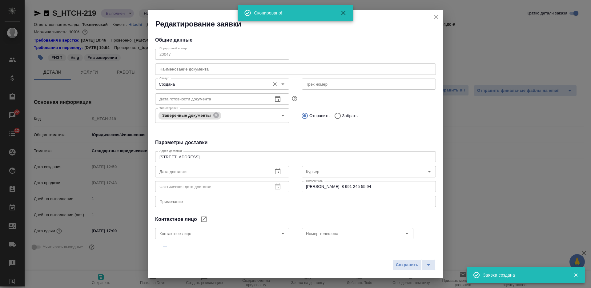
type input "Шершакова Наталья"
type input "8 991 245 55 94"
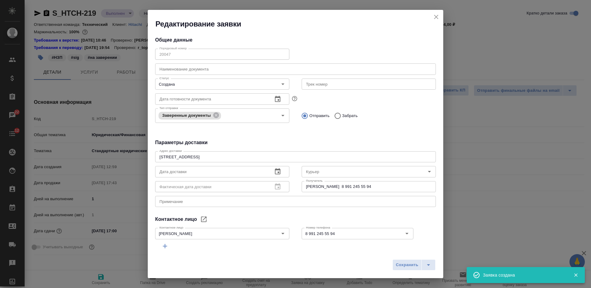
click at [204, 70] on input "text" at bounding box center [295, 68] width 281 height 11
paste input "S_HTCH-219"
type input "S_HTCH-219"
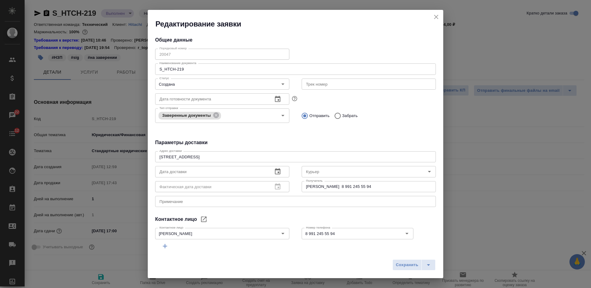
type textarea "x"
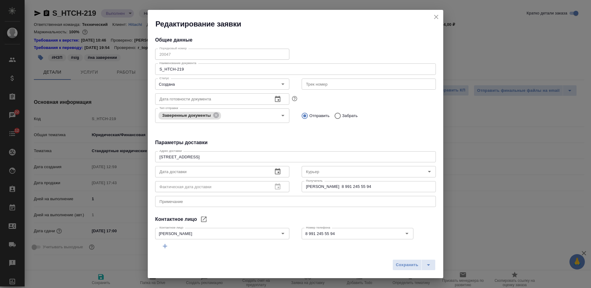
type textarea "x"
click at [397, 230] on span "Сохранить" at bounding box center [407, 264] width 22 height 7
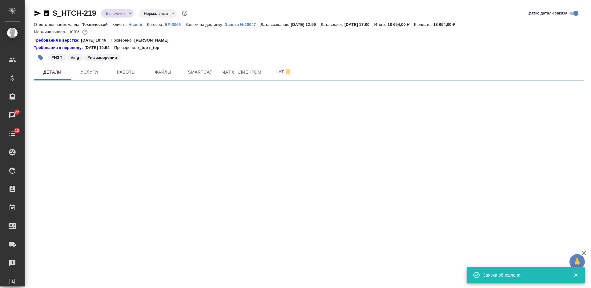
select select "RU"
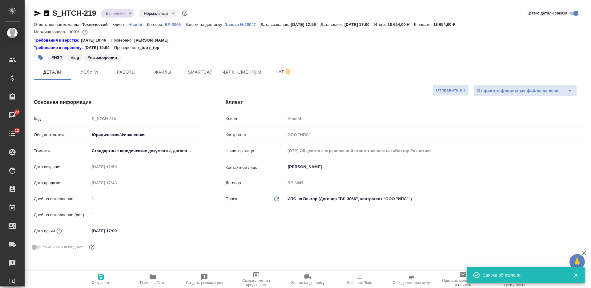
type textarea "x"
click at [232, 26] on p "Заявка №20047" at bounding box center [243, 24] width 36 height 5
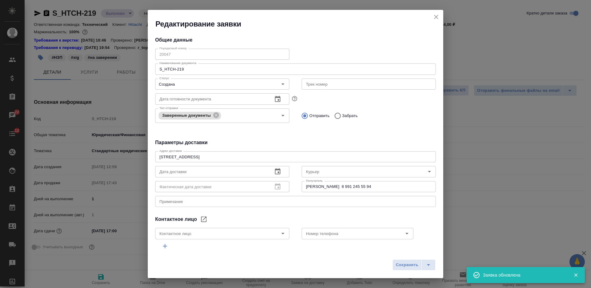
type input "Шершакова Наталья"
type input "8 991 245 55 94"
click at [199, 173] on input "text" at bounding box center [211, 171] width 113 height 11
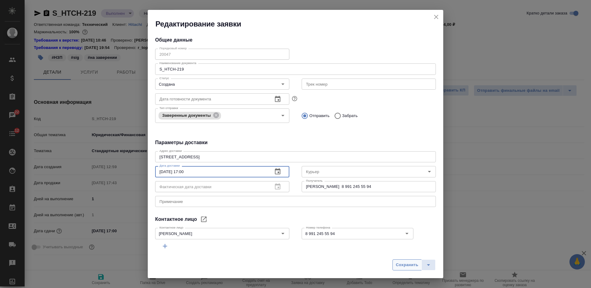
type input "03.09.2025 17:00"
click at [399, 230] on span "Сохранить" at bounding box center [407, 264] width 22 height 7
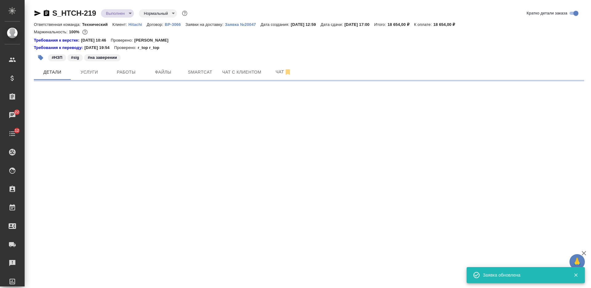
select select "RU"
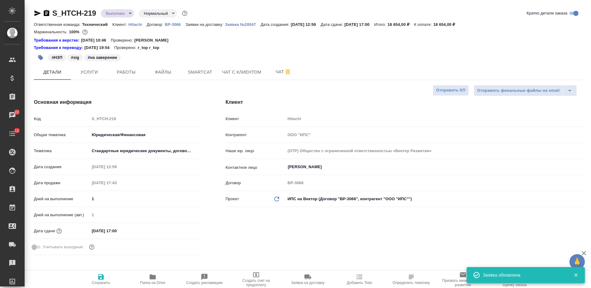
type textarea "x"
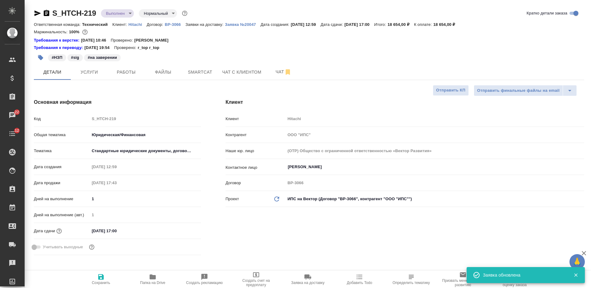
type textarea "x"
click at [134, 72] on span "Работы" at bounding box center [126, 72] width 30 height 8
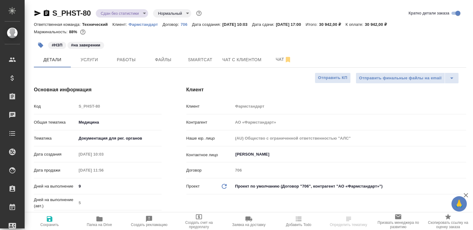
select select "RU"
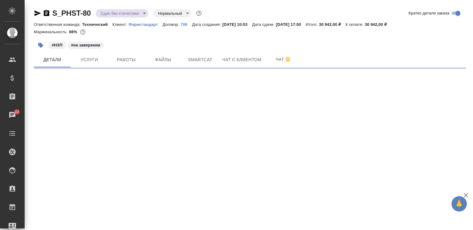
select select "RU"
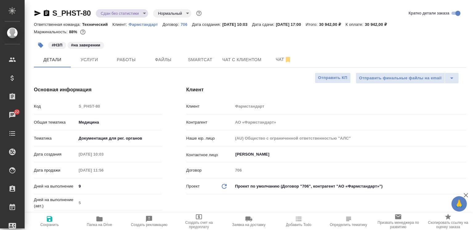
type textarea "x"
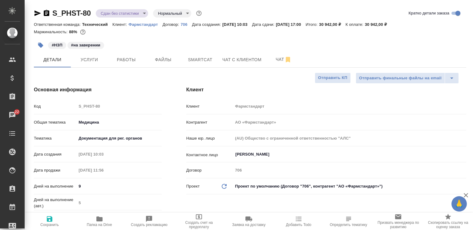
type textarea "x"
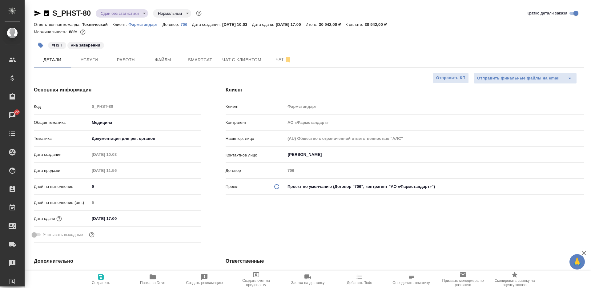
type textarea "x"
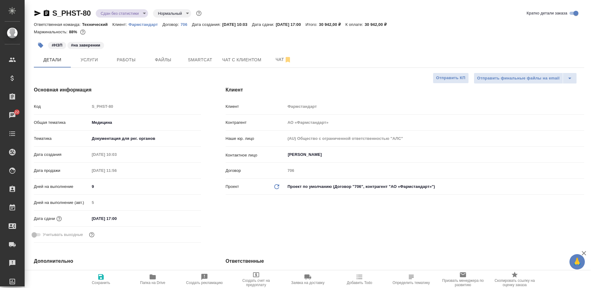
type textarea "x"
click at [306, 230] on span "Заявка на доставку" at bounding box center [307, 283] width 33 height 4
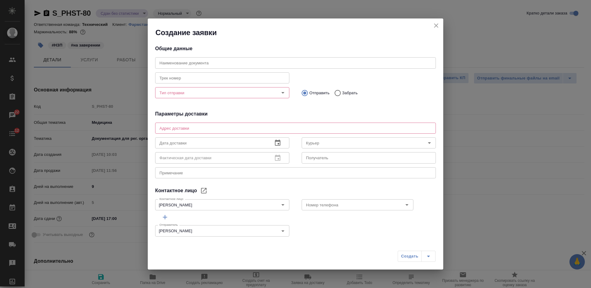
type input "Прасолова Елена"
click at [255, 128] on textarea at bounding box center [296, 128] width 272 height 5
type textarea "x"
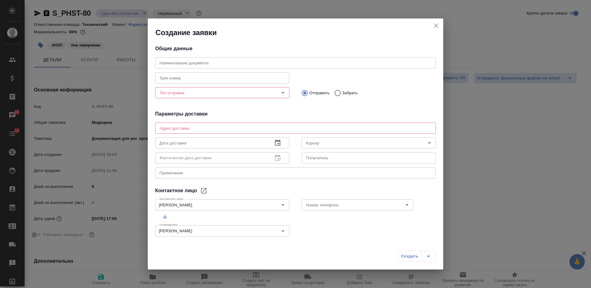
type textarea "x"
paste textarea "ул. Тестовская 10, БЦ Северная башня, 1 поэъезд."
type textarea "ул. Тестовская 10, БЦ Северная башня, 1 поэъезд."
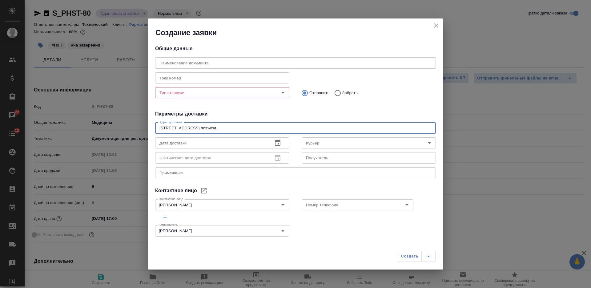
click at [224, 93] on input "Тип отправки" at bounding box center [212, 92] width 110 height 7
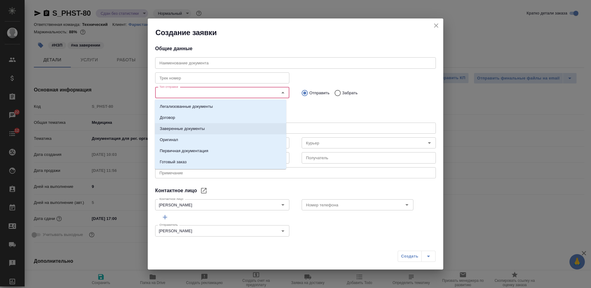
click at [215, 127] on li "Заверенные документы" at bounding box center [221, 128] width 132 height 11
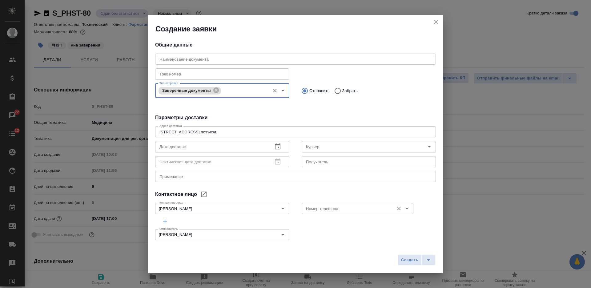
click at [309, 207] on input "Номер телефона" at bounding box center [347, 208] width 87 height 7
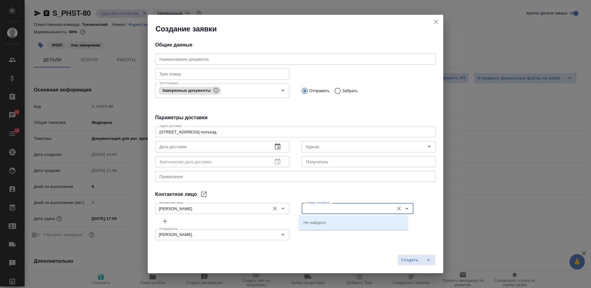
click at [252, 208] on input "Прасолова Елена" at bounding box center [212, 208] width 110 height 7
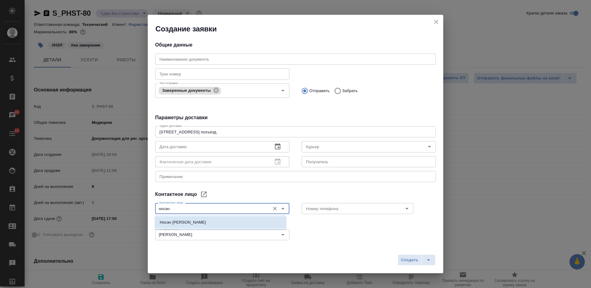
drag, startPoint x: 236, startPoint y: 223, endPoint x: 265, endPoint y: 216, distance: 29.7
click at [235, 224] on li "Носач Анна" at bounding box center [221, 222] width 132 height 11
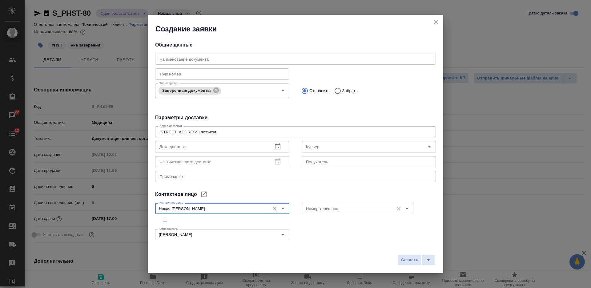
type input "Носач Анна"
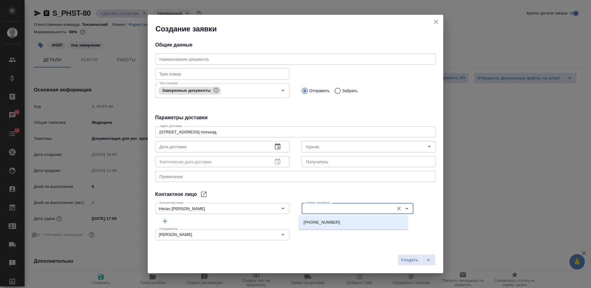
click at [317, 207] on input "Номер телефона" at bounding box center [347, 208] width 87 height 7
click at [321, 222] on p "+79162439104" at bounding box center [322, 222] width 37 height 6
type input "+79162439104"
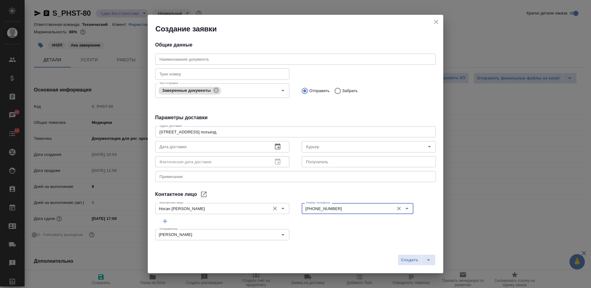
click at [217, 209] on input "Носач Анна" at bounding box center [212, 208] width 110 height 7
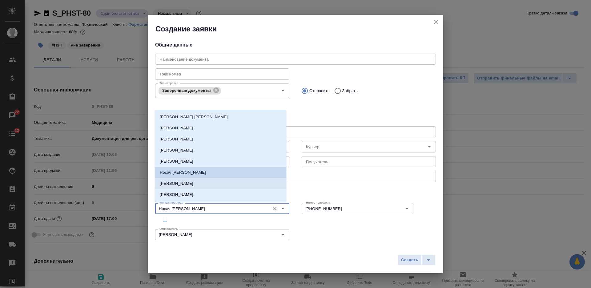
click at [312, 163] on input "text" at bounding box center [369, 161] width 134 height 11
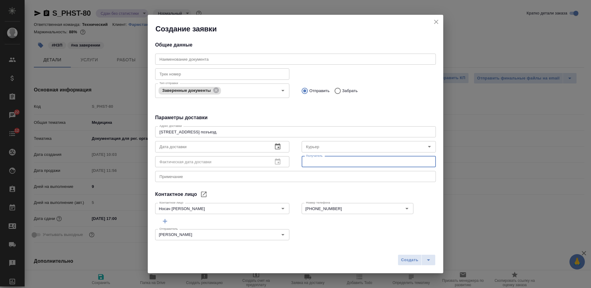
paste input "Носач Анна"
click at [318, 209] on input "+79162439104" at bounding box center [347, 208] width 87 height 7
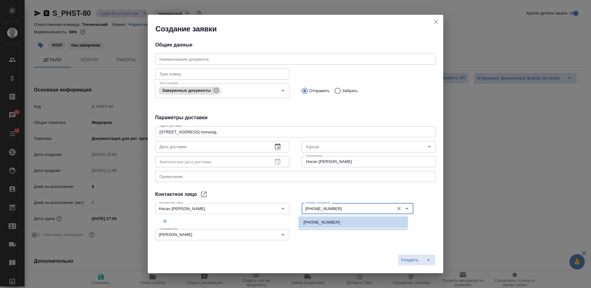
click at [333, 161] on input "Носач Анна" at bounding box center [369, 161] width 134 height 11
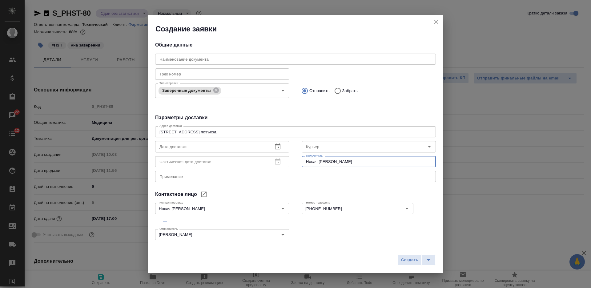
paste input "+79162439104"
type input "Носач Анна +79162439104"
click at [232, 146] on input "text" at bounding box center [211, 146] width 113 height 11
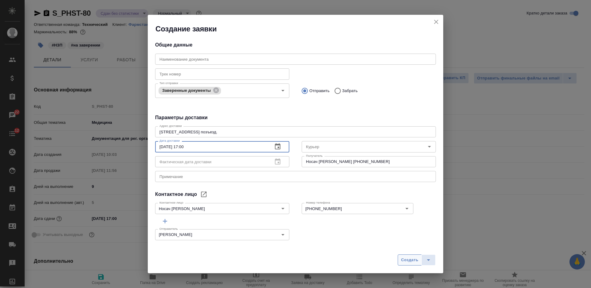
type input "03.09.2025 17:00"
drag, startPoint x: 401, startPoint y: 256, endPoint x: 389, endPoint y: 249, distance: 13.8
click at [401, 230] on button "Создать" at bounding box center [410, 259] width 24 height 11
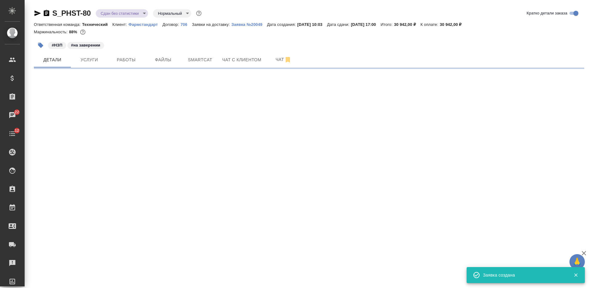
click at [45, 12] on icon "button" at bounding box center [47, 13] width 6 height 6
select select "RU"
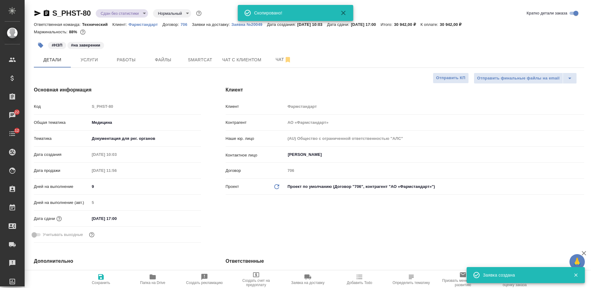
type textarea "x"
click at [240, 28] on div "Маржинальность: 88%" at bounding box center [309, 32] width 551 height 8
click at [238, 27] on button "Заявка №20049" at bounding box center [250, 25] width 36 height 6
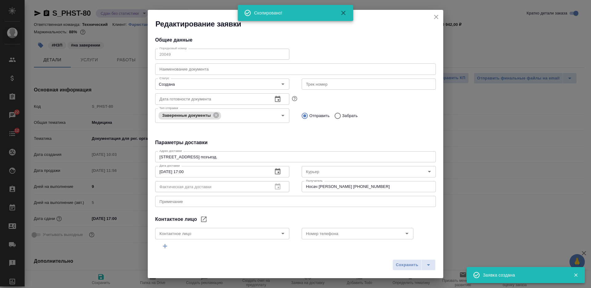
type input "Носач Анна"
type input "+79162439104"
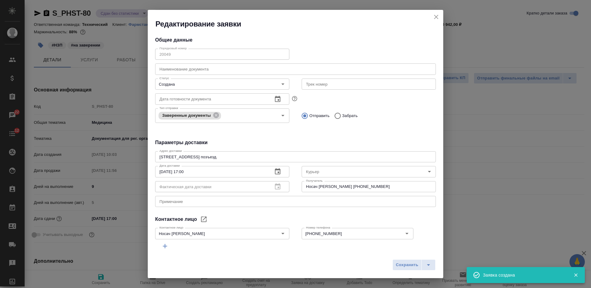
click at [204, 65] on input "text" at bounding box center [295, 68] width 281 height 11
paste input "S_PHST-80"
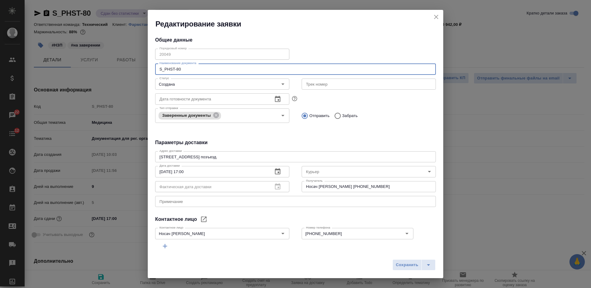
type input "S_PHST-80"
click at [402, 230] on span "Сохранить" at bounding box center [407, 264] width 22 height 7
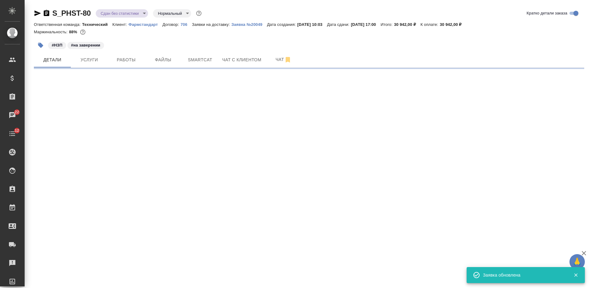
select select "RU"
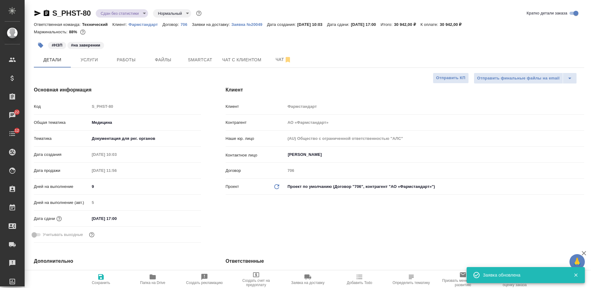
type textarea "x"
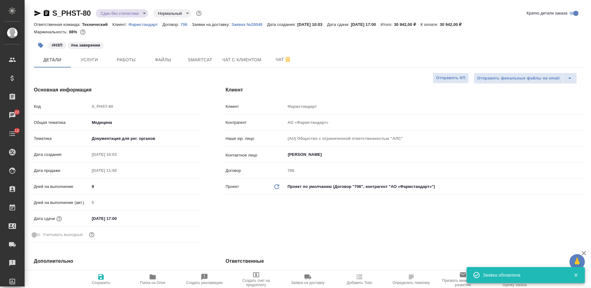
type textarea "x"
click at [128, 57] on span "Работы" at bounding box center [126, 60] width 30 height 8
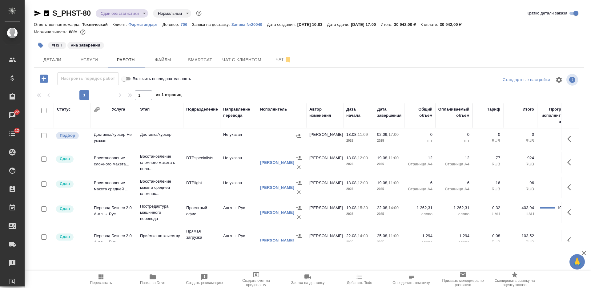
click at [45, 133] on input "checkbox" at bounding box center [43, 135] width 5 height 5
checkbox input "true"
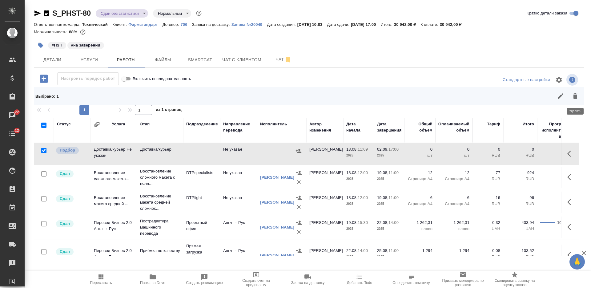
click at [473, 95] on icon "button" at bounding box center [575, 96] width 4 height 6
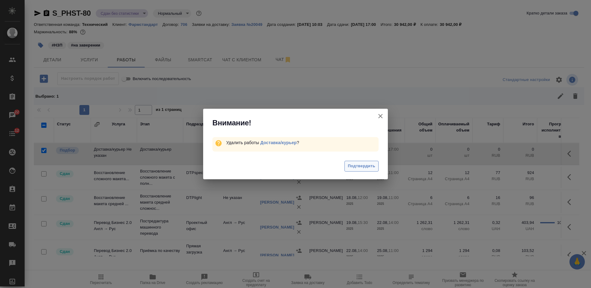
click at [350, 167] on span "Подтвердить" at bounding box center [361, 166] width 27 height 7
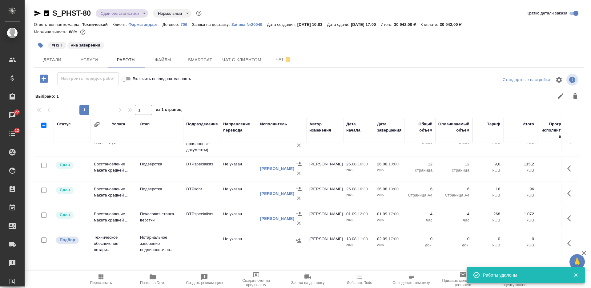
scroll to position [99, 0]
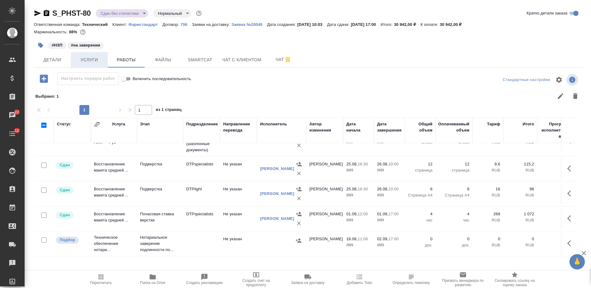
click at [93, 62] on span "Услуги" at bounding box center [90, 60] width 30 height 8
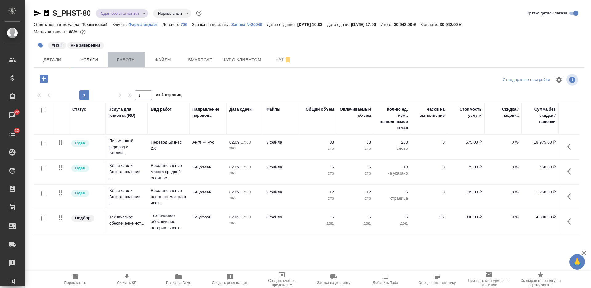
click at [125, 64] on button "Работы" at bounding box center [126, 59] width 37 height 15
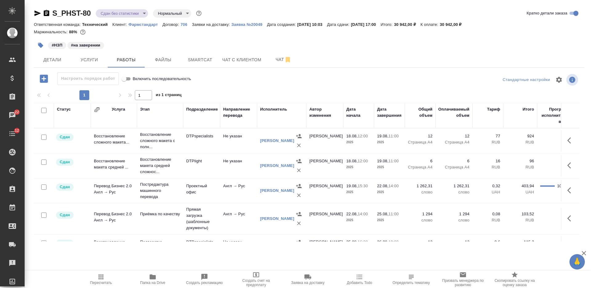
scroll to position [99, 0]
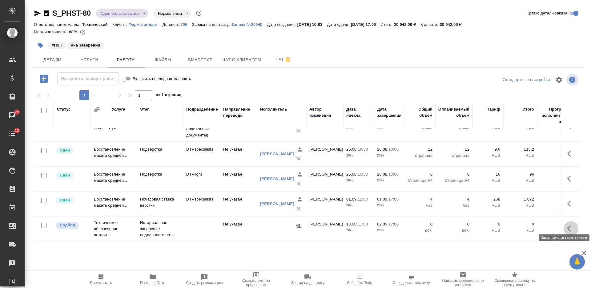
click at [473, 225] on icon "button" at bounding box center [571, 228] width 7 height 7
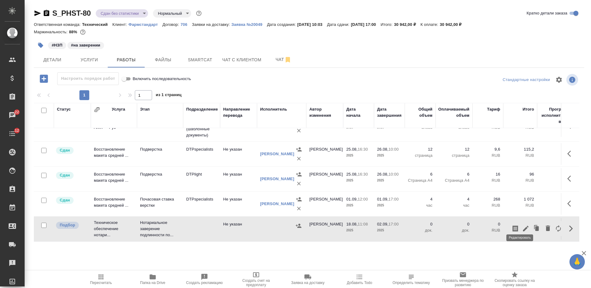
click at [473, 225] on icon "button" at bounding box center [525, 228] width 7 height 7
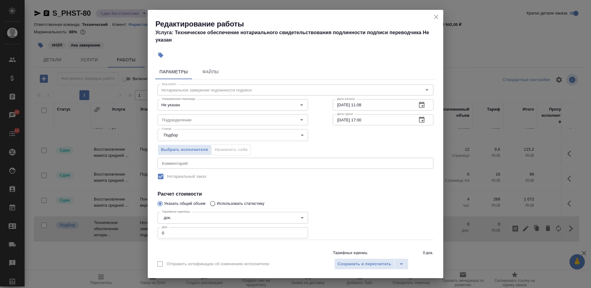
drag, startPoint x: 167, startPoint y: 234, endPoint x: 148, endPoint y: 230, distance: 18.5
click at [148, 230] on div "Параметры Файлы Вид работ Нотариальное заверение подлинности подписи Вид работ …" at bounding box center [296, 158] width 296 height 192
type input "6"
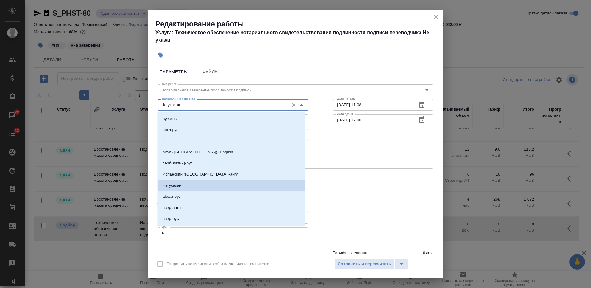
click at [224, 108] on input "Не указан" at bounding box center [223, 104] width 126 height 7
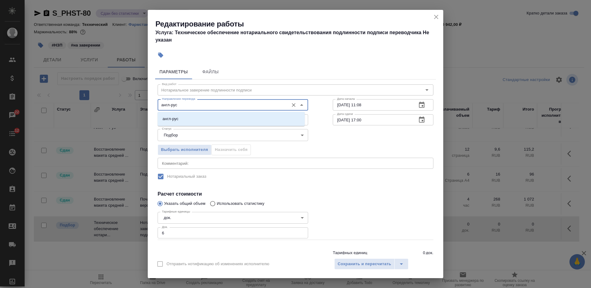
click at [229, 116] on li "англ-рус" at bounding box center [231, 118] width 147 height 11
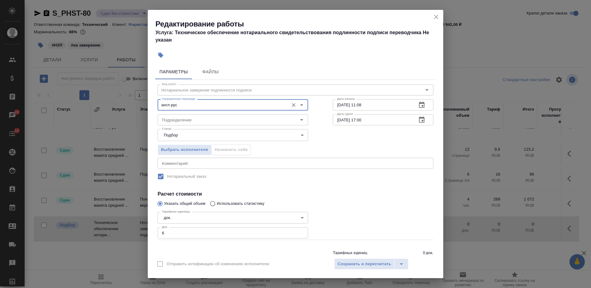
type input "англ-рус"
click at [343, 105] on input "18.08.2025 11:08" at bounding box center [372, 104] width 79 height 11
click at [344, 105] on input "18.08.2025 11:08" at bounding box center [372, 104] width 79 height 11
click at [334, 103] on input "18.08.2025 11:08" at bounding box center [372, 104] width 79 height 11
type input "02.09.2025 11:08"
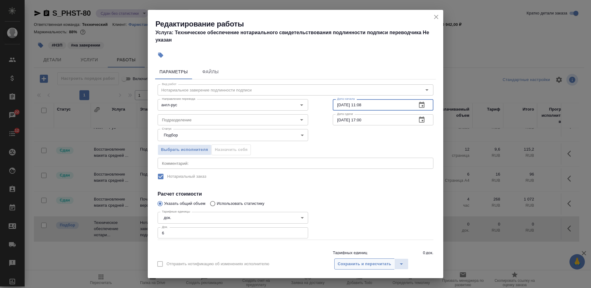
click at [362, 230] on span "Сохранить и пересчитать" at bounding box center [365, 264] width 54 height 7
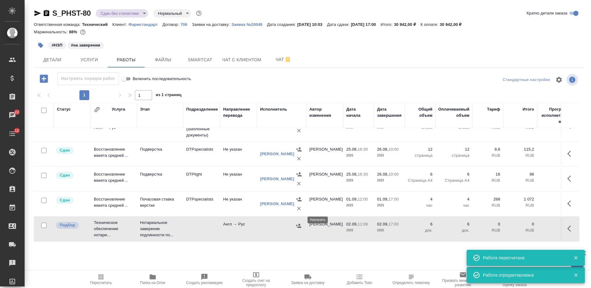
click at [298, 223] on icon "button" at bounding box center [299, 226] width 6 height 6
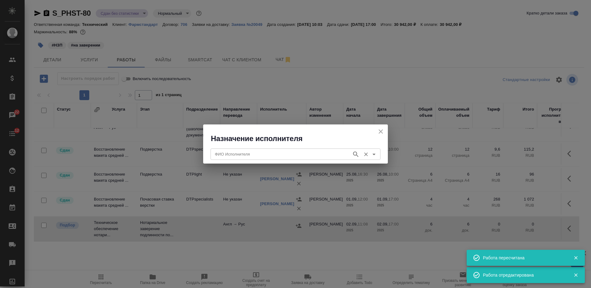
click at [287, 154] on input "ФИО Исполнителя" at bounding box center [281, 153] width 136 height 7
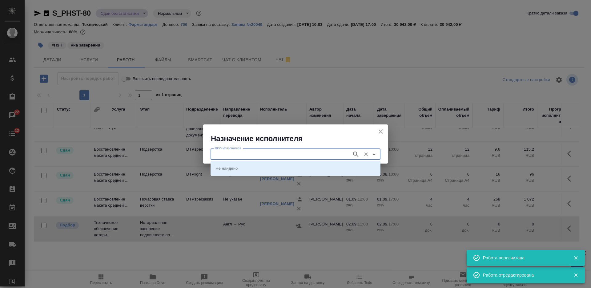
type input "г"
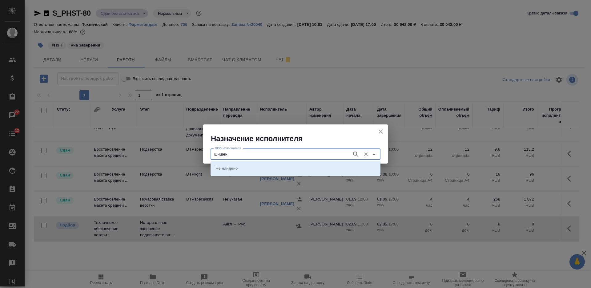
type input "шишен"
click at [301, 167] on li "НОТАРИУС Шишенков Леонид Васильевич" at bounding box center [296, 168] width 170 height 11
type input "НОТАРИУС Шишенков Леонид Васильевич"
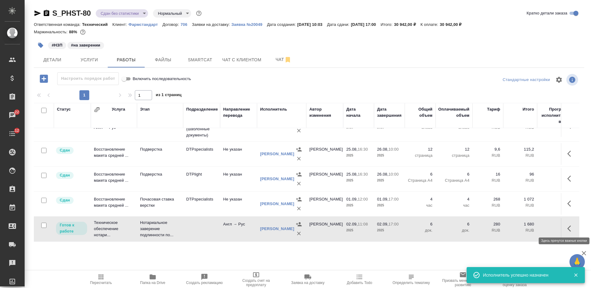
click at [473, 225] on icon "button" at bounding box center [571, 228] width 7 height 7
click at [473, 225] on icon "button" at bounding box center [525, 228] width 7 height 7
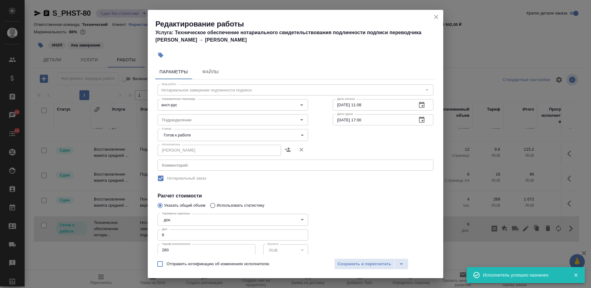
click at [204, 131] on body "🙏 .cls-1 fill:#fff; AWATERA Nikiforova Valeria Клиенты Спецификации Заказы 22 Ч…" at bounding box center [295, 144] width 591 height 288
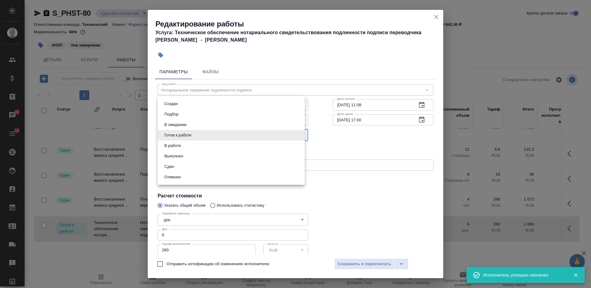
click at [199, 168] on li "Сдан" at bounding box center [231, 166] width 147 height 10
type input "closed"
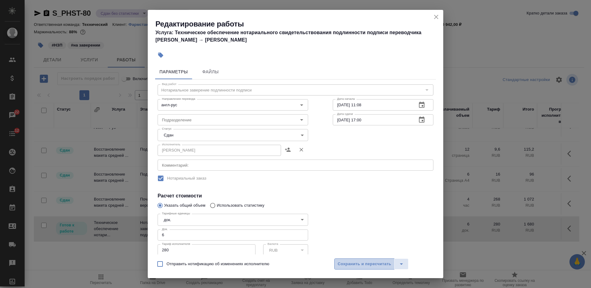
click at [339, 230] on span "Сохранить и пересчитать" at bounding box center [365, 264] width 54 height 7
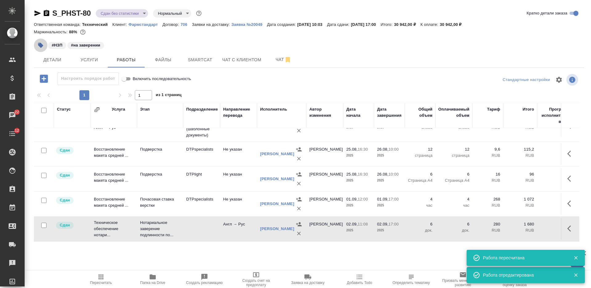
click at [39, 44] on icon "button" at bounding box center [41, 45] width 6 height 6
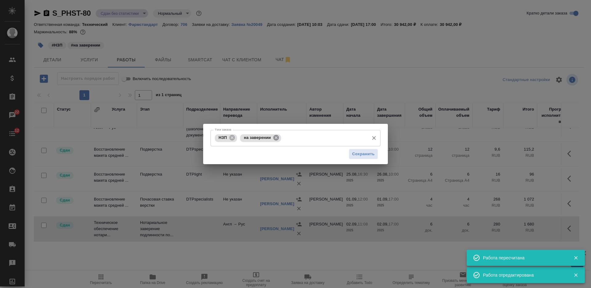
click at [276, 137] on icon at bounding box center [276, 137] width 7 height 7
click at [355, 156] on span "Сохранить" at bounding box center [363, 154] width 22 height 7
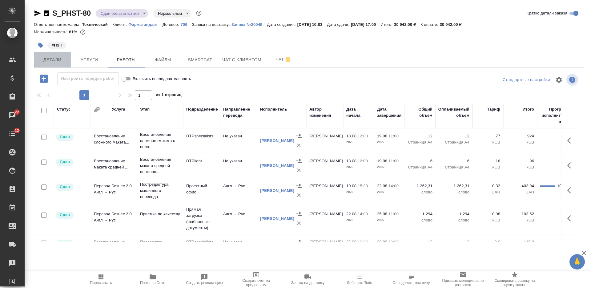
click at [52, 60] on span "Детали" at bounding box center [53, 60] width 30 height 8
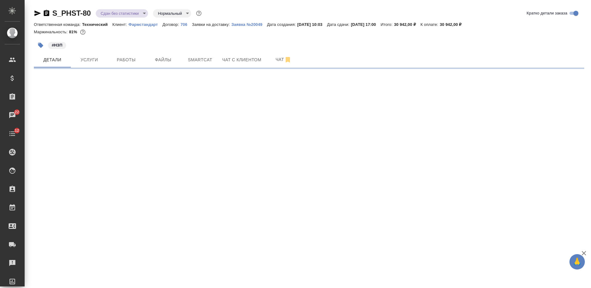
select select "RU"
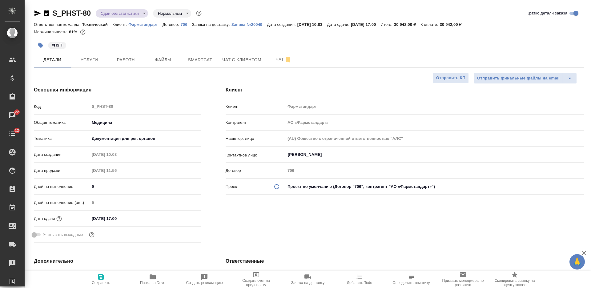
type textarea "x"
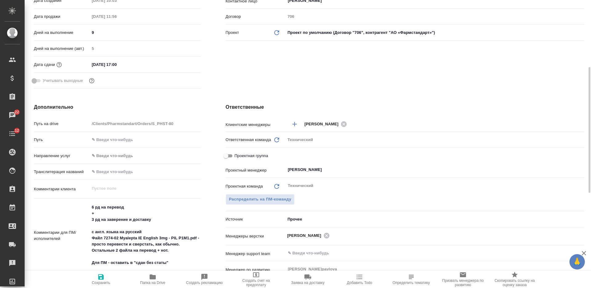
scroll to position [231, 0]
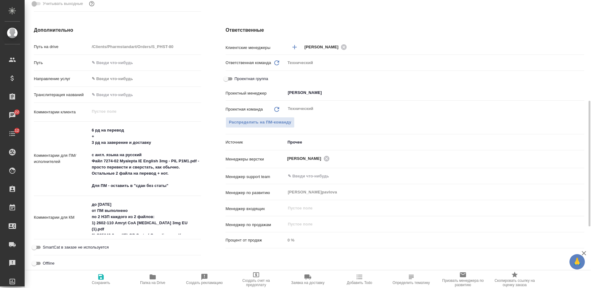
type textarea "x"
click at [175, 189] on textarea "6 рд на перевод + 3 рд на заверение и доставку с англ. языка на русский Файл 72…" at bounding box center [145, 158] width 111 height 66
click at [93, 184] on textarea "6 рд на перевод + 3 рд на заверение и доставку с англ. языка на русский Файл 72…" at bounding box center [145, 158] width 111 height 66
type textarea "6 рд на перевод + 3 рд на заверение и доставку с англ. языка на русский Файл 72…"
type textarea "x"
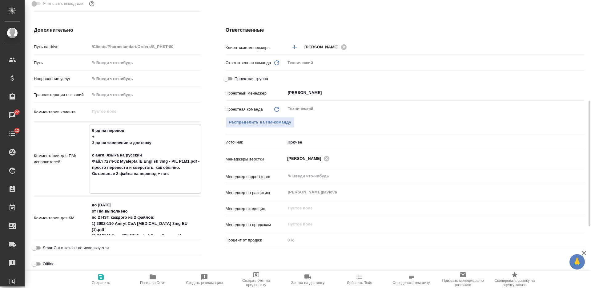
type textarea "x"
type textarea "6 рд на перевод + 3 рд на заверение и доставку с англ. языка на русский Файл 72…"
type textarea "x"
click at [103, 230] on button "Сохранить" at bounding box center [101, 279] width 52 height 17
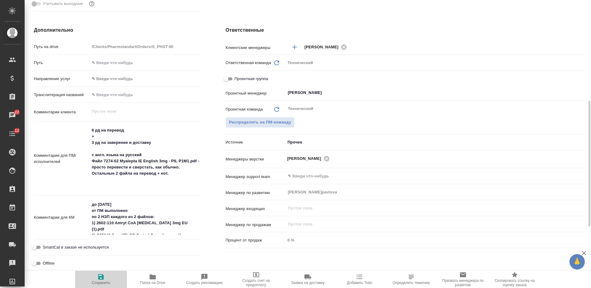
type textarea "x"
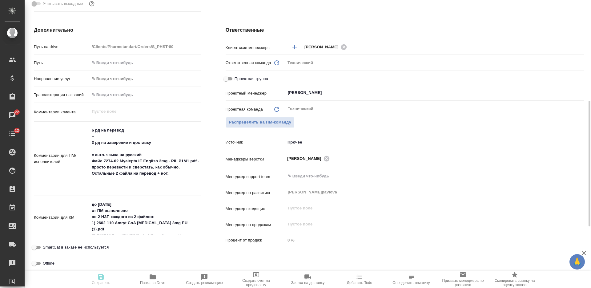
type textarea "x"
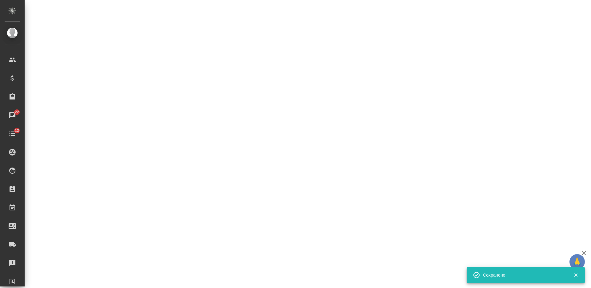
select select "RU"
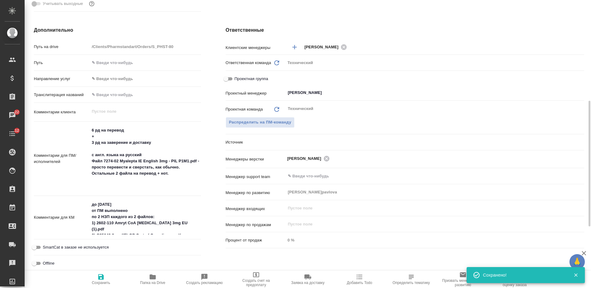
type textarea "x"
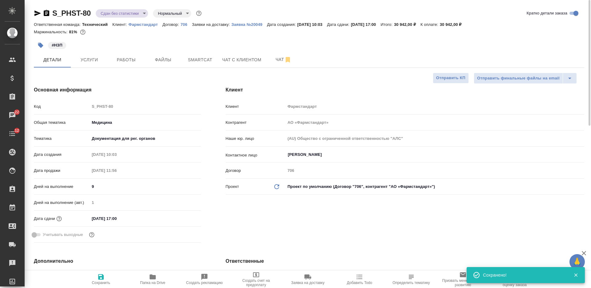
scroll to position [0, 0]
type textarea "x"
click at [121, 15] on body "🙏 .cls-1 fill:#fff; AWATERA Nikiforova Valeria Клиенты Спецификации Заказы 22 Ч…" at bounding box center [295, 144] width 591 height 288
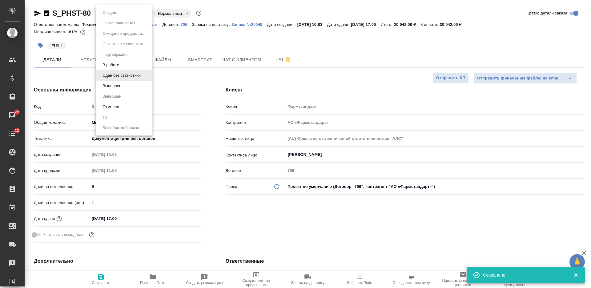
click at [124, 86] on li "Выполнен" at bounding box center [124, 86] width 56 height 10
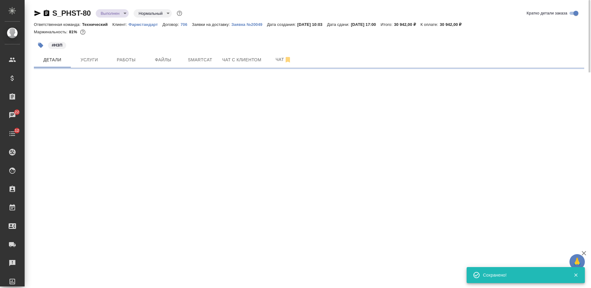
select select "RU"
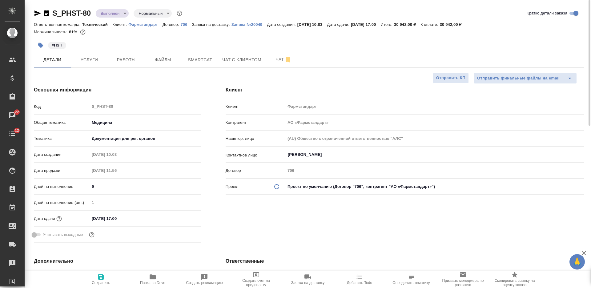
type textarea "x"
click at [113, 14] on body "🙏 .cls-1 fill:#fff; AWATERA Nikiforova Valeria Клиенты Спецификации Заказы 22 Ч…" at bounding box center [295, 144] width 591 height 288
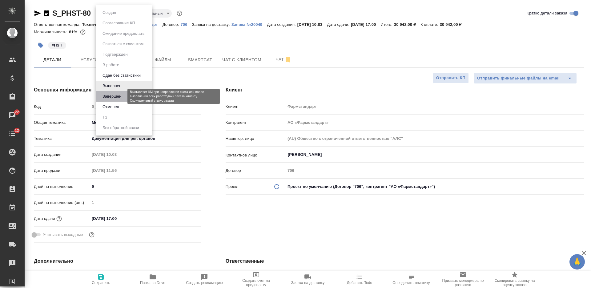
click at [121, 97] on button "Завершен" at bounding box center [112, 96] width 22 height 7
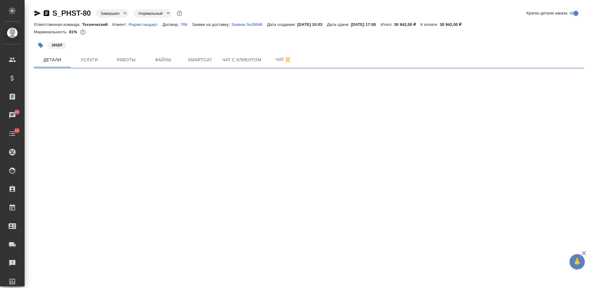
select select "RU"
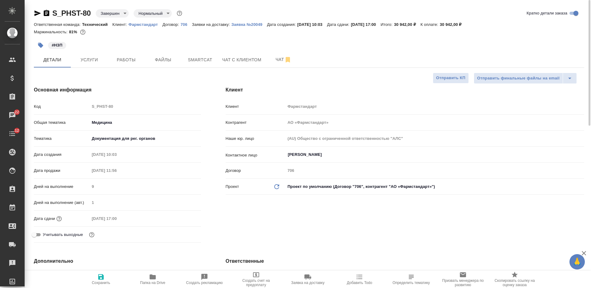
type textarea "x"
click at [155, 230] on icon "button" at bounding box center [153, 276] width 6 height 5
type textarea "x"
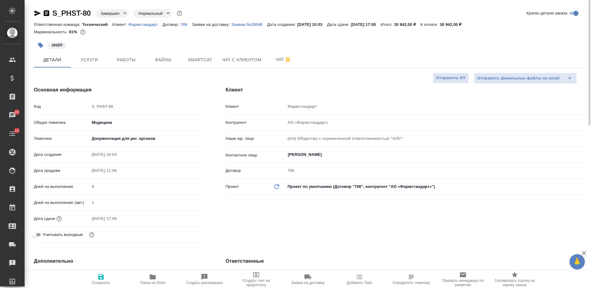
type textarea "x"
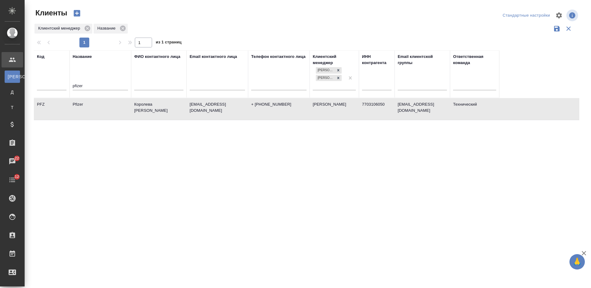
select select "RU"
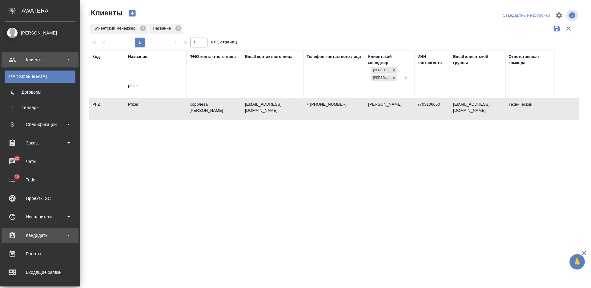
scroll to position [77, 0]
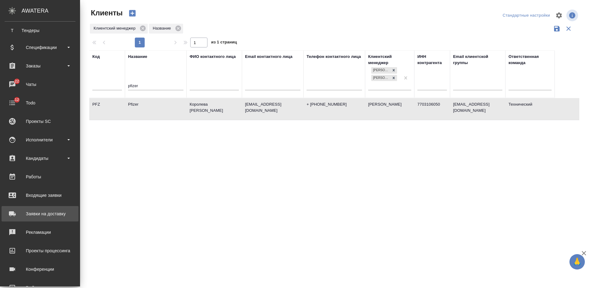
drag, startPoint x: 52, startPoint y: 217, endPoint x: 141, endPoint y: 49, distance: 189.9
click at [52, 217] on div "Заявки на доставку" at bounding box center [40, 213] width 71 height 9
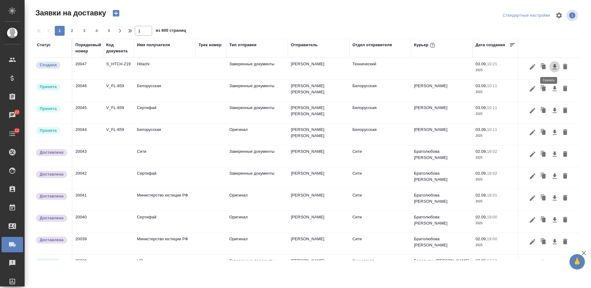
click at [551, 67] on icon "button" at bounding box center [554, 66] width 7 height 7
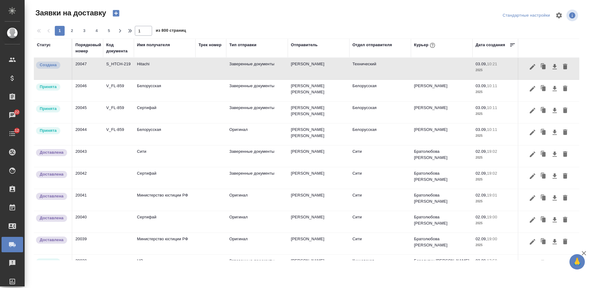
click at [349, 24] on div at bounding box center [309, 24] width 551 height 3
click at [144, 47] on div "Имя получателя" at bounding box center [153, 45] width 33 height 6
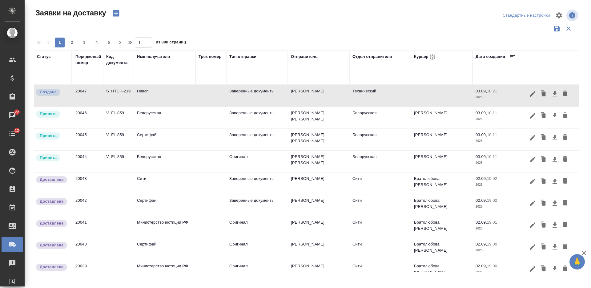
click at [156, 73] on input "text" at bounding box center [164, 73] width 55 height 8
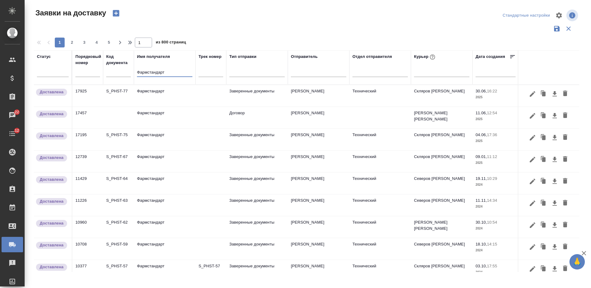
type input "Фармстандарт"
click at [160, 102] on td "Фармстандарт" at bounding box center [165, 96] width 62 height 22
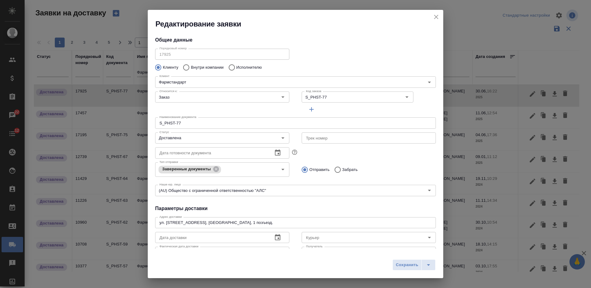
type input "Скляров Станислав"
type input "Носач [PERSON_NAME]"
type input "[PHONE_NUMBER]"
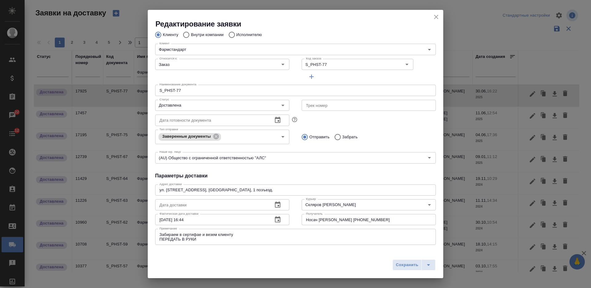
scroll to position [77, 0]
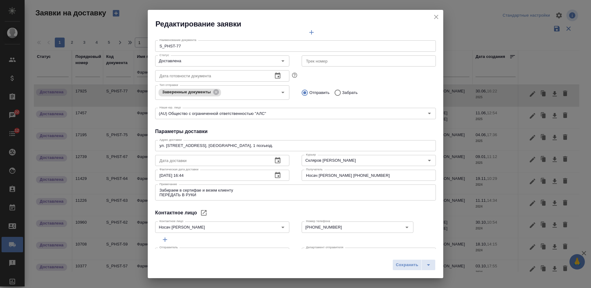
click at [232, 143] on textarea "[STREET_ADDRESS] поэъезд." at bounding box center [296, 145] width 272 height 5
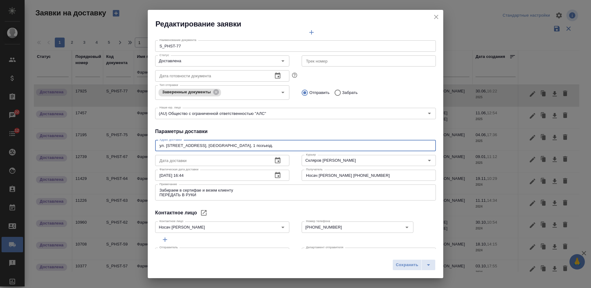
click at [436, 17] on icon "close" at bounding box center [436, 17] width 4 height 4
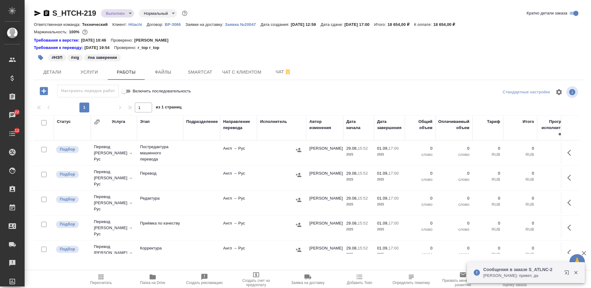
click at [43, 122] on input "checkbox" at bounding box center [43, 122] width 5 height 5
checkbox input "true"
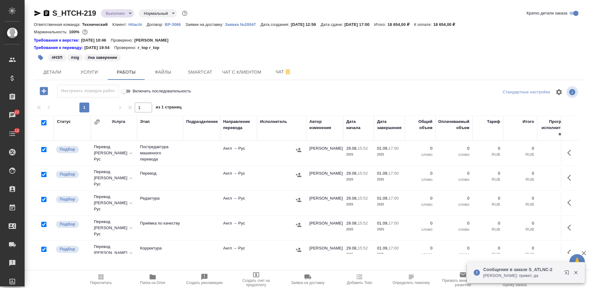
checkbox input "true"
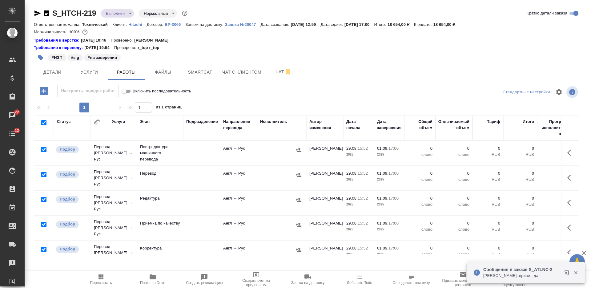
checkbox input "true"
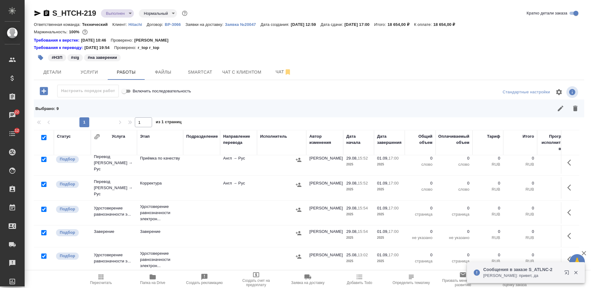
scroll to position [99, 0]
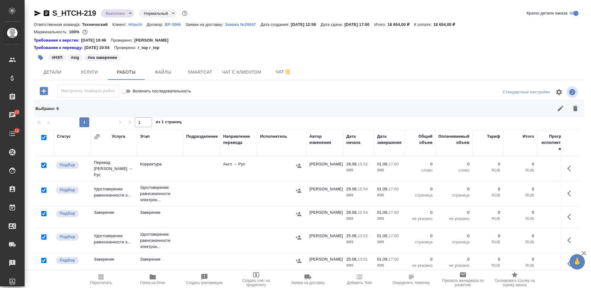
click at [44, 211] on input "checkbox" at bounding box center [43, 213] width 5 height 5
checkbox input "false"
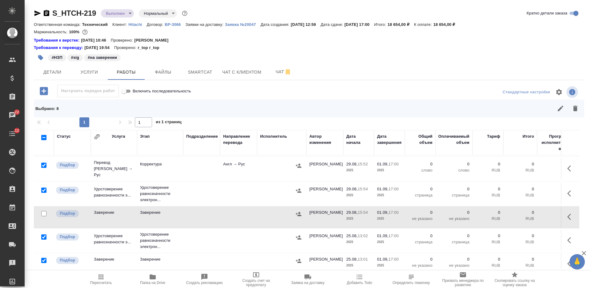
click at [45, 211] on input "checkbox" at bounding box center [43, 213] width 5 height 5
checkbox input "true"
click at [46, 234] on input "checkbox" at bounding box center [43, 236] width 5 height 5
checkbox input "false"
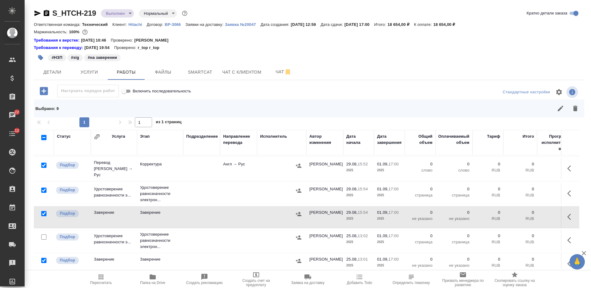
checkbox input "false"
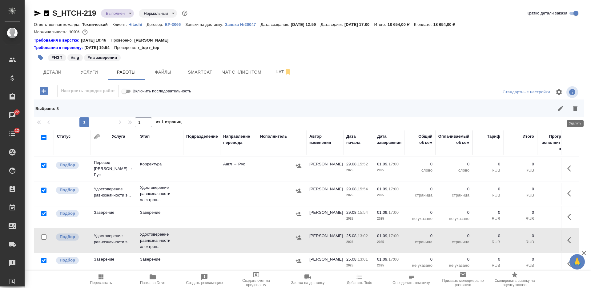
drag, startPoint x: 578, startPoint y: 110, endPoint x: 537, endPoint y: 128, distance: 44.4
click at [578, 110] on icon "button" at bounding box center [575, 108] width 7 height 7
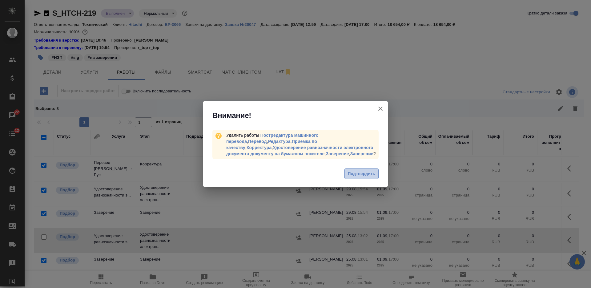
click at [371, 172] on span "Подтвердить" at bounding box center [361, 173] width 27 height 7
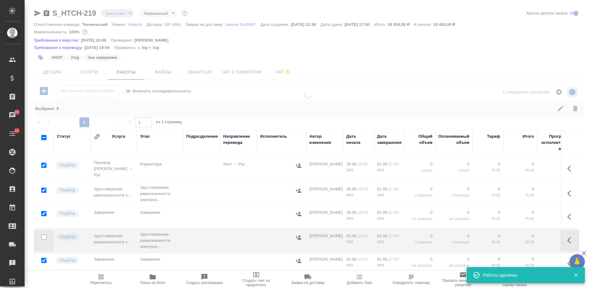
scroll to position [0, 0]
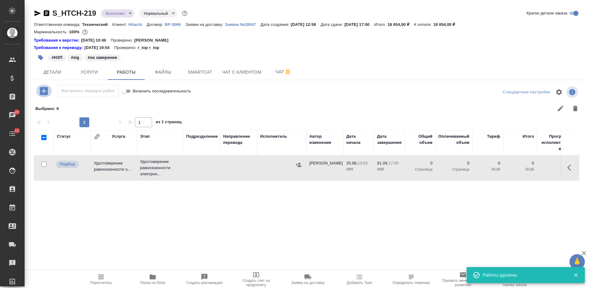
click at [44, 96] on button "button" at bounding box center [43, 91] width 17 height 13
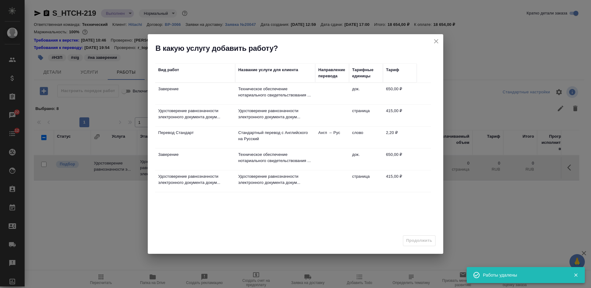
click at [217, 100] on td "Заверение" at bounding box center [195, 94] width 80 height 22
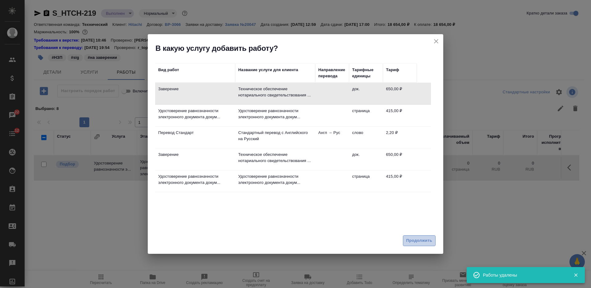
click at [419, 242] on span "Продолжить" at bounding box center [420, 240] width 26 height 7
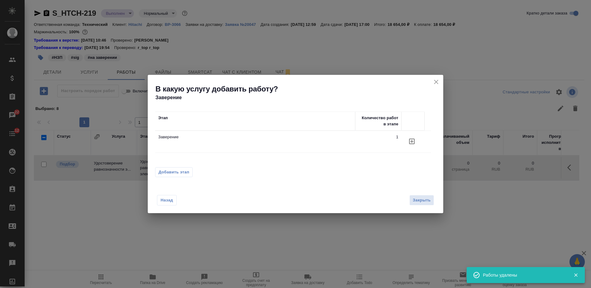
click at [170, 173] on span "Добавить этап" at bounding box center [174, 172] width 31 height 6
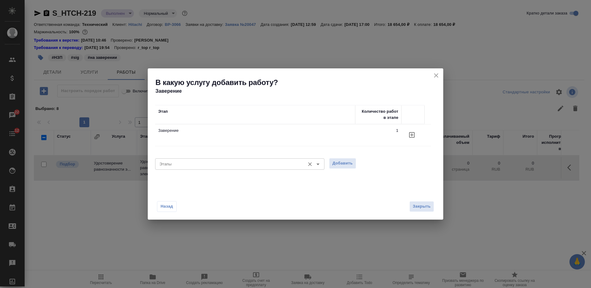
click at [209, 170] on div "Этапы Этапы" at bounding box center [239, 163] width 169 height 15
click at [205, 166] on input "Этапы" at bounding box center [229, 163] width 145 height 7
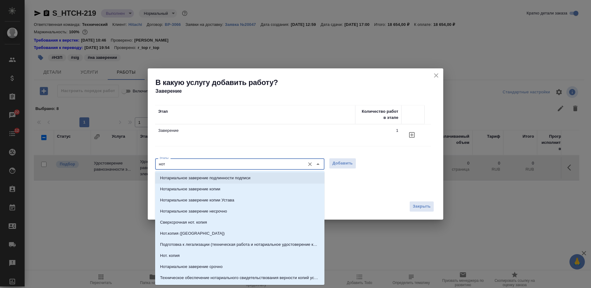
click at [214, 178] on p "Нотариальное заверение подлинности подписи" at bounding box center [205, 178] width 91 height 6
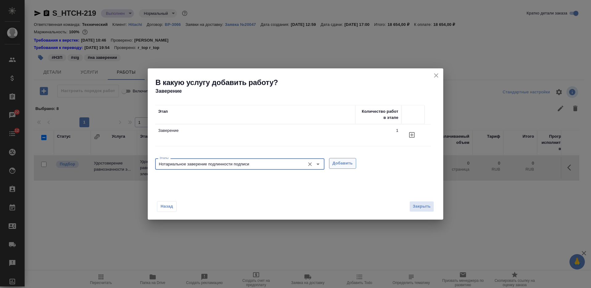
type input "Нотариальное заверение подлинности подписи"
click at [342, 162] on span "Добавить" at bounding box center [343, 163] width 20 height 7
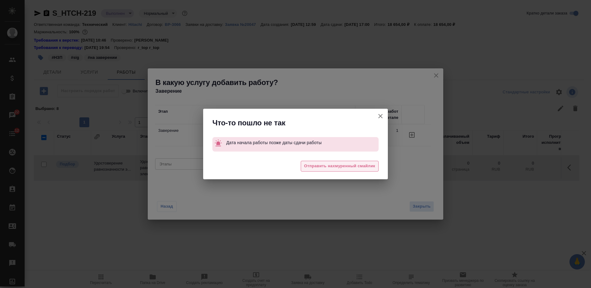
click at [365, 165] on span "Отправить нахмуренный смайлик" at bounding box center [339, 166] width 71 height 7
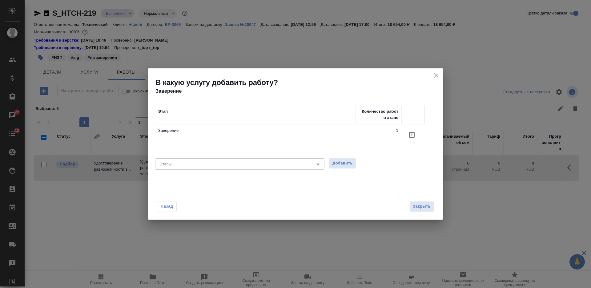
click at [437, 76] on icon "close" at bounding box center [436, 75] width 4 height 4
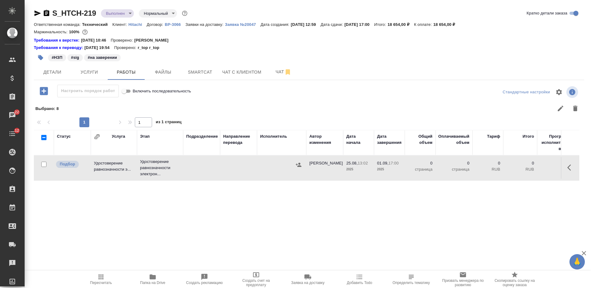
click at [100, 279] on icon "button" at bounding box center [101, 276] width 5 height 5
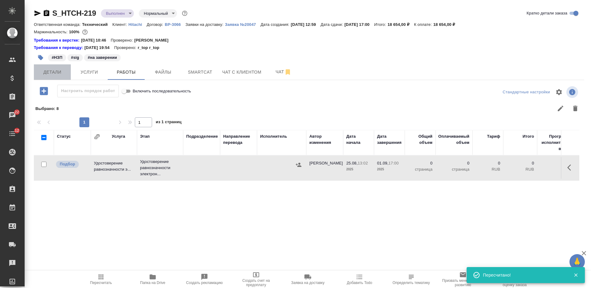
click at [50, 77] on button "Детали" at bounding box center [52, 71] width 37 height 15
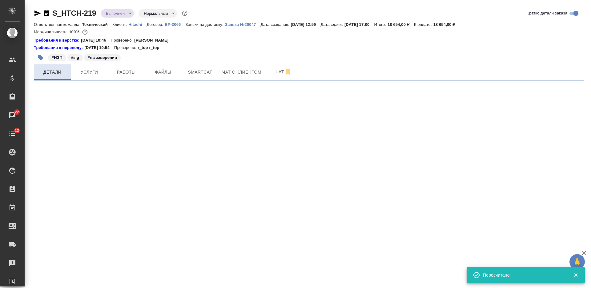
select select "RU"
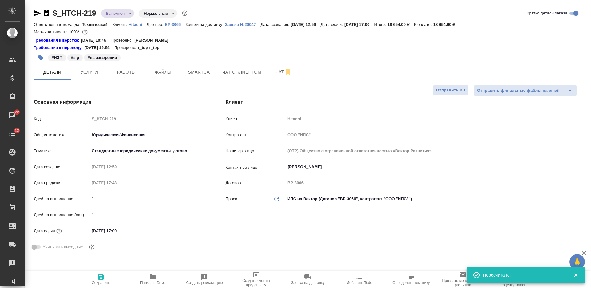
type textarea "x"
click at [97, 231] on input "[DATE] 17:00" at bounding box center [117, 230] width 54 height 9
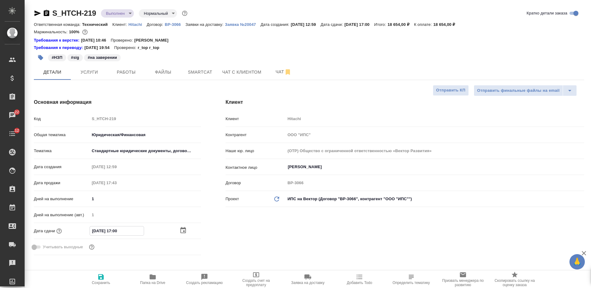
click at [94, 230] on input "[DATE] 17:00" at bounding box center [117, 230] width 54 height 9
type input "[DATE] 17:00"
type textarea "x"
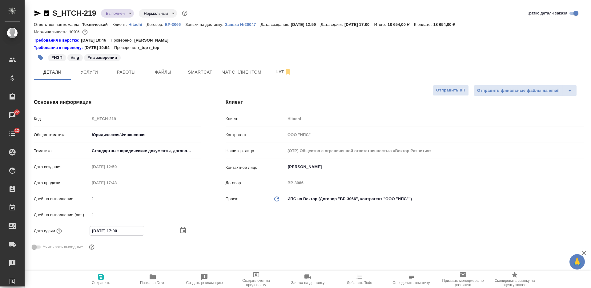
type input "[DATE] 17:00"
click at [107, 274] on span "Сохранить" at bounding box center [101, 279] width 44 height 12
type textarea "x"
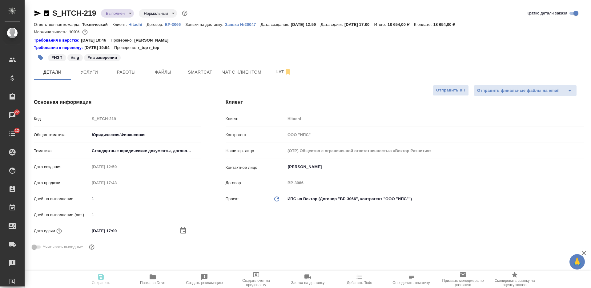
type textarea "x"
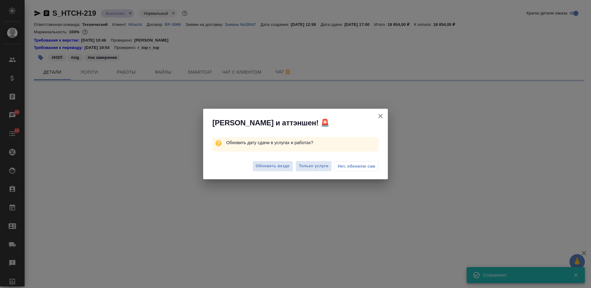
select select "RU"
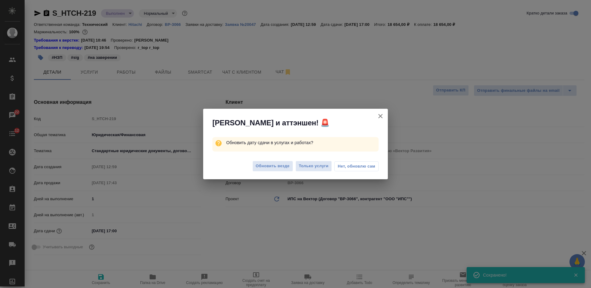
type textarea "x"
click at [278, 169] on span "Обновить везде" at bounding box center [273, 166] width 34 height 7
type textarea "x"
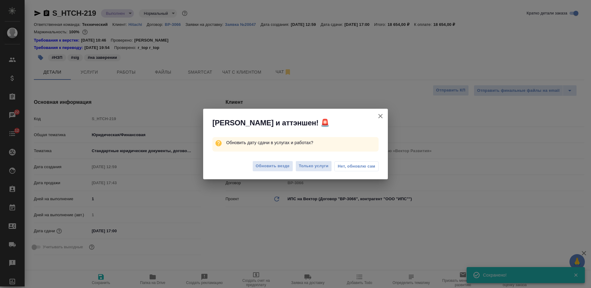
type textarea "x"
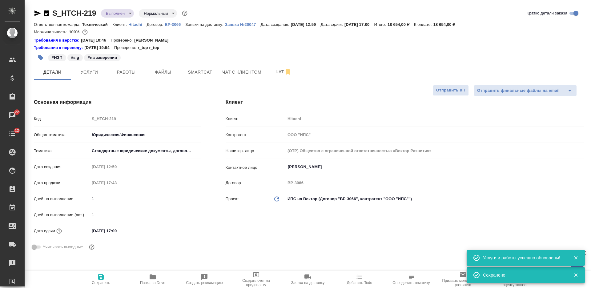
click at [125, 75] on span "Работы" at bounding box center [126, 72] width 30 height 8
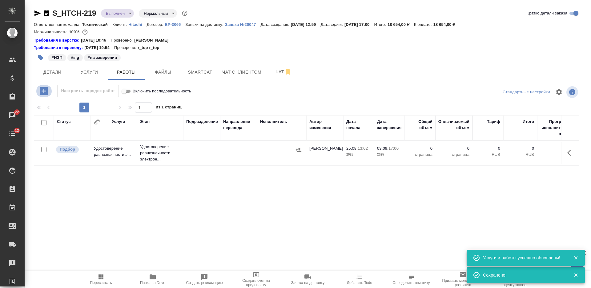
click at [48, 91] on icon "button" at bounding box center [44, 91] width 8 height 8
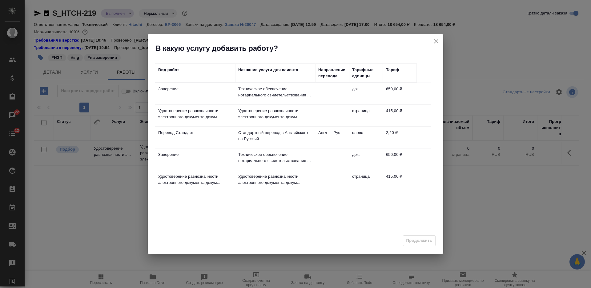
click at [264, 149] on td "Техническое обеспечение нотариального свидетельствования ..." at bounding box center [275, 159] width 80 height 22
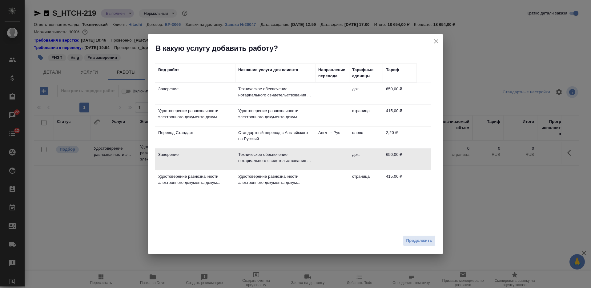
click at [270, 102] on td "Техническое обеспечение нотариального свидетельствования ..." at bounding box center [275, 94] width 80 height 22
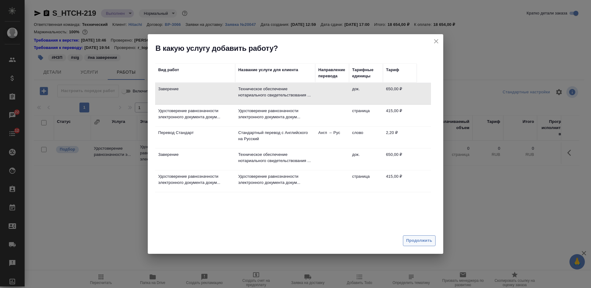
click at [415, 240] on span "Продолжить" at bounding box center [420, 240] width 26 height 7
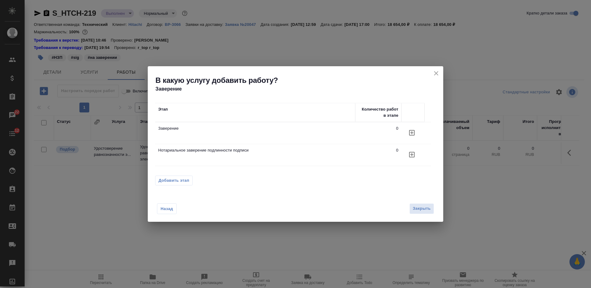
click at [413, 153] on icon "button" at bounding box center [411, 154] width 7 height 7
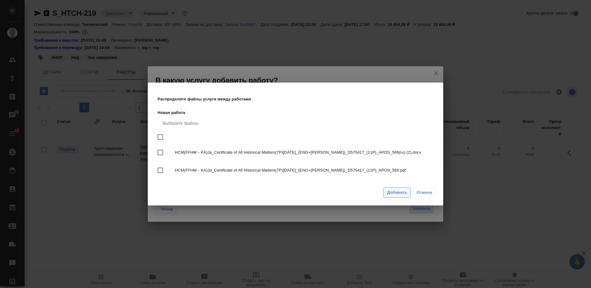
click at [398, 193] on span "Добавить" at bounding box center [397, 192] width 20 height 7
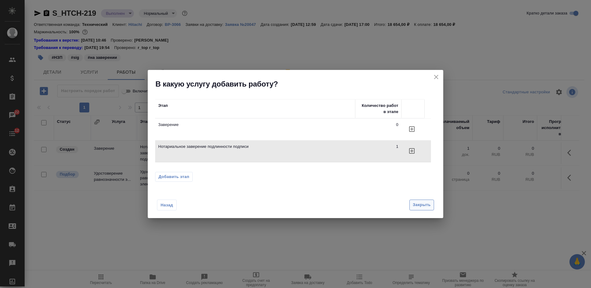
click at [422, 207] on span "Закрыть" at bounding box center [422, 204] width 18 height 7
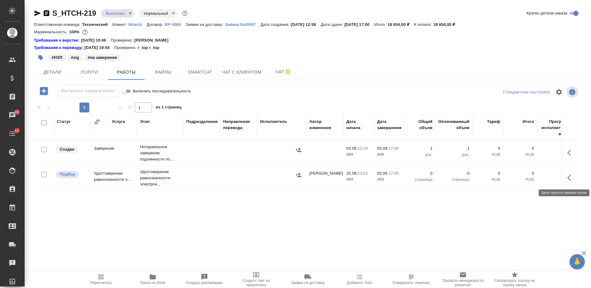
click at [574, 176] on icon "button" at bounding box center [571, 177] width 7 height 7
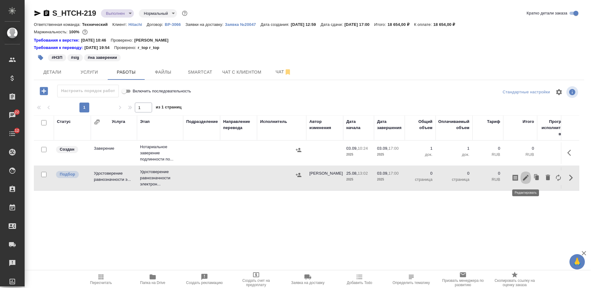
click at [528, 177] on icon "button" at bounding box center [525, 177] width 7 height 7
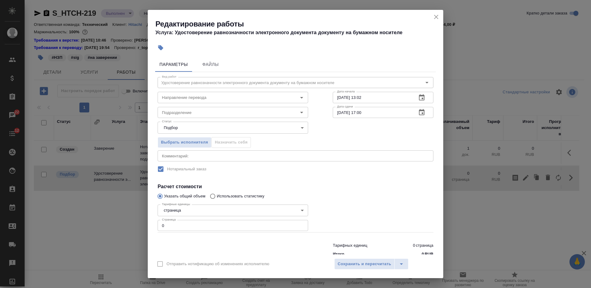
click at [139, 224] on div "Редактирование работы Услуга: Удостоверение равнозначности электронного докумен…" at bounding box center [295, 144] width 591 height 288
click at [440, 14] on icon "close" at bounding box center [436, 16] width 7 height 7
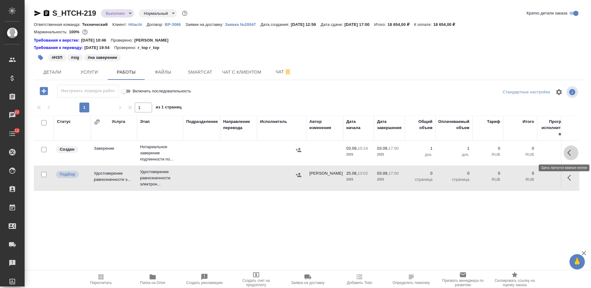
click at [572, 148] on button "button" at bounding box center [571, 152] width 15 height 15
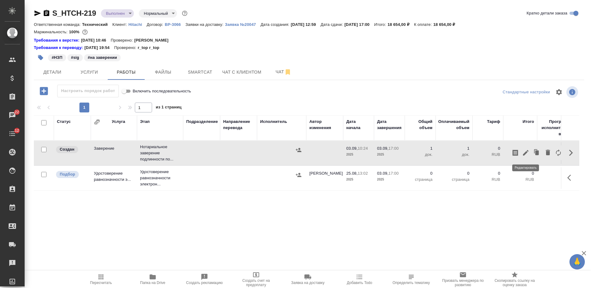
click at [526, 151] on icon "button" at bounding box center [525, 152] width 7 height 7
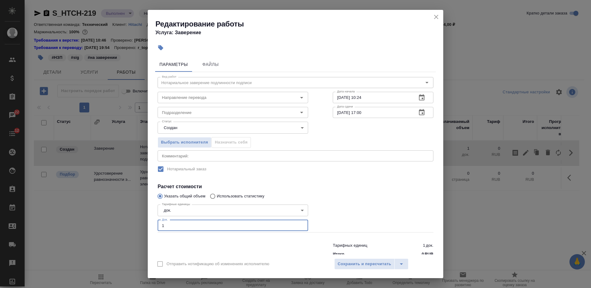
drag, startPoint x: 166, startPoint y: 227, endPoint x: 136, endPoint y: 222, distance: 30.0
click at [136, 222] on div "Редактирование работы Услуга: Заверение Параметры Файлы Вид работ Нотариальное …" at bounding box center [295, 144] width 591 height 288
type input "2"
click at [197, 131] on body "🙏 .cls-1 fill:#fff; AWATERA [PERSON_NAME] Спецификации Заказы 22 Чаты 12 Todo П…" at bounding box center [295, 144] width 591 height 288
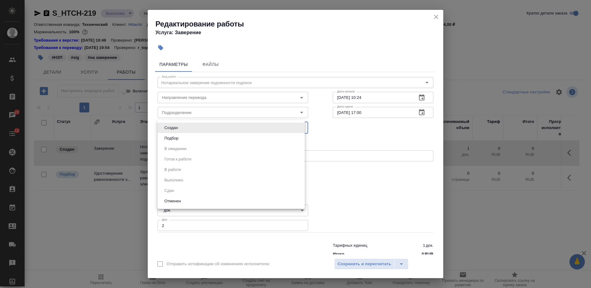
click at [198, 138] on li "Подбор" at bounding box center [231, 138] width 147 height 10
type input "recruiting"
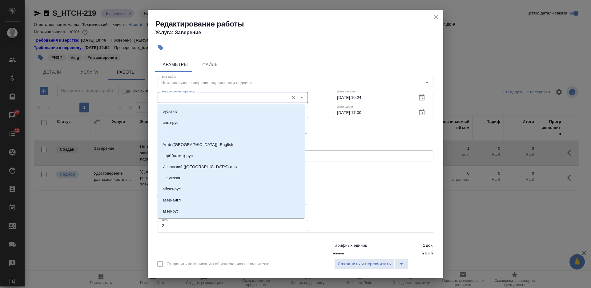
click at [242, 99] on input "Направление перевода" at bounding box center [223, 97] width 126 height 7
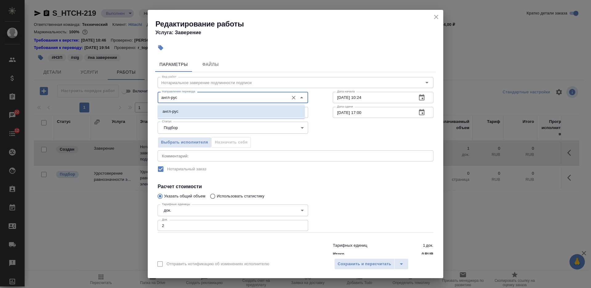
click at [236, 112] on li "англ-рус" at bounding box center [231, 111] width 147 height 11
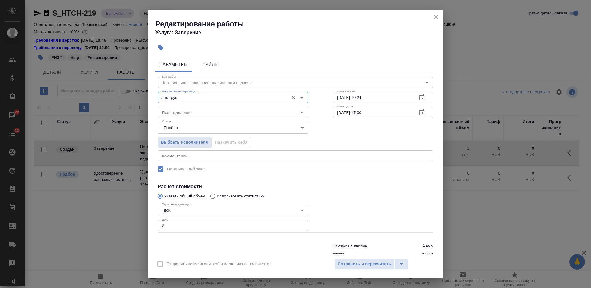
type input "англ-рус"
click at [338, 99] on input "[DATE] 10:24" at bounding box center [372, 97] width 79 height 11
click at [335, 97] on input "[DATE] 10:24" at bounding box center [372, 97] width 79 height 11
type input "[DATE] 10:24"
click at [339, 112] on input "[DATE] 17:00" at bounding box center [372, 112] width 79 height 11
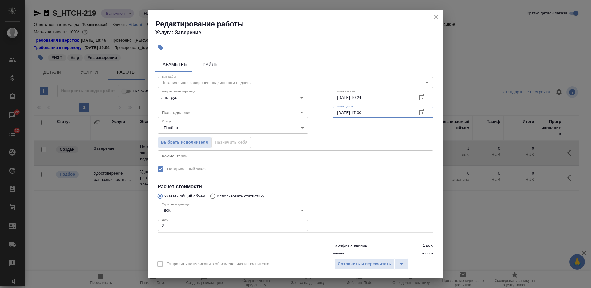
click at [337, 112] on input "[DATE] 17:00" at bounding box center [372, 112] width 79 height 11
type input "[DATE] 17:00"
click at [364, 262] on span "Сохранить и пересчитать" at bounding box center [365, 264] width 54 height 7
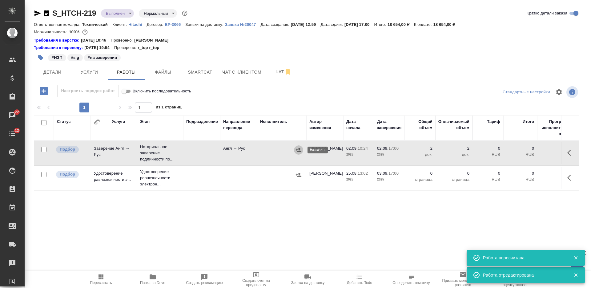
click at [298, 149] on icon "button" at bounding box center [299, 150] width 6 height 6
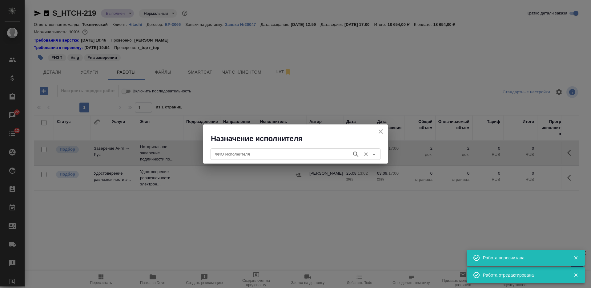
click at [285, 153] on input "ФИО Исполнителя" at bounding box center [281, 153] width 136 height 7
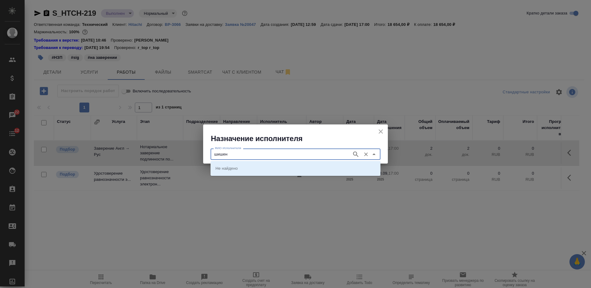
type input "шишен"
click at [249, 166] on p "[PERSON_NAME]" at bounding box center [233, 168] width 34 height 6
type input "[PERSON_NAME]"
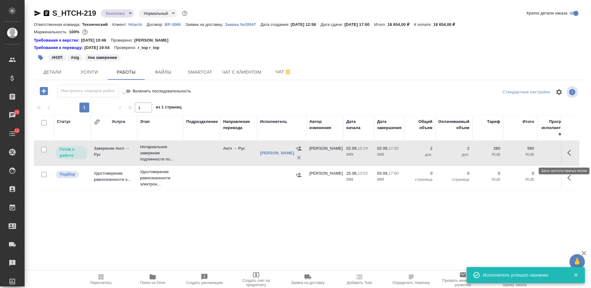
click at [569, 155] on icon "button" at bounding box center [570, 153] width 4 height 6
click at [527, 153] on icon "button" at bounding box center [525, 152] width 7 height 7
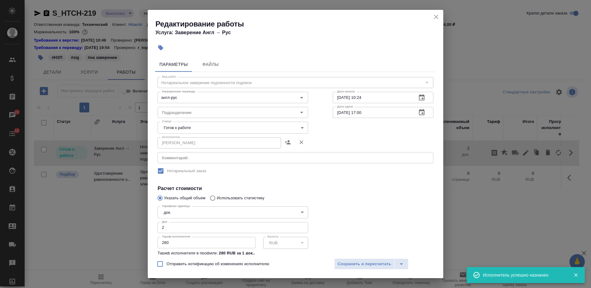
click at [209, 123] on body "🙏 .cls-1 fill:#fff; AWATERA [PERSON_NAME] Спецификации Заказы 22 Чаты 12 Todo П…" at bounding box center [295, 144] width 591 height 288
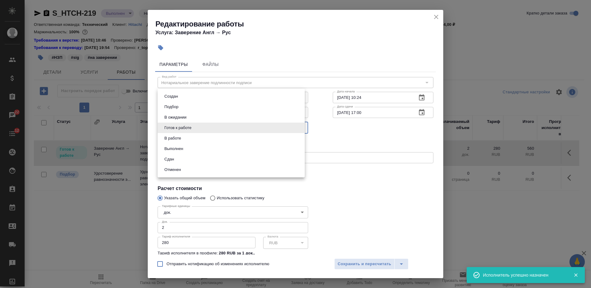
click at [204, 156] on li "Сдан" at bounding box center [231, 159] width 147 height 10
type input "closed"
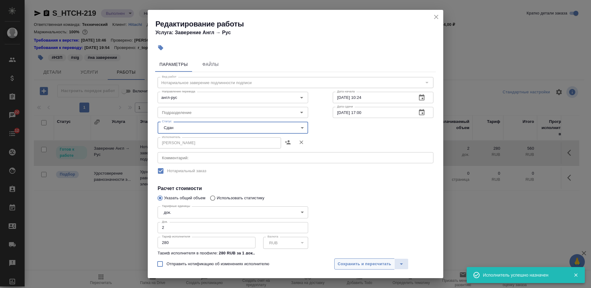
click at [348, 261] on span "Сохранить и пересчитать" at bounding box center [365, 264] width 54 height 7
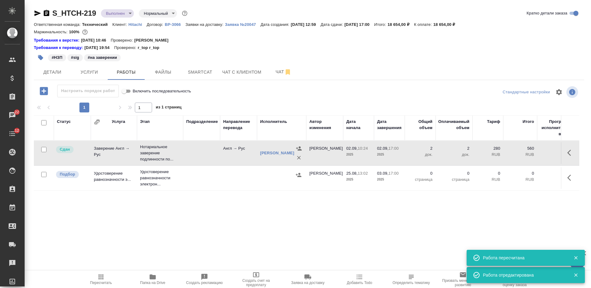
click at [571, 181] on icon "button" at bounding box center [571, 177] width 7 height 7
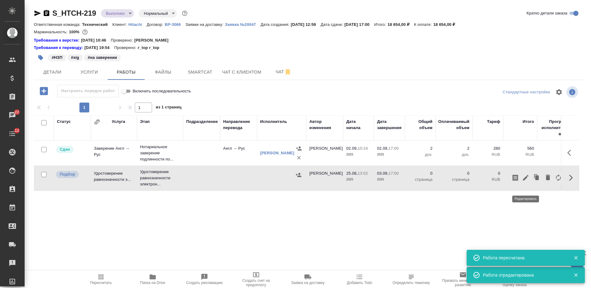
click at [524, 181] on icon "button" at bounding box center [525, 177] width 7 height 7
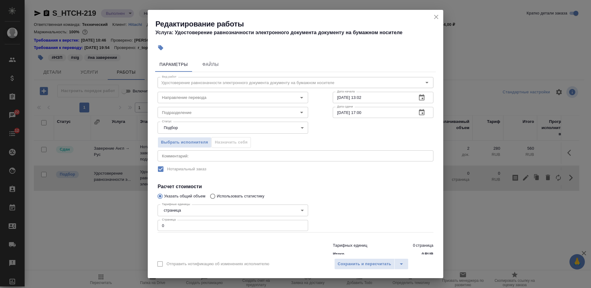
drag, startPoint x: 154, startPoint y: 226, endPoint x: 148, endPoint y: 226, distance: 6.2
click at [148, 226] on div "Параметры Файлы Вид работ Удостоверение равнозначности электронного документа д…" at bounding box center [296, 155] width 296 height 200
drag, startPoint x: 168, startPoint y: 224, endPoint x: 157, endPoint y: 225, distance: 10.2
click at [157, 225] on div "Тарифные единицы страница 5a8b1489cc6b4906c91bfdb2 Тарифные единицы Страница 0 …" at bounding box center [232, 217] width 175 height 55
type input "35"
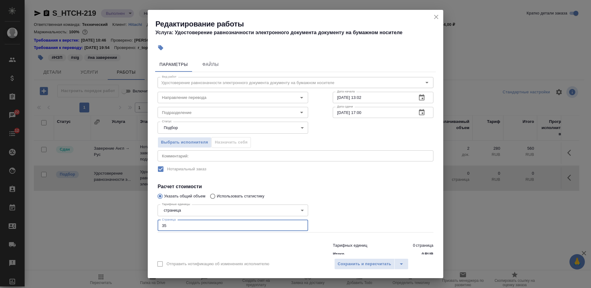
click at [369, 97] on input "[DATE] 13:02" at bounding box center [372, 97] width 79 height 11
type input "[DATE] 10:00"
click at [336, 114] on input "[DATE] 17:00" at bounding box center [372, 112] width 79 height 11
click at [338, 114] on input "[DATE] 17:00" at bounding box center [372, 112] width 79 height 11
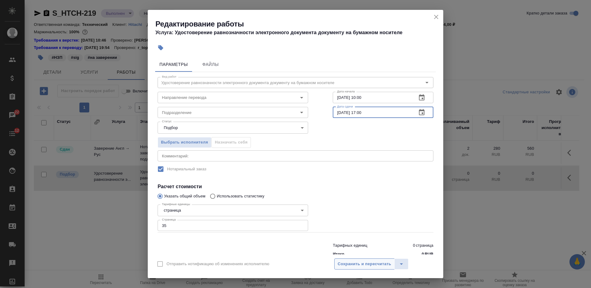
type input "[DATE] 17:00"
click at [362, 262] on span "Сохранить и пересчитать" at bounding box center [365, 264] width 54 height 7
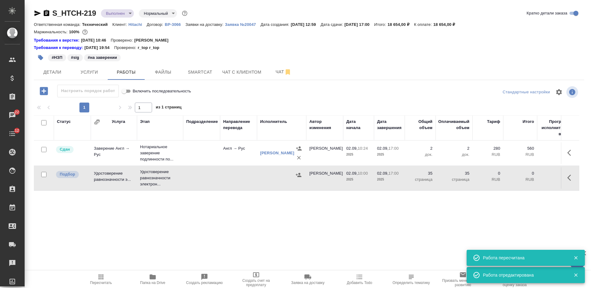
click at [298, 178] on icon "button" at bounding box center [299, 175] width 6 height 6
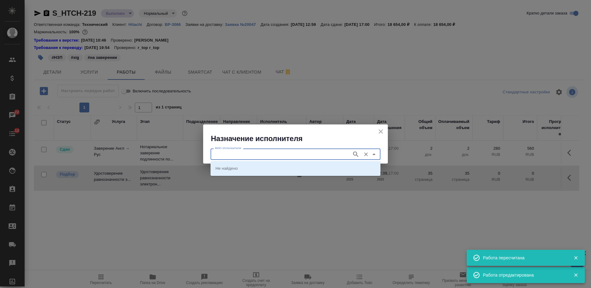
click at [277, 157] on input "ФИО Исполнителя" at bounding box center [281, 153] width 136 height 7
type input "шишен"
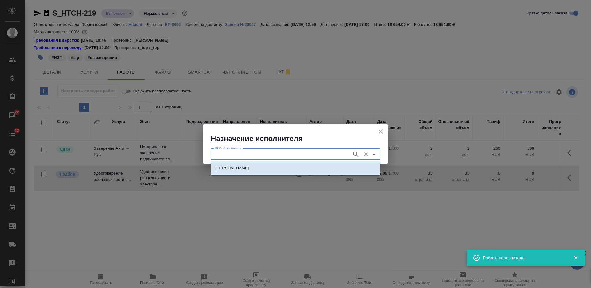
click at [249, 166] on p "[PERSON_NAME]" at bounding box center [233, 168] width 34 height 6
type input "[PERSON_NAME]"
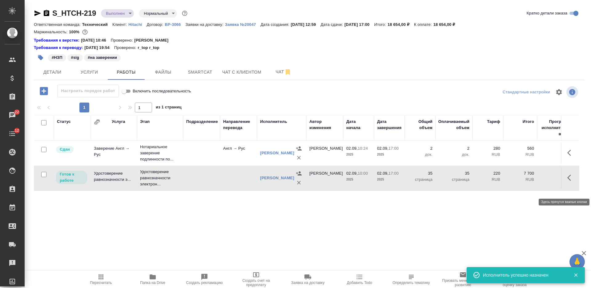
click at [566, 185] on button "button" at bounding box center [571, 177] width 15 height 15
click at [526, 180] on icon "button" at bounding box center [526, 178] width 6 height 6
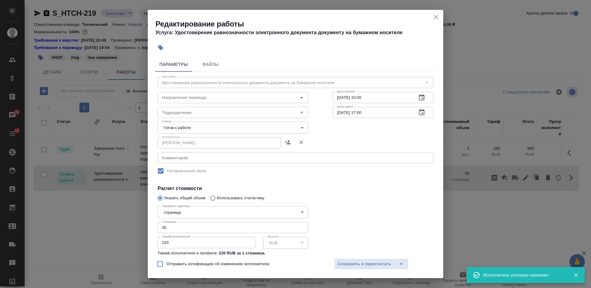
click at [211, 126] on body "🙏 .cls-1 fill:#fff; AWATERA [PERSON_NAME] Спецификации Заказы 22 Чаты 12 Todo П…" at bounding box center [295, 144] width 591 height 288
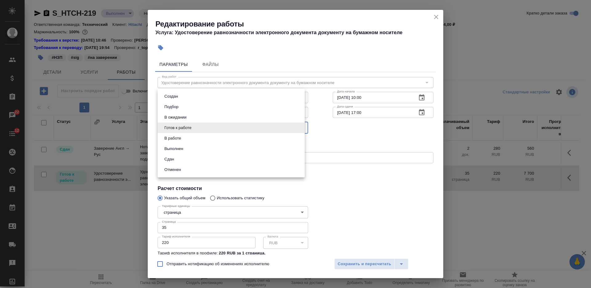
click at [198, 157] on li "Сдан" at bounding box center [231, 159] width 147 height 10
type input "closed"
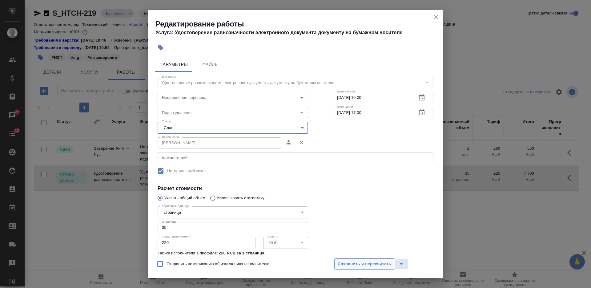
click at [346, 261] on span "Сохранить и пересчитать" at bounding box center [365, 264] width 54 height 7
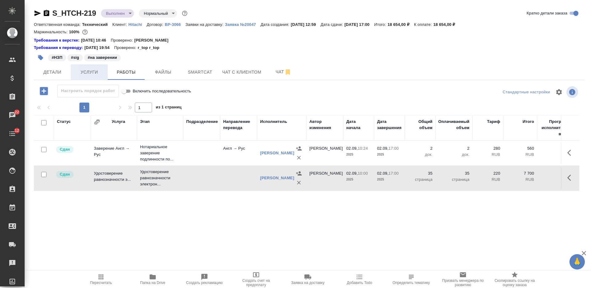
click at [93, 72] on span "Услуги" at bounding box center [90, 72] width 30 height 8
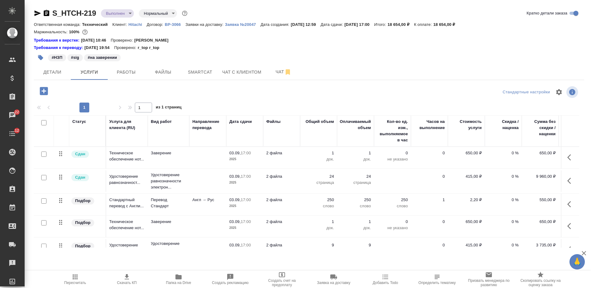
click at [74, 275] on icon "button" at bounding box center [74, 276] width 7 height 7
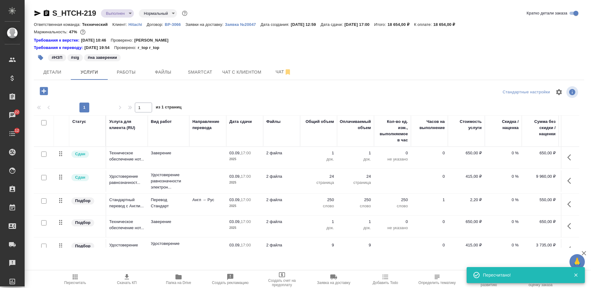
click at [119, 14] on body "🙏 .cls-1 fill:#fff; AWATERA [PERSON_NAME] Спецификации Заказы 22 Чаты 12 Todo П…" at bounding box center [295, 144] width 591 height 288
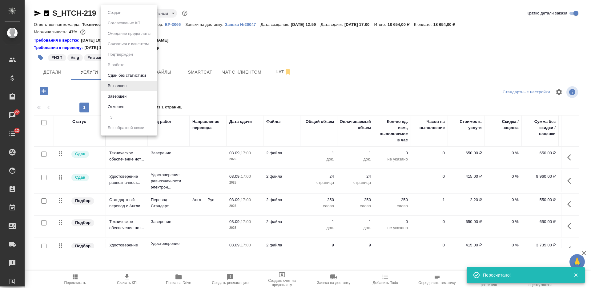
click at [129, 96] on li "Завершен" at bounding box center [129, 96] width 56 height 10
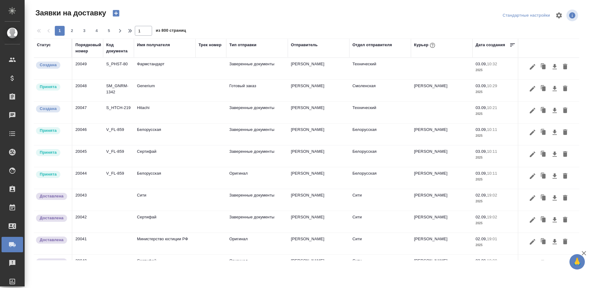
click at [551, 67] on icon "button" at bounding box center [554, 66] width 7 height 7
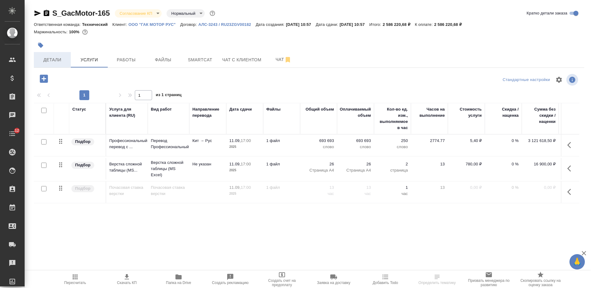
click at [53, 62] on span "Детали" at bounding box center [53, 60] width 30 height 8
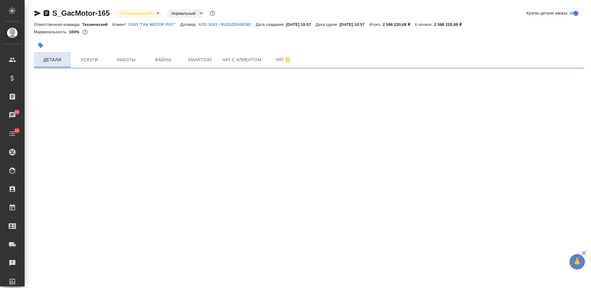
select select "RU"
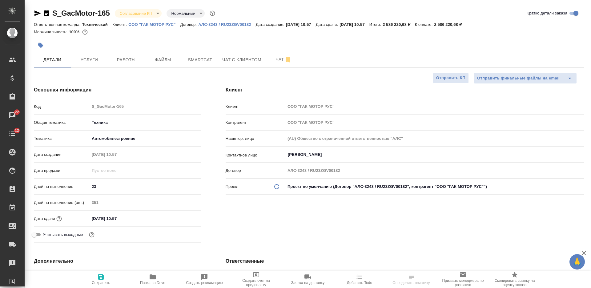
type textarea "x"
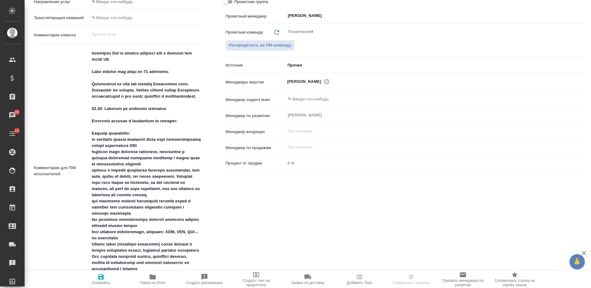
scroll to position [563, 0]
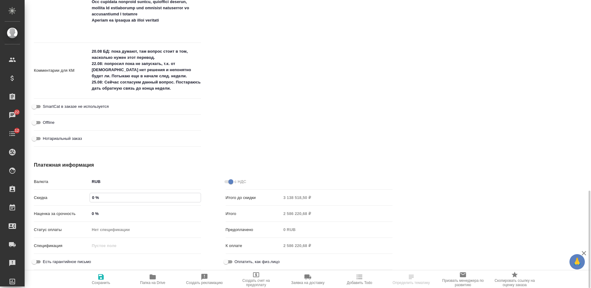
drag, startPoint x: 94, startPoint y: 197, endPoint x: 88, endPoint y: 197, distance: 5.6
click at [88, 197] on div "Скидка 0 %" at bounding box center [117, 197] width 167 height 11
type input "1 %"
type textarea "x"
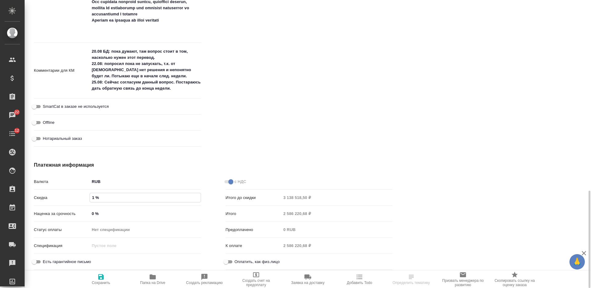
type textarea "x"
type input "15 %"
type textarea "x"
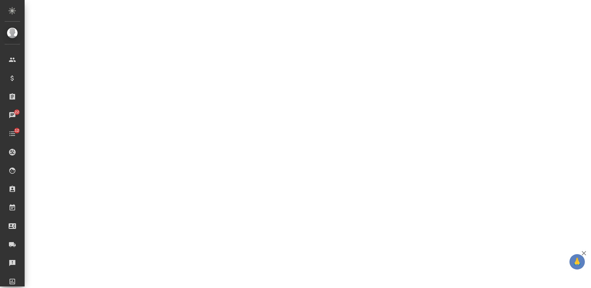
select select "RU"
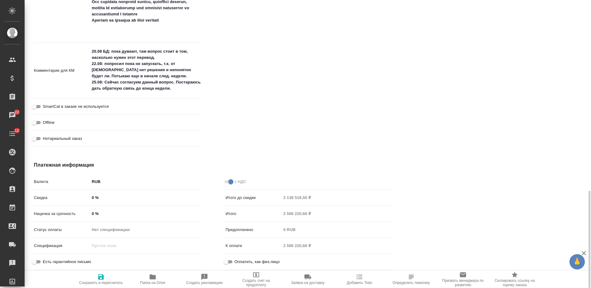
type textarea "x"
drag, startPoint x: 94, startPoint y: 200, endPoint x: 90, endPoint y: 197, distance: 4.5
click at [90, 197] on input "0 %" at bounding box center [145, 197] width 111 height 9
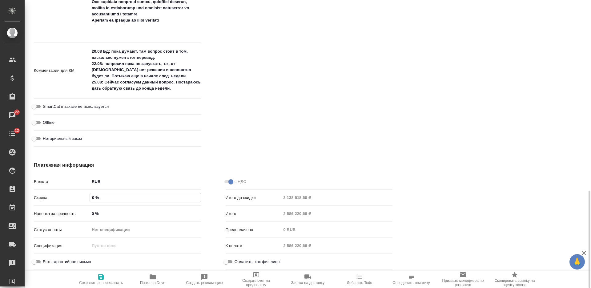
type input "1 %"
type textarea "x"
type input "15 %"
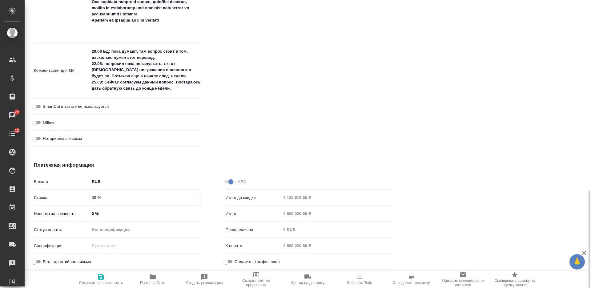
type textarea "x"
type input "15 %"
drag, startPoint x: 106, startPoint y: 276, endPoint x: 111, endPoint y: 275, distance: 5.5
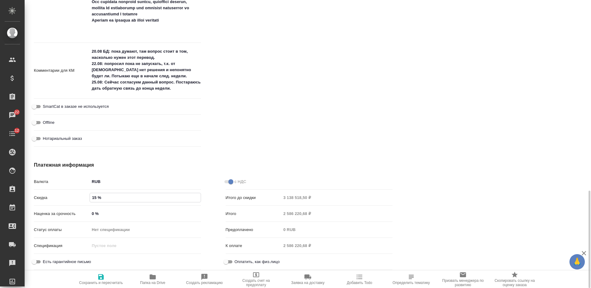
click at [106, 277] on span "Сохранить и пересчитать" at bounding box center [101, 279] width 44 height 12
type textarea "x"
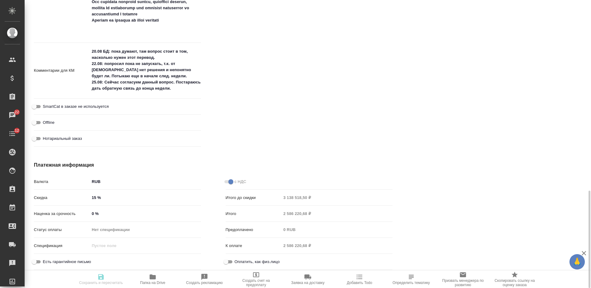
type textarea "x"
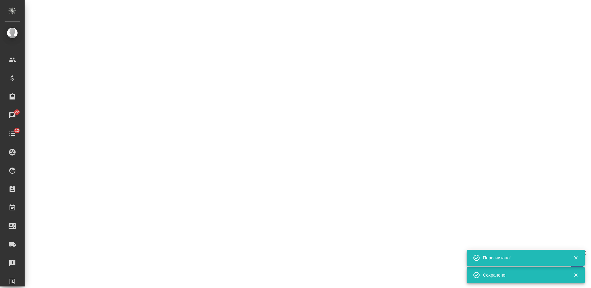
select select "RU"
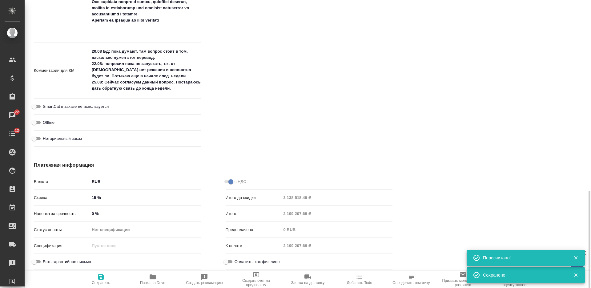
type textarea "x"
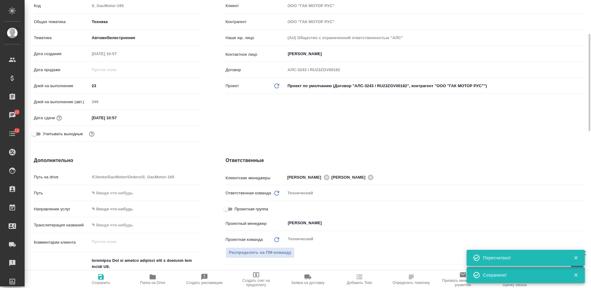
scroll to position [0, 0]
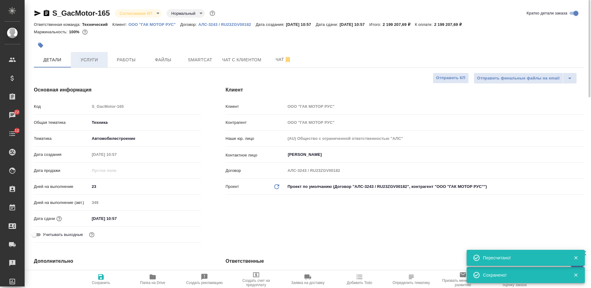
click at [96, 59] on span "Услуги" at bounding box center [90, 60] width 30 height 8
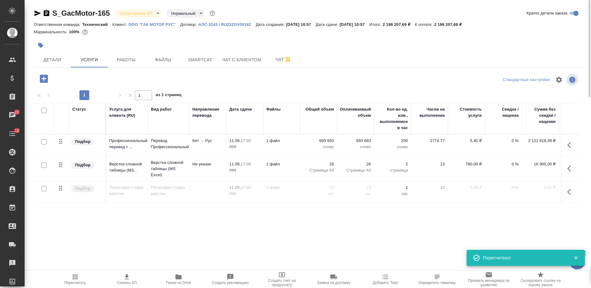
click at [131, 276] on span "Скачать КП" at bounding box center [127, 279] width 44 height 12
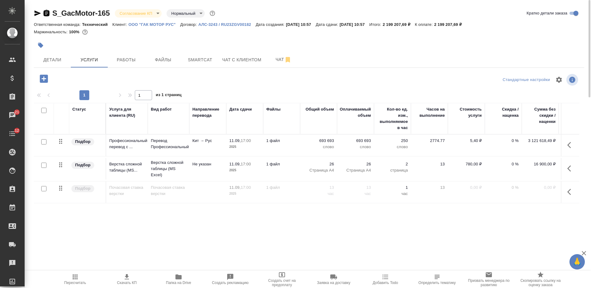
drag, startPoint x: 47, startPoint y: 14, endPoint x: 66, endPoint y: 0, distance: 23.5
click at [47, 14] on icon "button" at bounding box center [47, 13] width 6 height 6
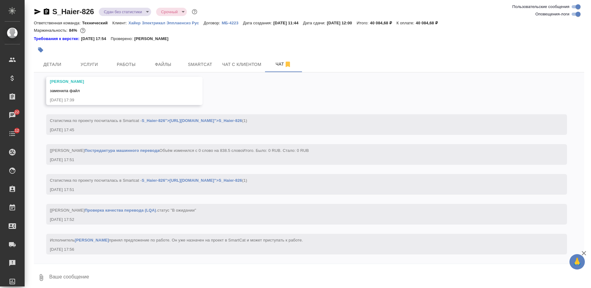
scroll to position [7120, 0]
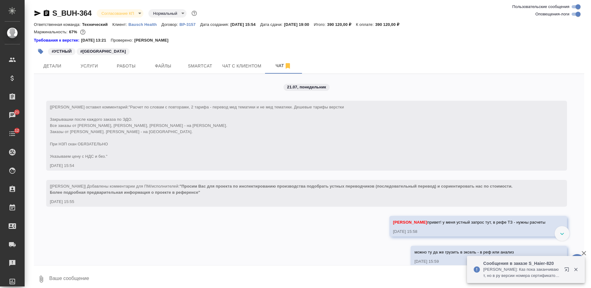
scroll to position [8486, 0]
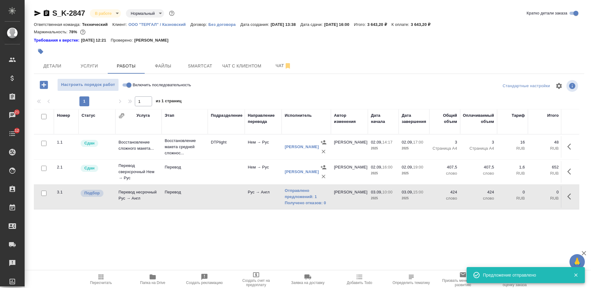
click at [151, 285] on span "Папка на Drive" at bounding box center [152, 283] width 25 height 4
click at [92, 66] on span "Услуги" at bounding box center [90, 66] width 30 height 8
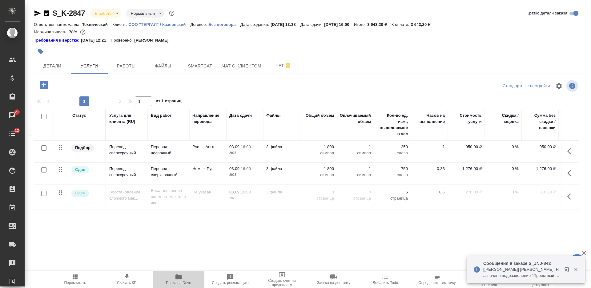
click at [172, 277] on span "Папка на Drive" at bounding box center [178, 279] width 44 height 12
drag, startPoint x: 340, startPoint y: 55, endPoint x: 298, endPoint y: 115, distance: 73.5
click at [340, 55] on div at bounding box center [217, 52] width 367 height 14
click at [202, 170] on p "Нем → Рус" at bounding box center [207, 169] width 31 height 6
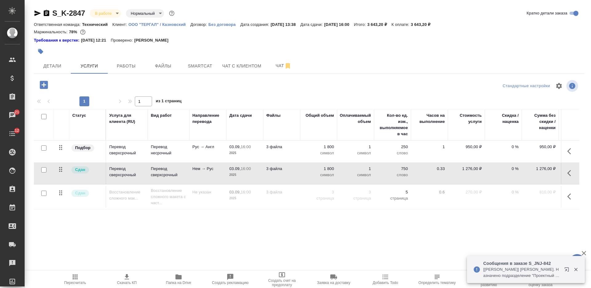
click at [201, 170] on p "Нем → Рус" at bounding box center [207, 169] width 31 height 6
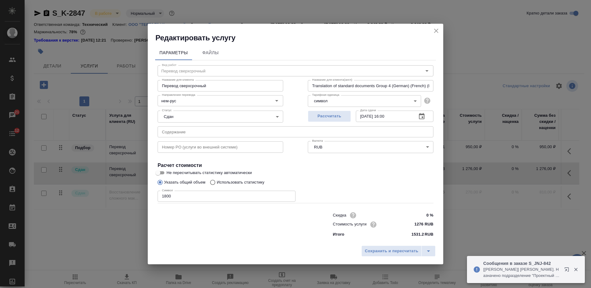
click at [167, 194] on input "1800" at bounding box center [227, 196] width 138 height 11
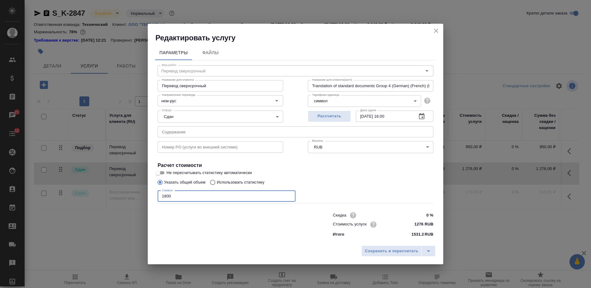
click at [167, 194] on input "1800" at bounding box center [227, 196] width 138 height 11
type input "3989"
click at [378, 251] on span "Сохранить и пересчитать" at bounding box center [392, 251] width 54 height 7
